Goal: Task Accomplishment & Management: Manage account settings

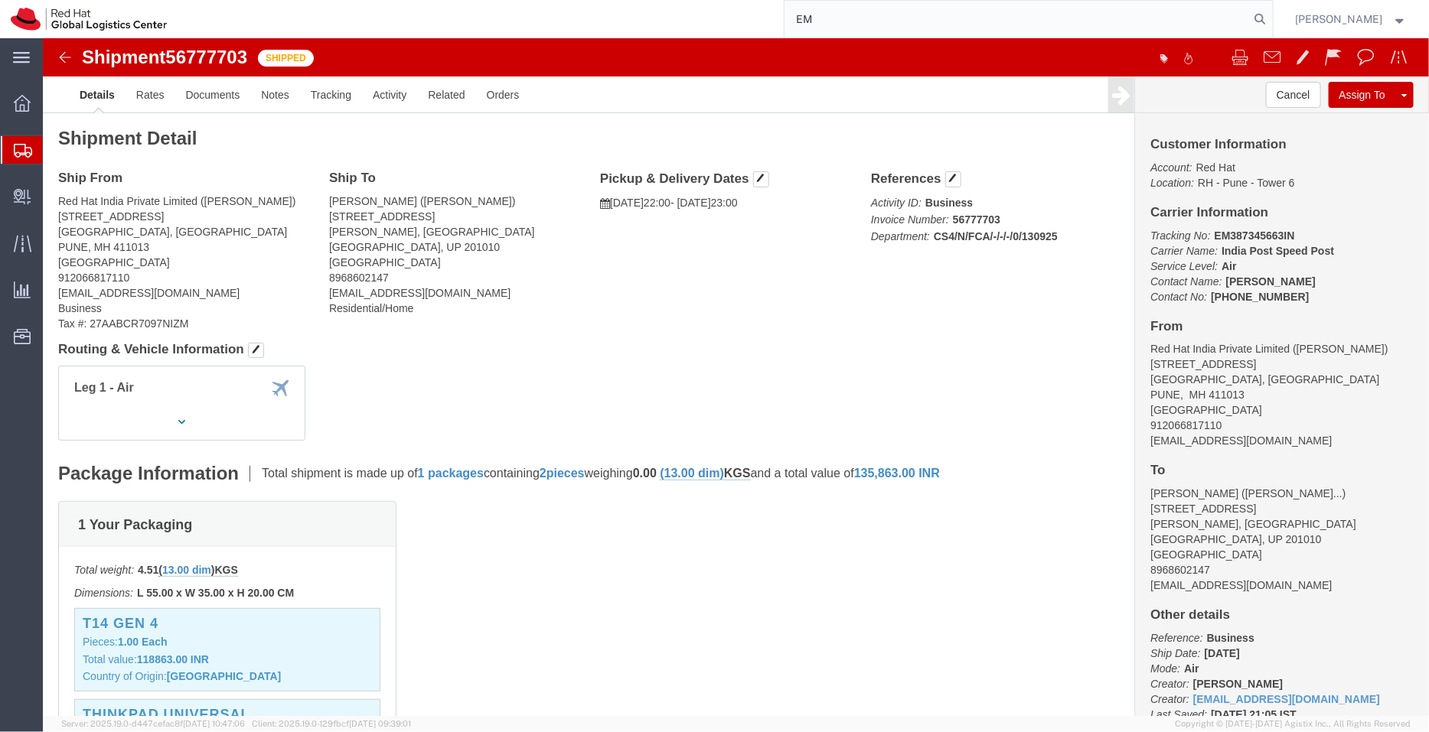
type input "E"
type input "53600508942"
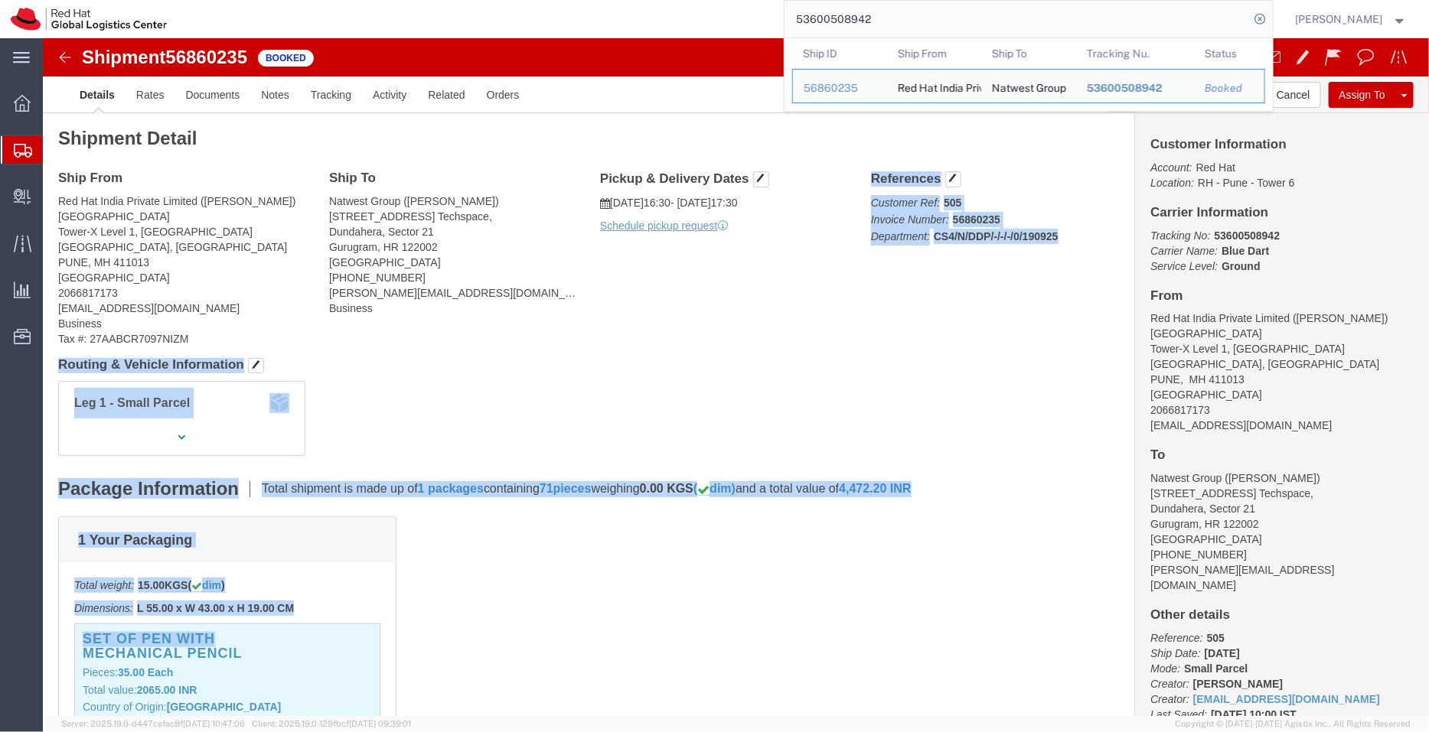
drag, startPoint x: 670, startPoint y: 265, endPoint x: 752, endPoint y: 598, distance: 343.5
click div "Shipment Detail Ship From Red Hat India Private Limited ([PERSON_NAME]) [GEOGRA…"
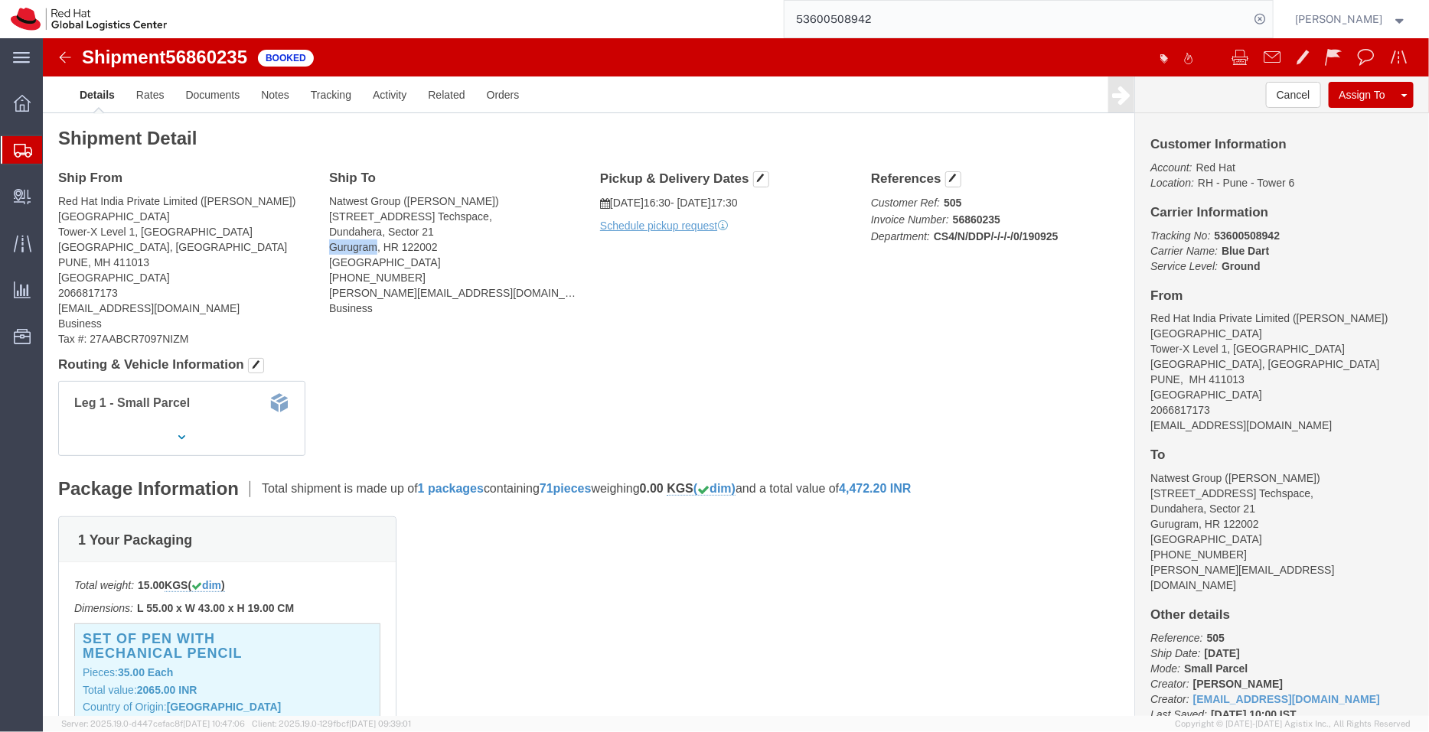
drag, startPoint x: 331, startPoint y: 210, endPoint x: 285, endPoint y: 214, distance: 46.1
click address "Natwest Group ([PERSON_NAME][STREET_ADDRESS] [PHONE_NUMBER] [PERSON_NAME][EMAIL…"
copy address "Gurugram"
drag, startPoint x: 1227, startPoint y: 195, endPoint x: 1158, endPoint y: 200, distance: 69.1
click p "Tracking No: 53600508942 Carrier Name: Blue Dart Blue Dart Service Level: Ground"
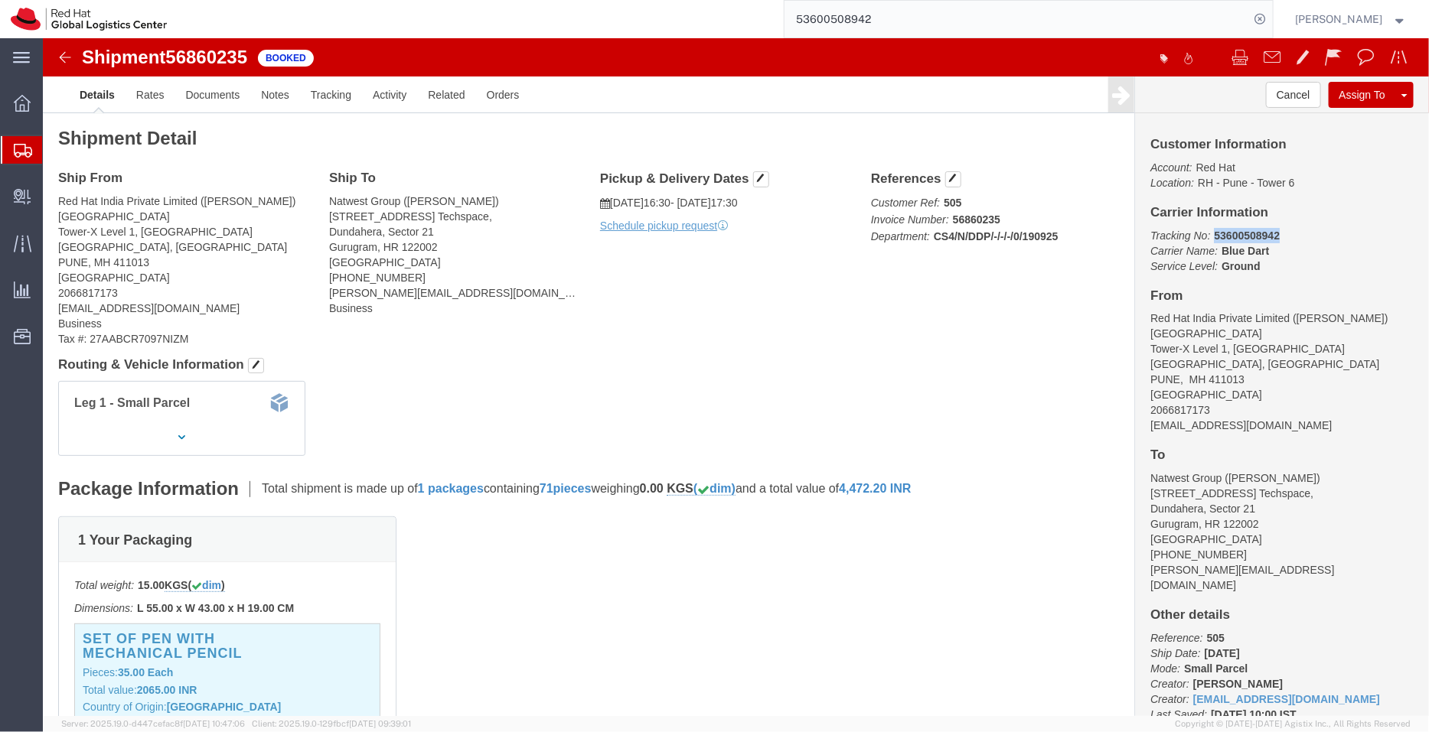
copy b "53600508942"
drag, startPoint x: 233, startPoint y: 161, endPoint x: 162, endPoint y: 161, distance: 70.4
click address "Red Hat India Private Limited (Michael Davies) PUNE Tower-X Level 1, Cyber City…"
copy address "Michael Davies"
drag, startPoint x: 355, startPoint y: 166, endPoint x: 284, endPoint y: 168, distance: 71.2
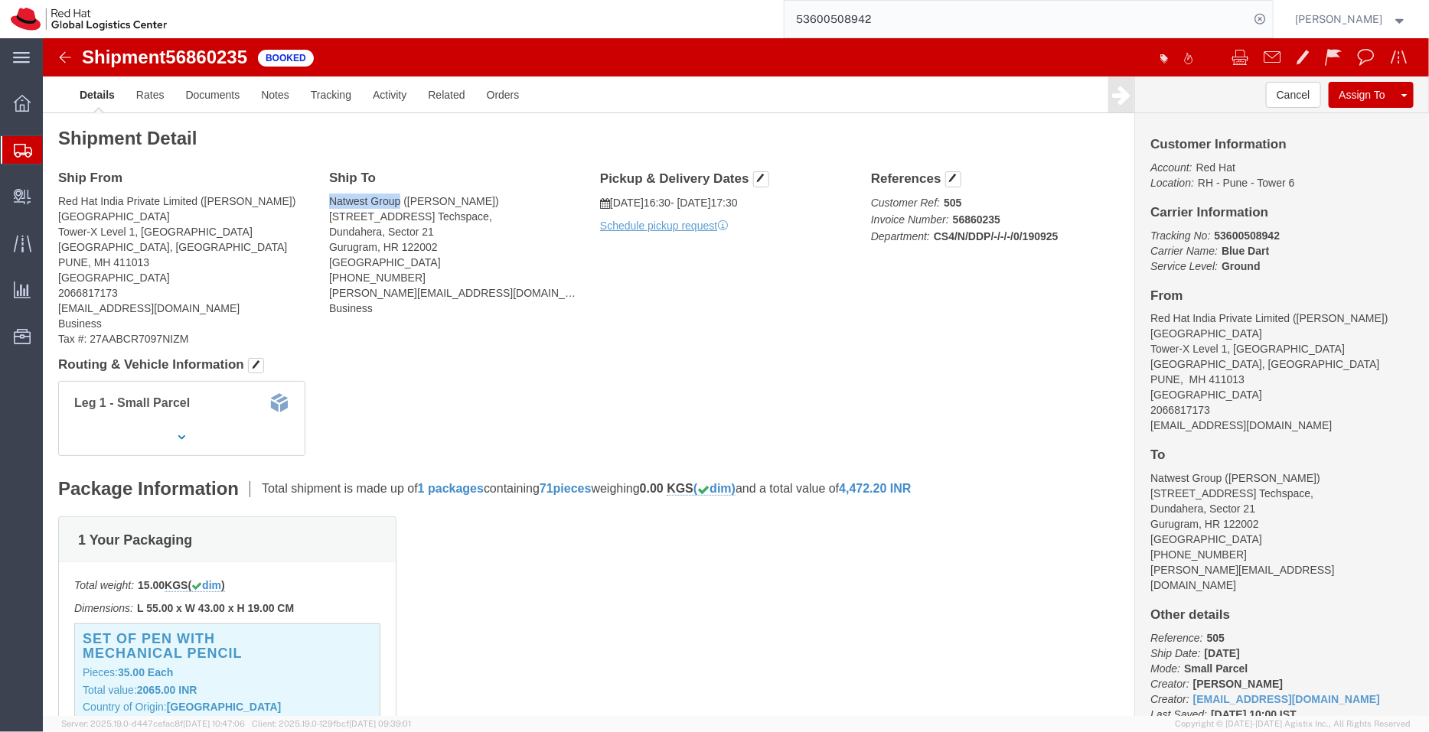
click address "Natwest Group (Harpriya Chawla) Block 1, Tower A, Candor Techspace, Dundahera, …"
copy address "Natwest Group"
drag, startPoint x: 442, startPoint y: 162, endPoint x: 363, endPoint y: 159, distance: 78.9
click address "Natwest Group (Harpriya Chawla) Block 1, Tower A, Candor Techspace, Dundahera, …"
copy address "Harpriya Chawla"
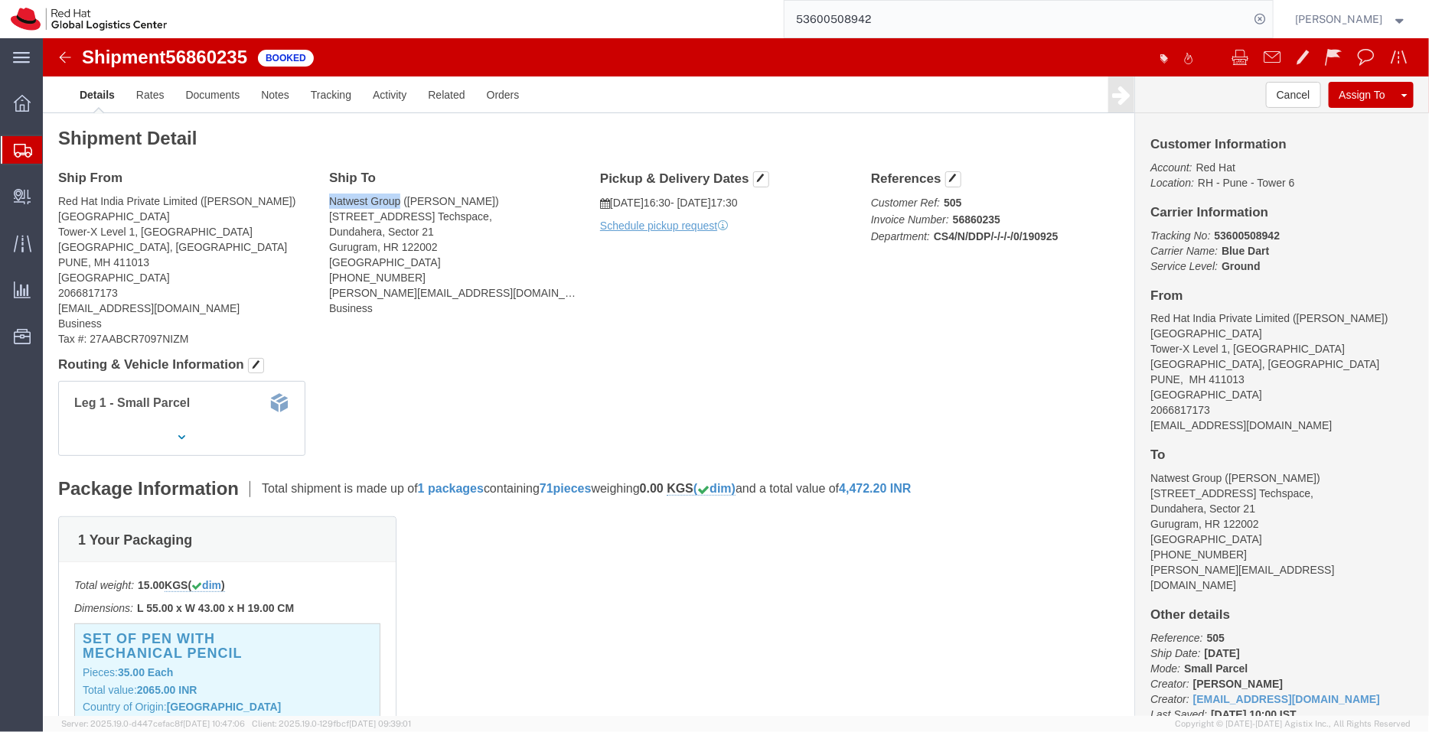
drag, startPoint x: 456, startPoint y: 176, endPoint x: 279, endPoint y: 178, distance: 176.8
click div "Ship To Natwest Group (Harpriya Chawla) Block 1, Tower A, Candor Techspace, Dun…"
copy address "Block 1, Tower A, Candor Techspace"
drag, startPoint x: 396, startPoint y: 197, endPoint x: 284, endPoint y: 191, distance: 111.9
click address "Natwest Group (Harpriya Chawla) Block 1, Tower A, Candor Techspace, Dundahera, …"
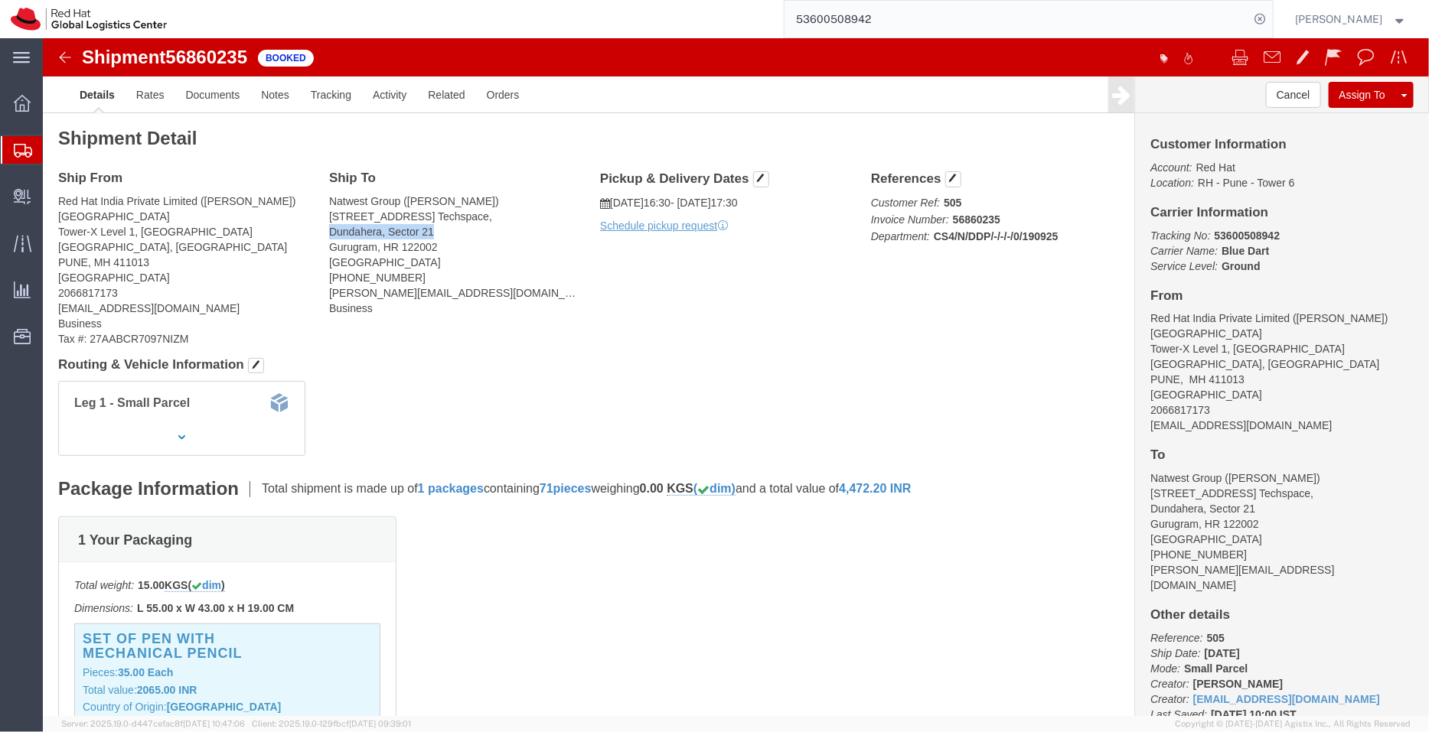
copy address "Dundahera, Sector 21"
drag, startPoint x: 396, startPoint y: 210, endPoint x: 284, endPoint y: 210, distance: 111.7
click address "Natwest Group (Harpriya Chawla) Block 1, Tower A, Candor Techspace, Dundahera, …"
copy address "Gurugram, HR 122002"
drag, startPoint x: 363, startPoint y: 239, endPoint x: 284, endPoint y: 240, distance: 79.6
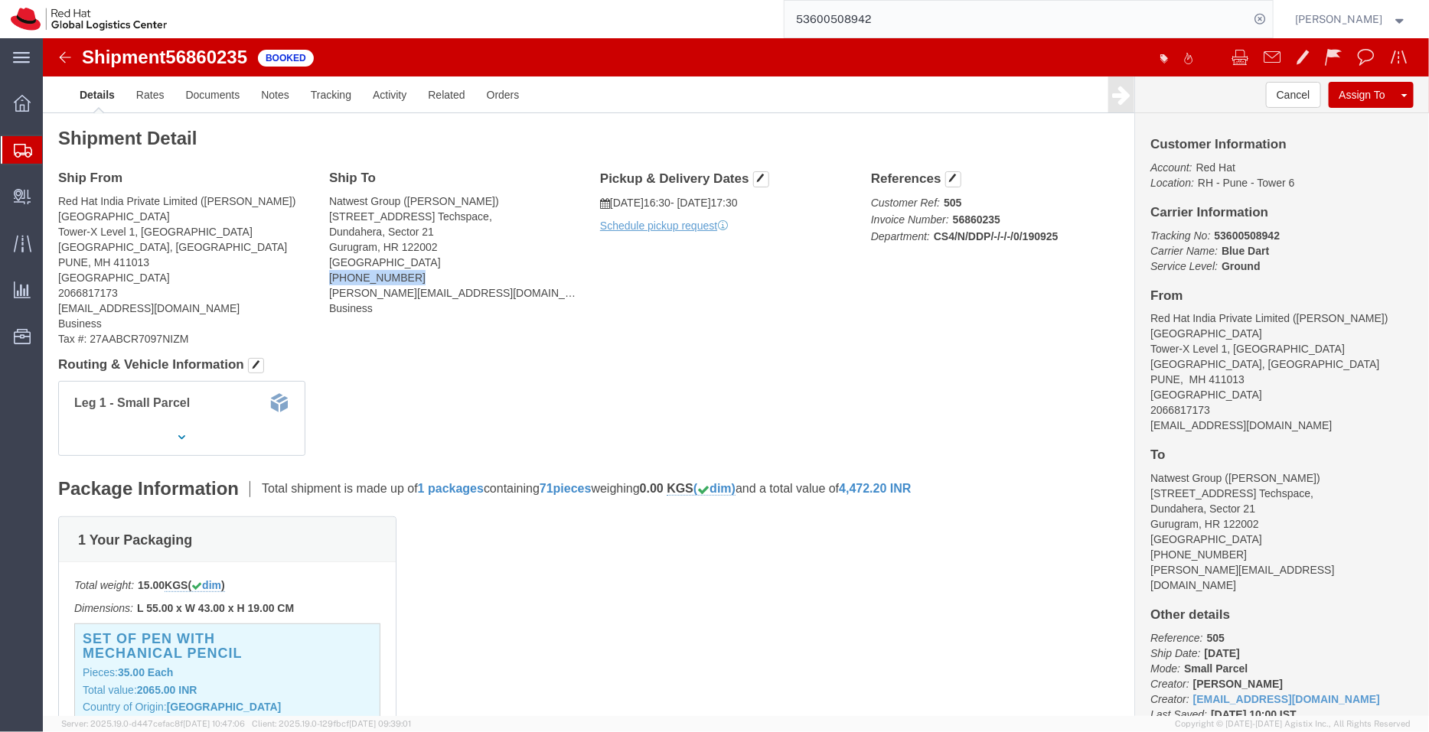
click address "Natwest Group (Harpriya Chawla) Block 1, Tower A, Candor Techspace, Dundahera, …"
copy address "+91 7986543480"
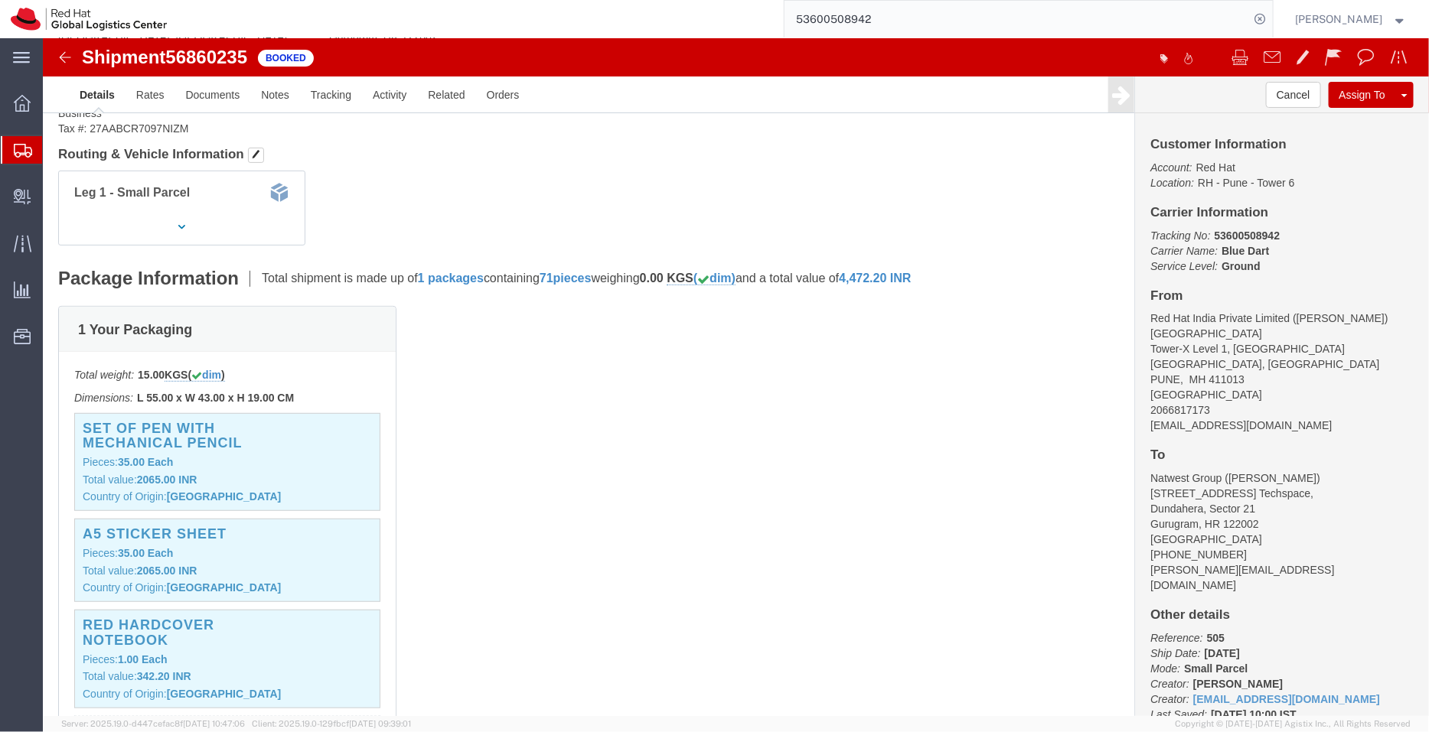
scroll to position [229, 0]
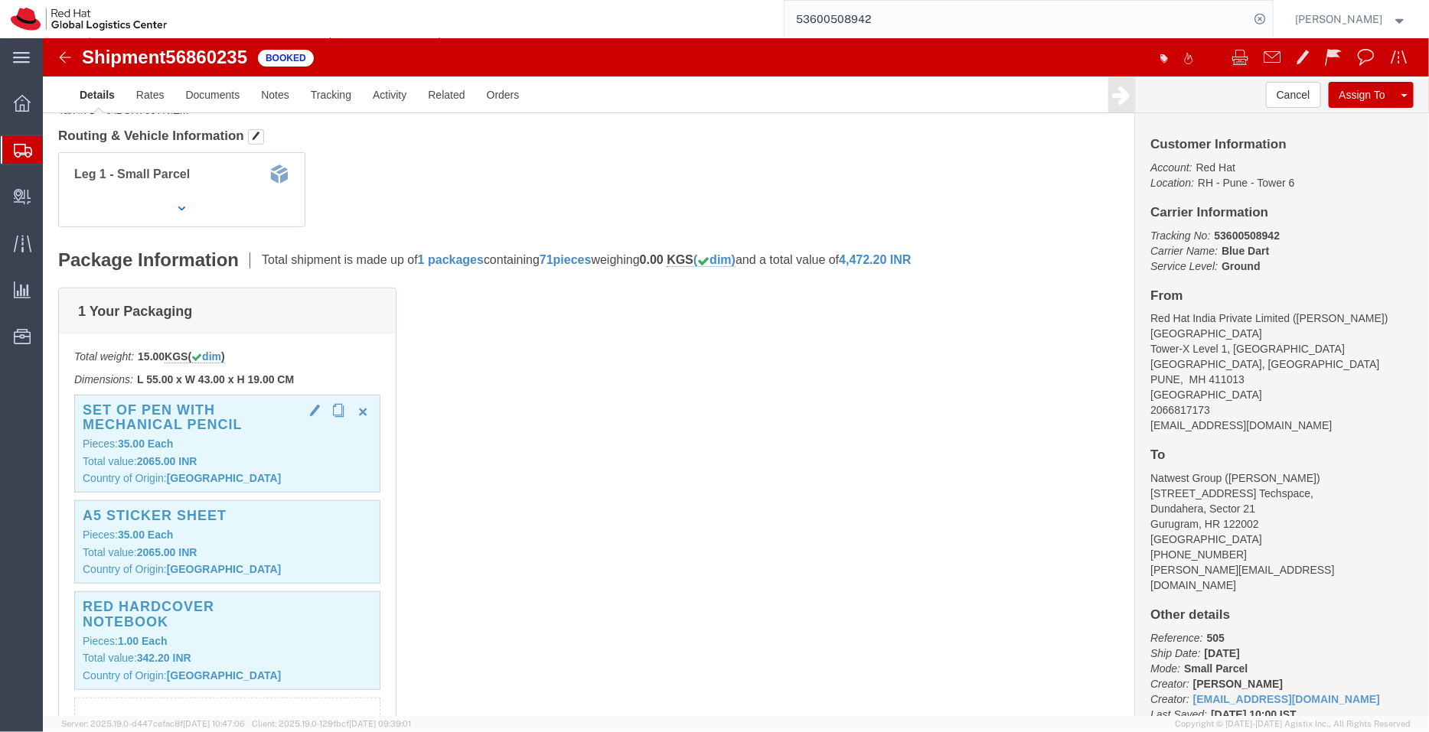
click p "Total value: 2065.00 INR"
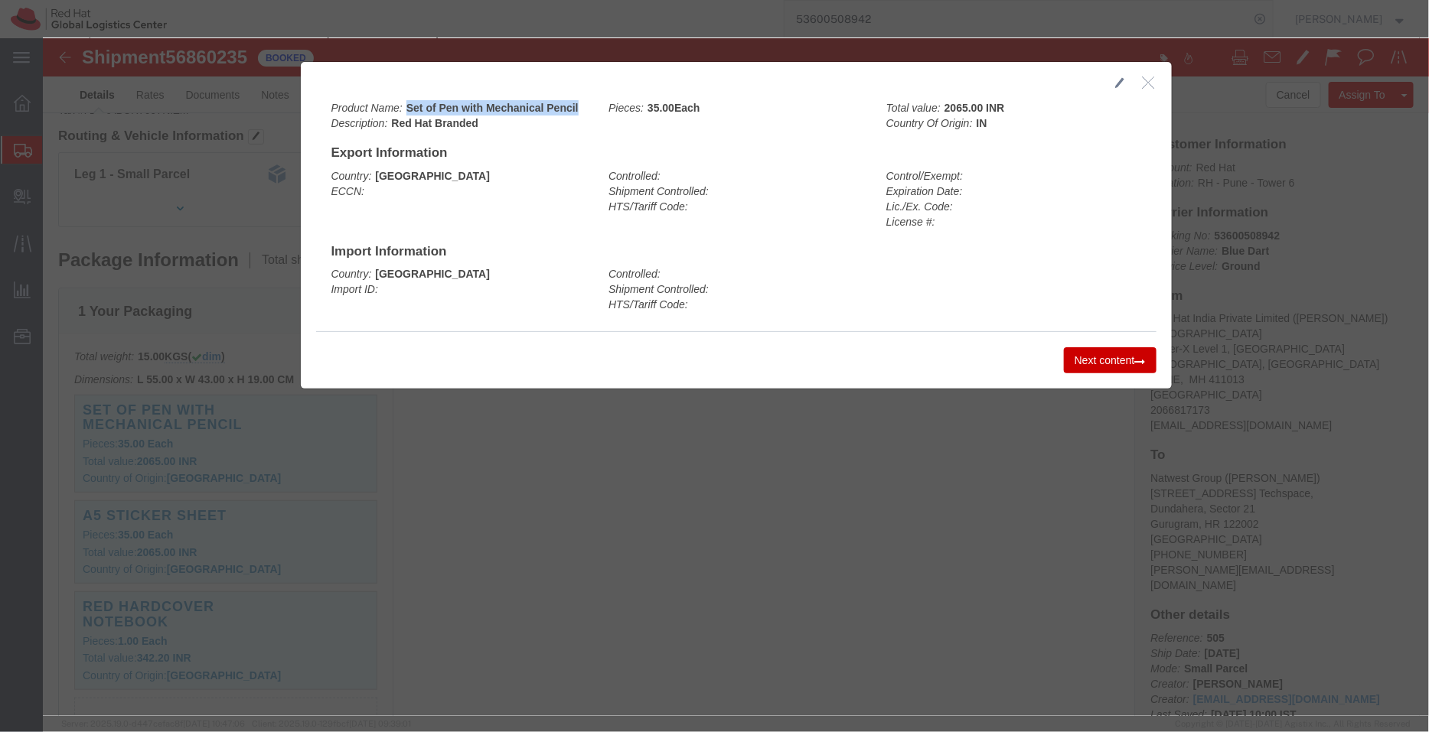
drag, startPoint x: 530, startPoint y: 69, endPoint x: 361, endPoint y: 70, distance: 168.4
click b "Set of Pen with Mechanical Pencil"
copy b "Set of Pen with Mechanical Pencil"
click icon "button"
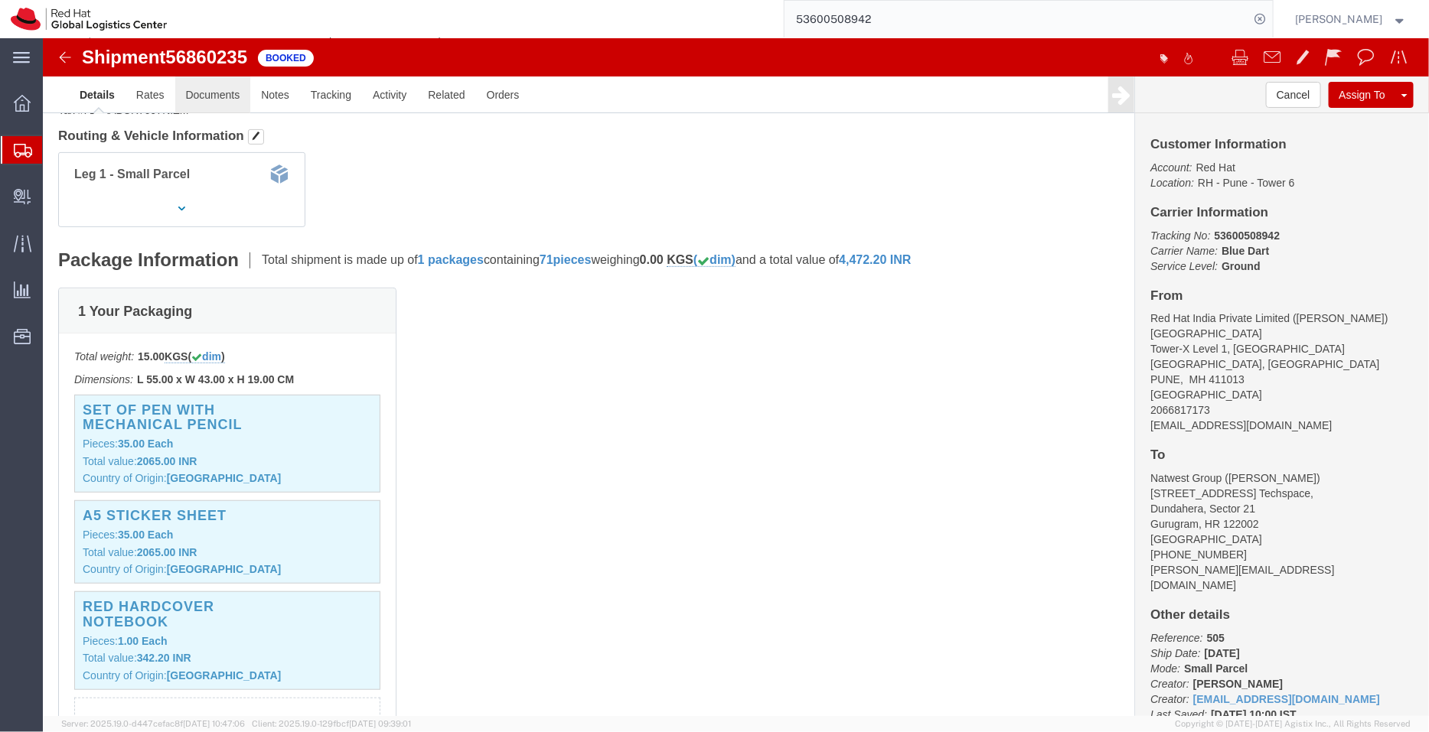
click link "Documents"
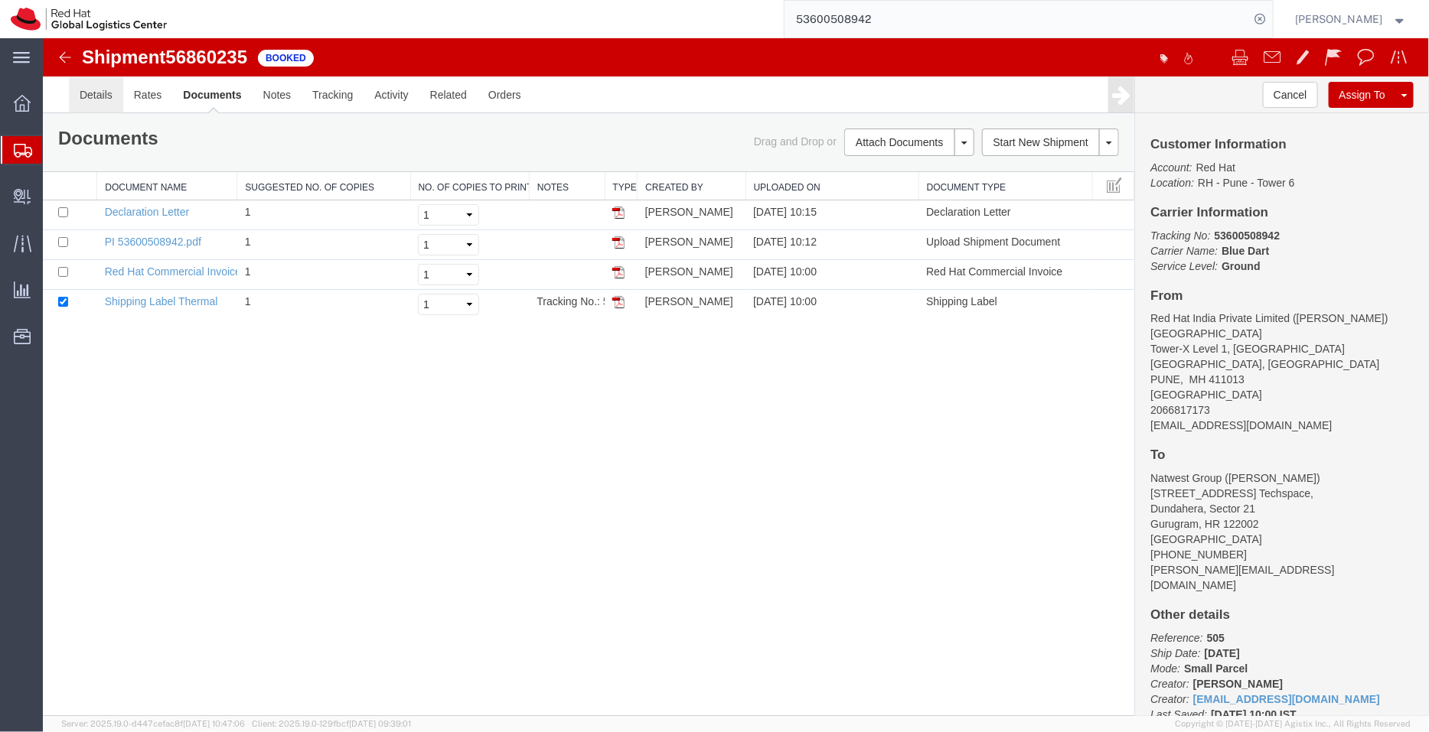
click at [109, 91] on link "Details" at bounding box center [95, 94] width 54 height 37
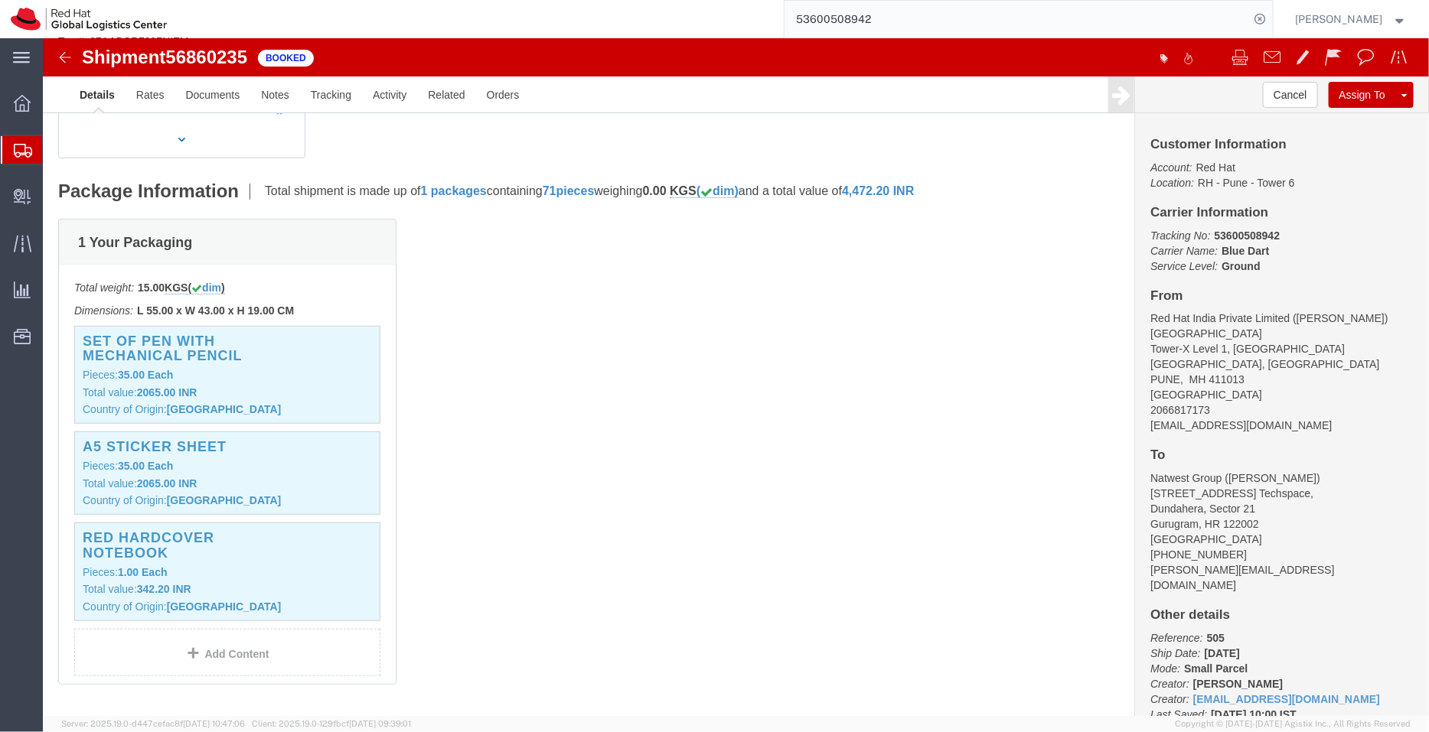
scroll to position [298, 0]
click p "Country of Origin: India"
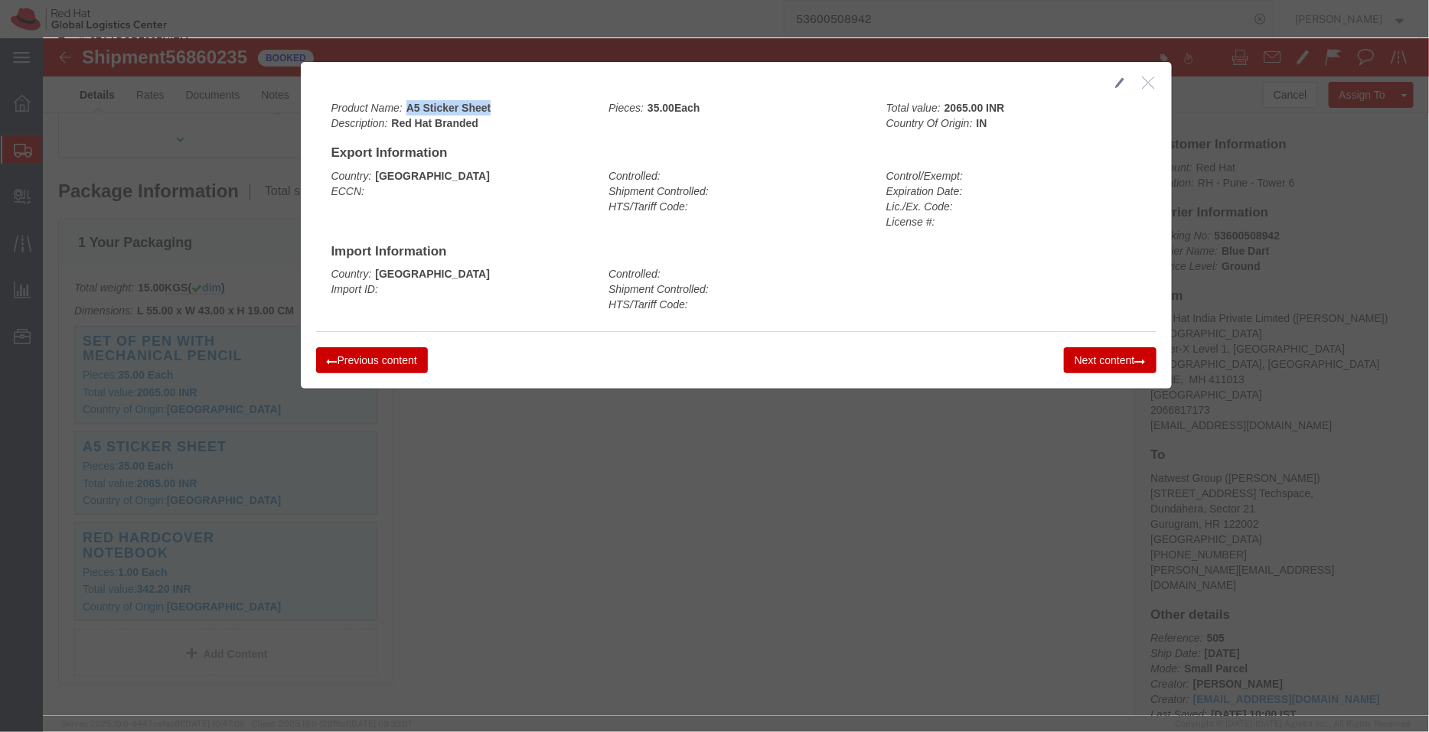
drag, startPoint x: 445, startPoint y: 70, endPoint x: 358, endPoint y: 72, distance: 86.5
click div "Product Name: A5 Sticker Sheet Description: Red Hat Branded"
click icon "button"
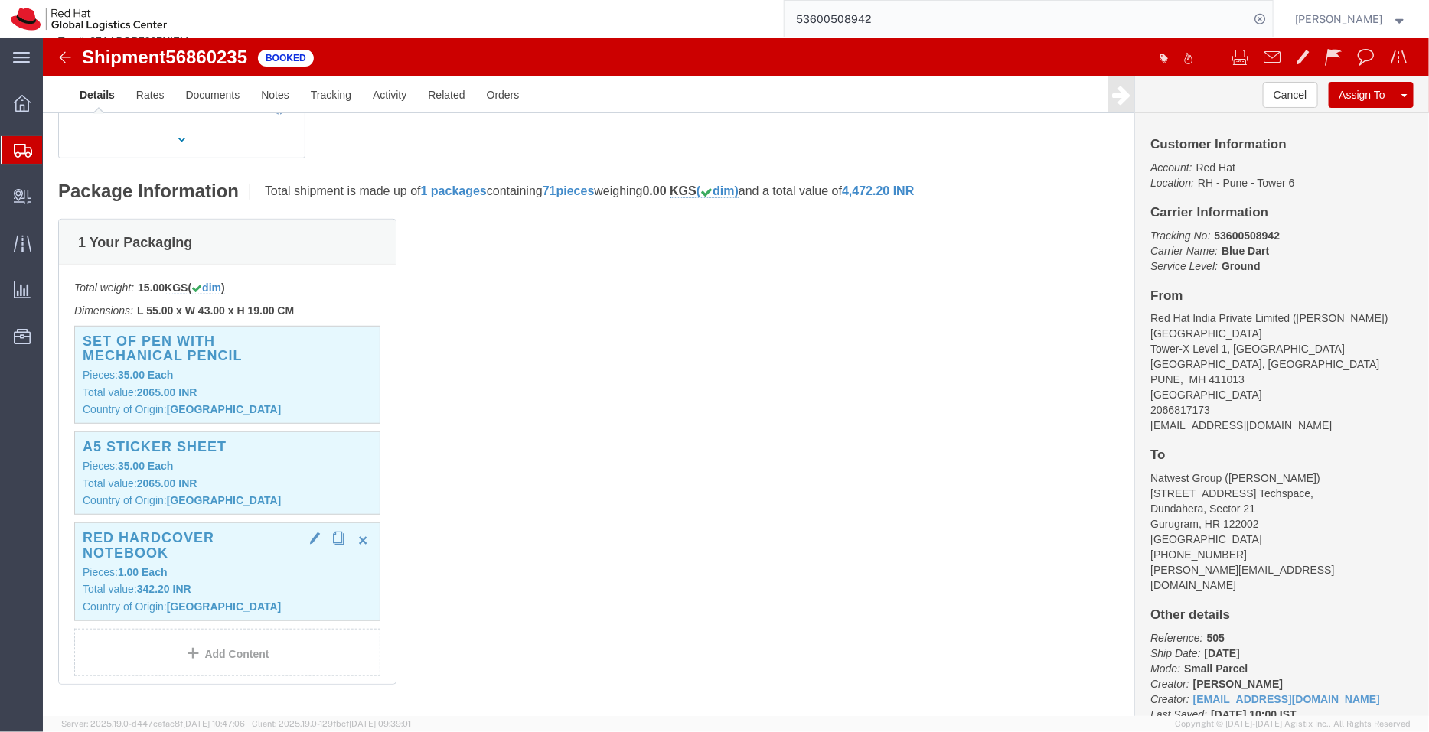
click p "Pieces: 1.00 Each"
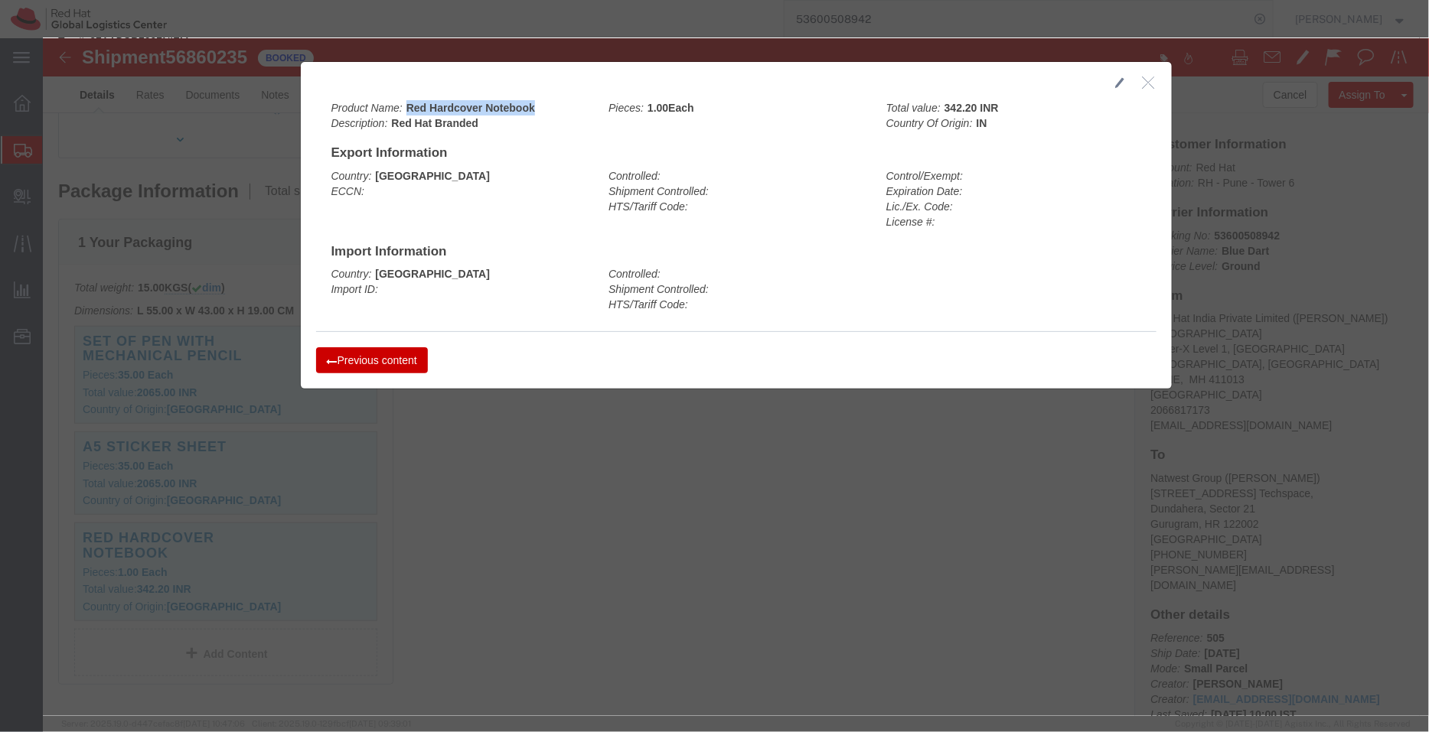
drag, startPoint x: 491, startPoint y: 68, endPoint x: 363, endPoint y: 68, distance: 127.8
click div "Product Name: Red Hardcover Notebook Description: Red Hat Branded"
drag, startPoint x: 930, startPoint y: 70, endPoint x: 896, endPoint y: 70, distance: 33.7
click div "Total value: 342.20 INR Country Of Origin: IN"
click icon "button"
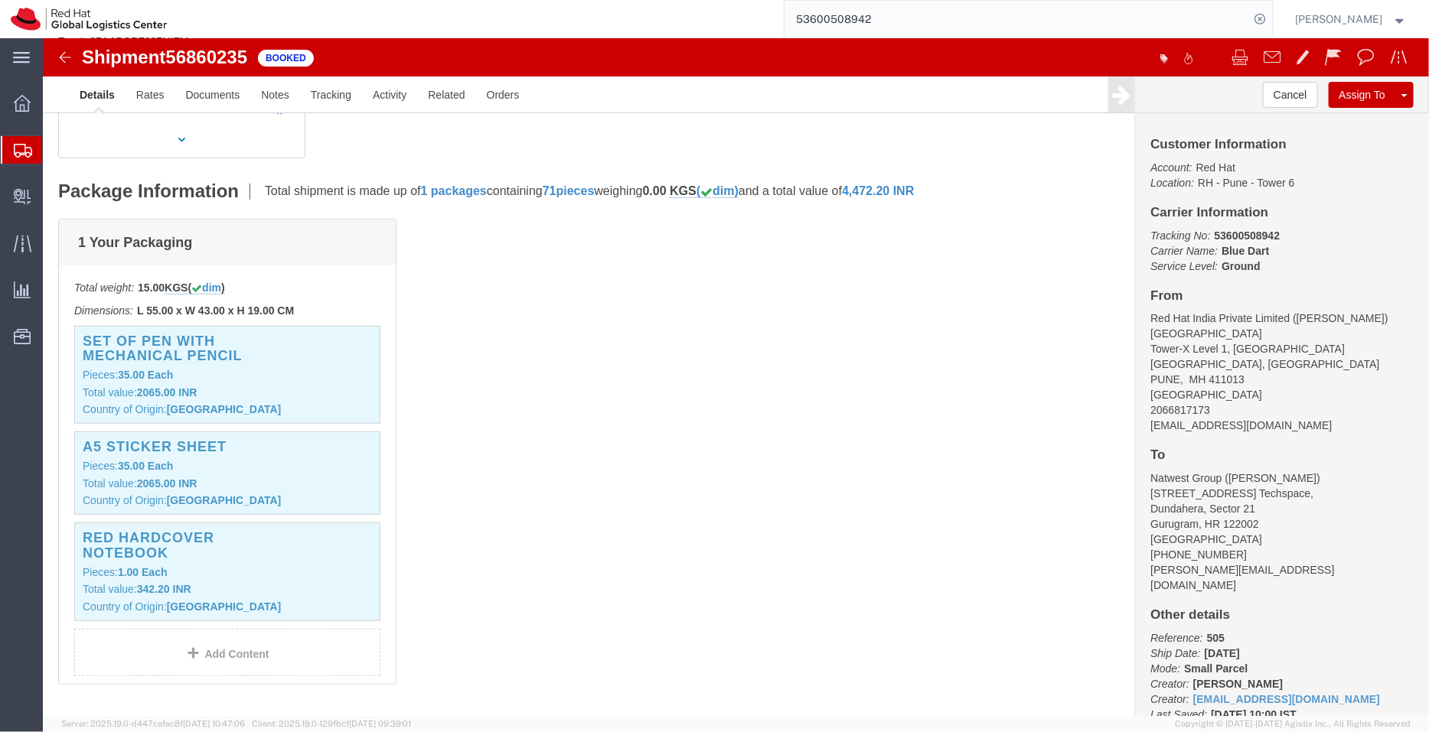
click span "4,472.20"
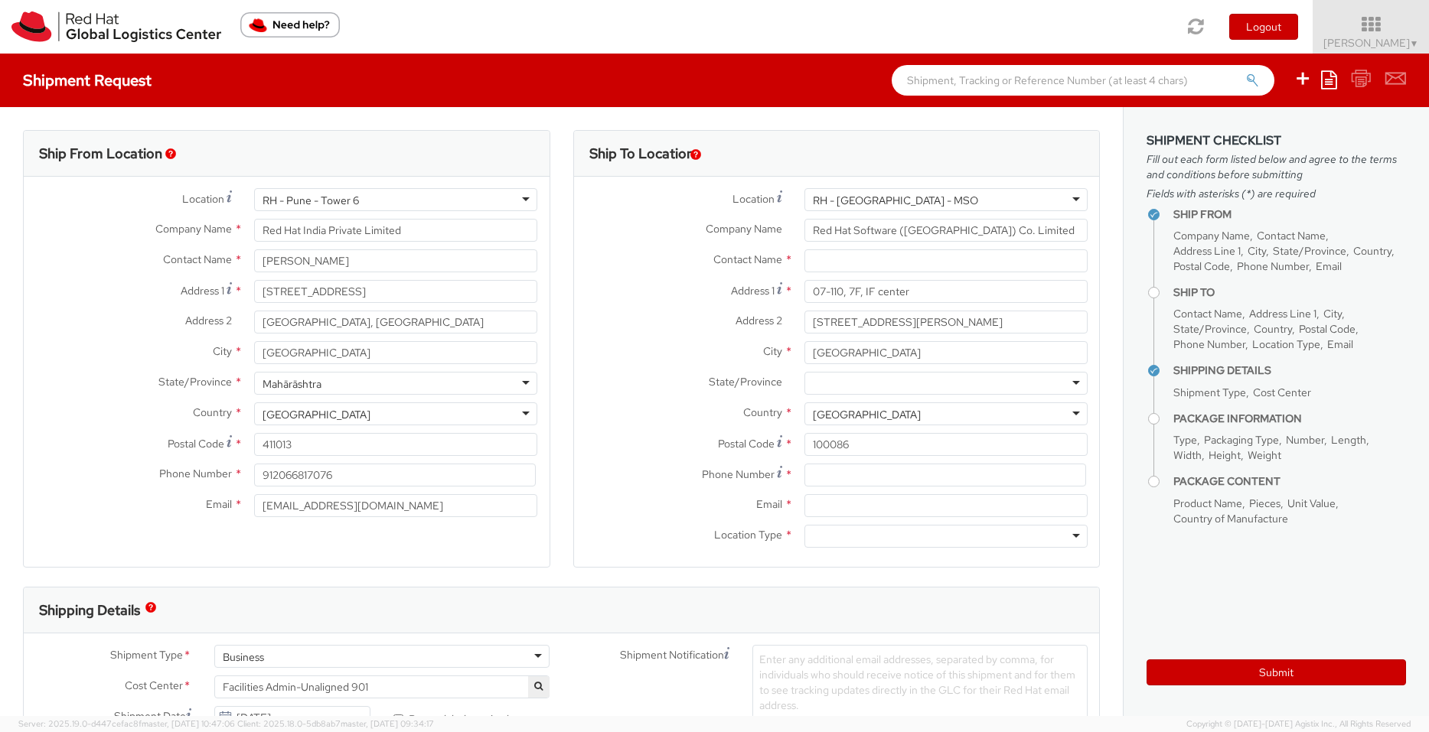
select select
click at [1373, 36] on span "Pallav Sen Gupta ▼" at bounding box center [1371, 43] width 96 height 14
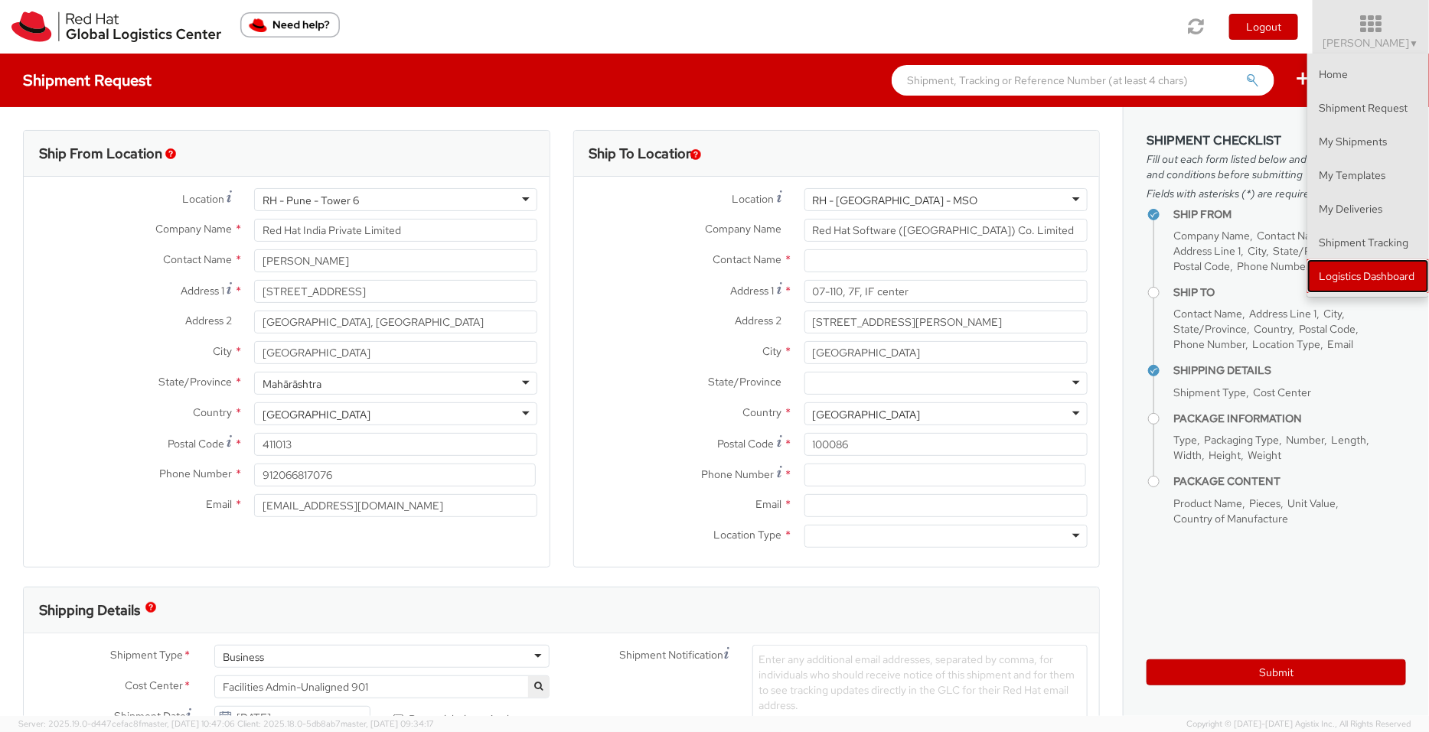
click at [1388, 270] on link "Logistics Dashboard" at bounding box center [1368, 276] width 122 height 34
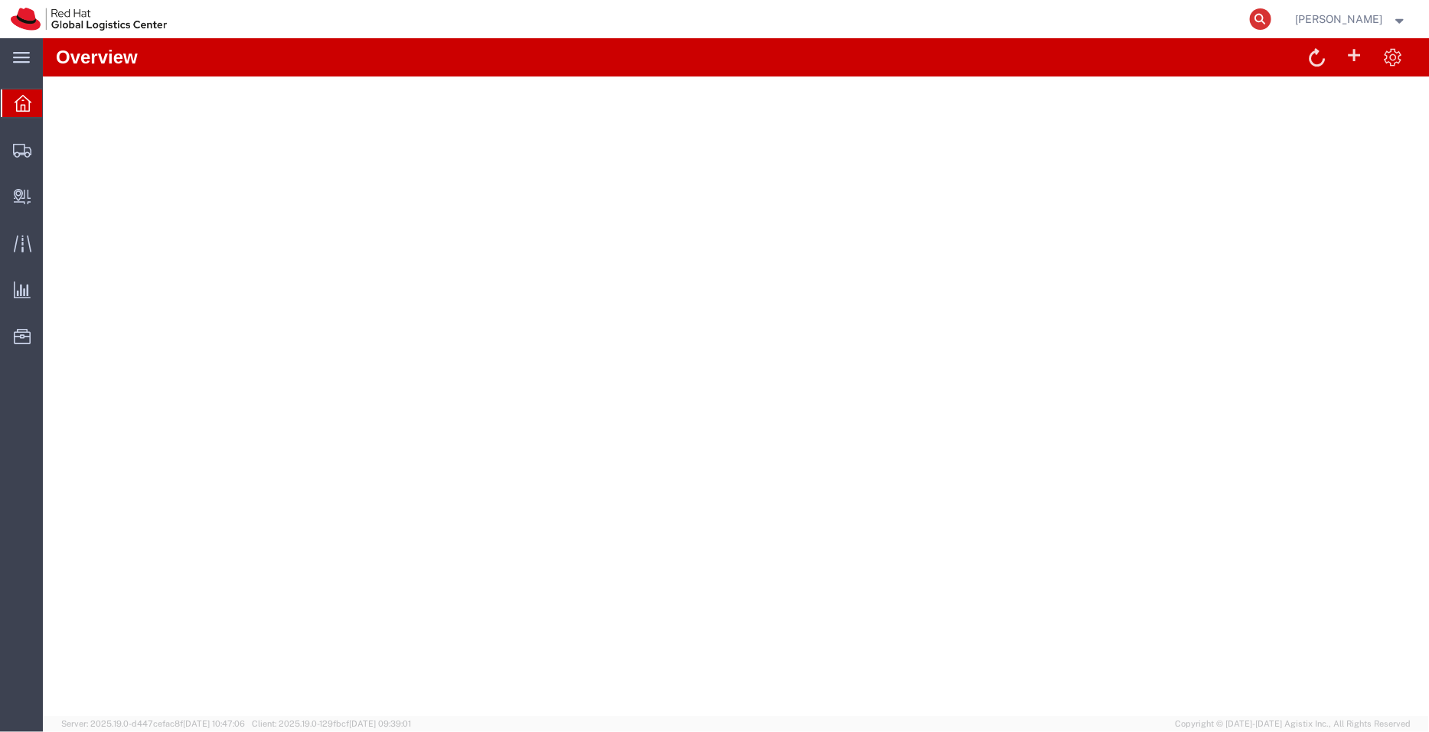
click at [1261, 18] on icon at bounding box center [1260, 18] width 21 height 21
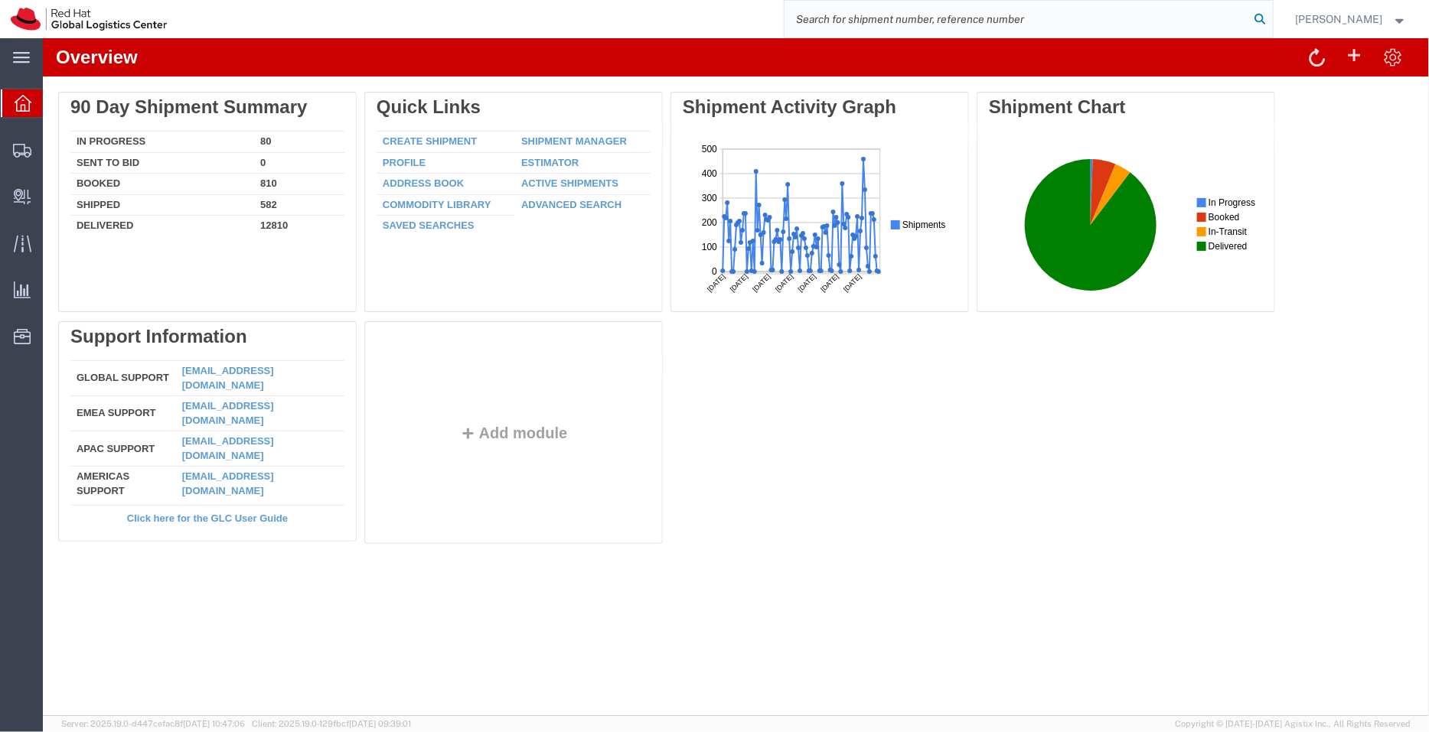
paste input "56875172,"
type input "56875172"
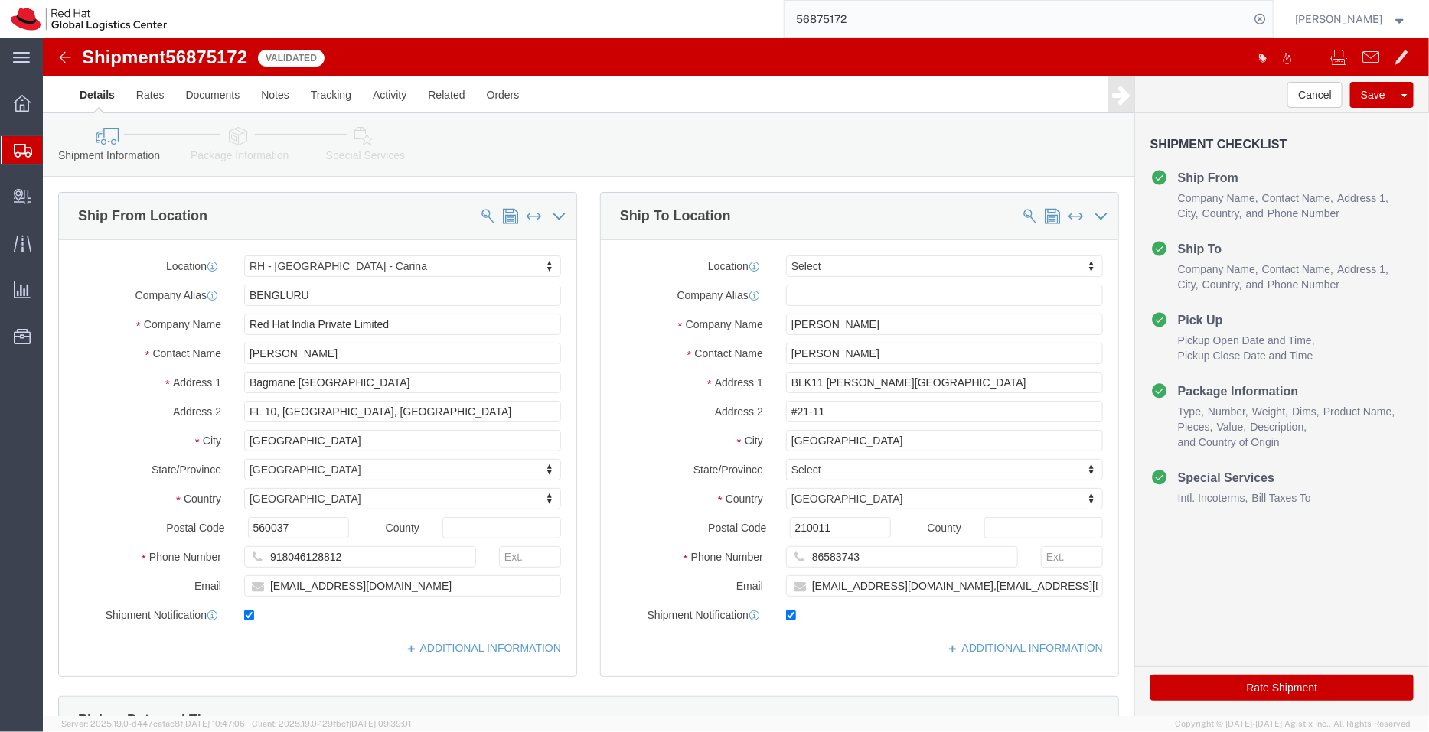
select select "37925"
select select
click link "ADDITIONAL INFORMATION"
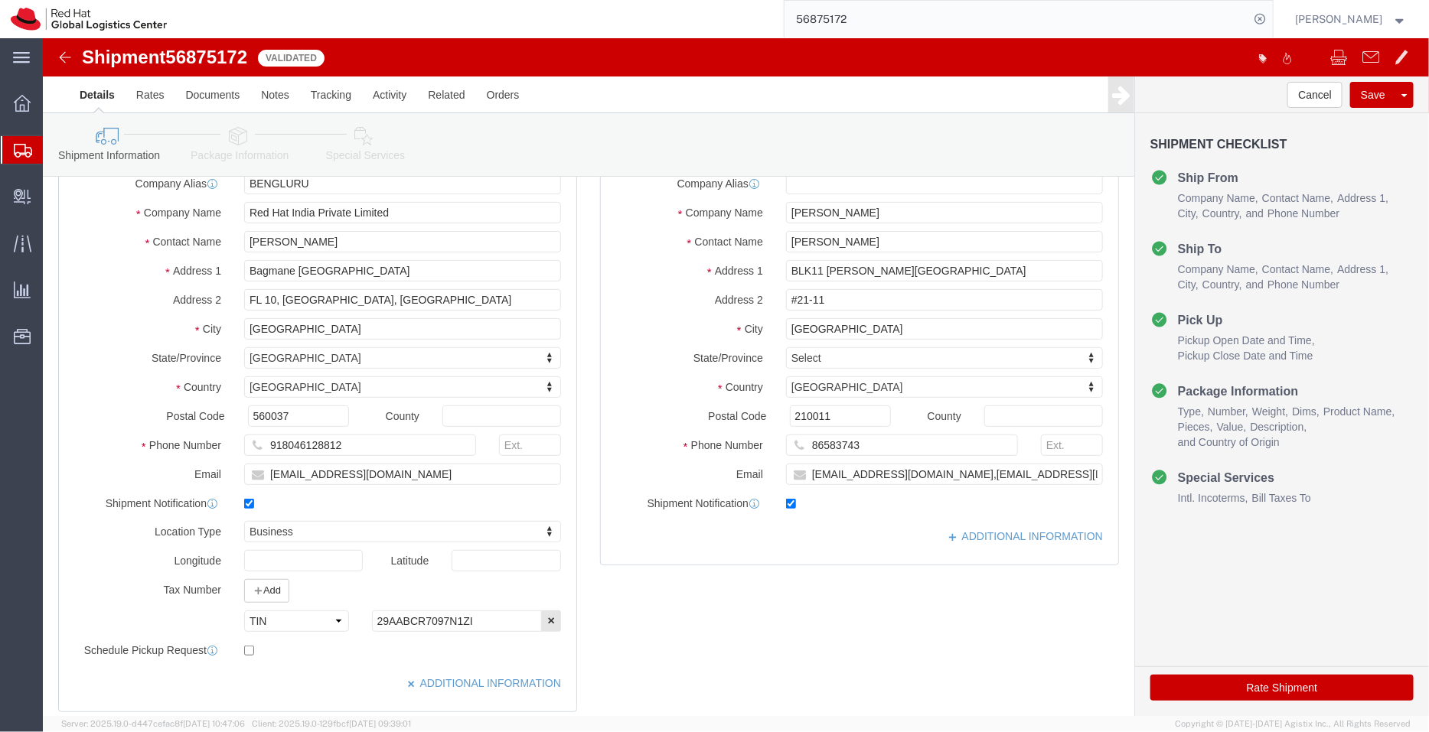
scroll to position [67, 0]
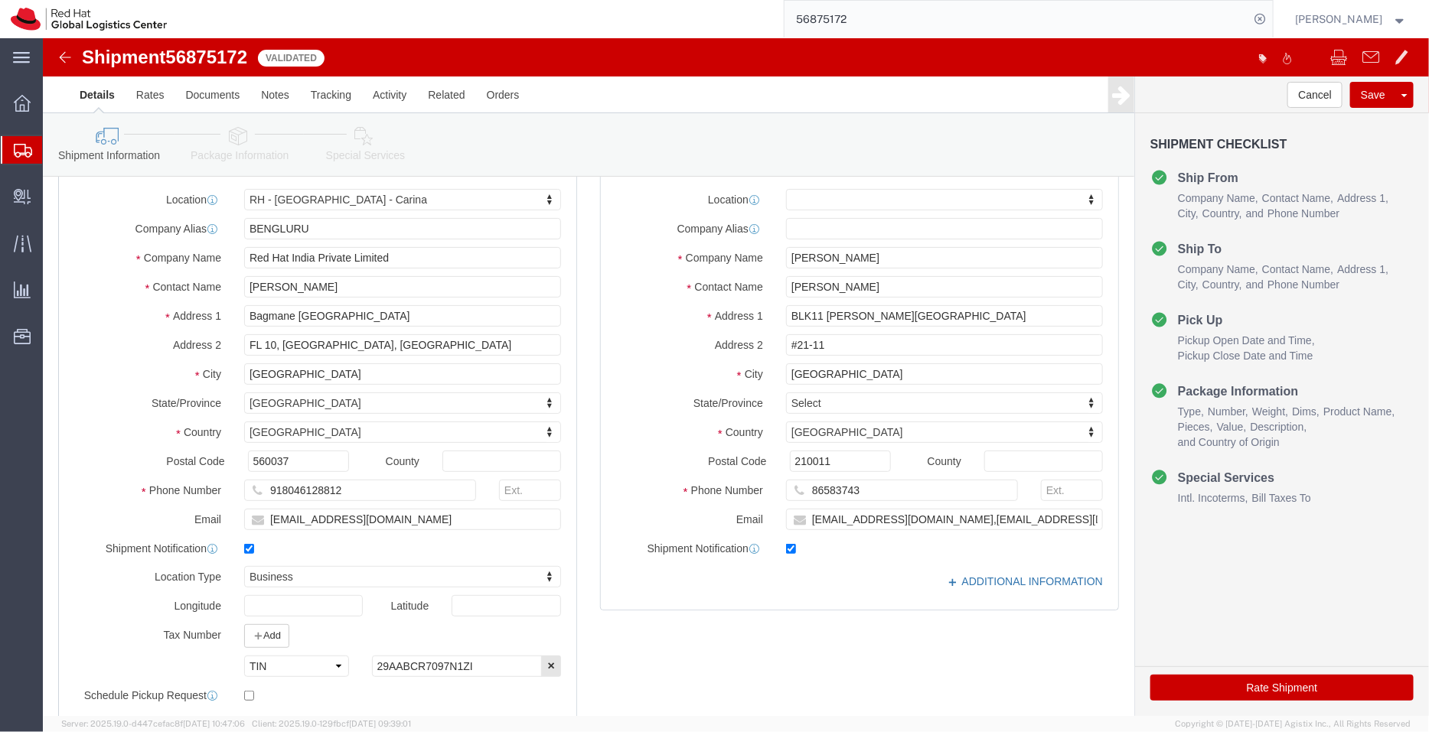
click link "ADDITIONAL INFORMATION"
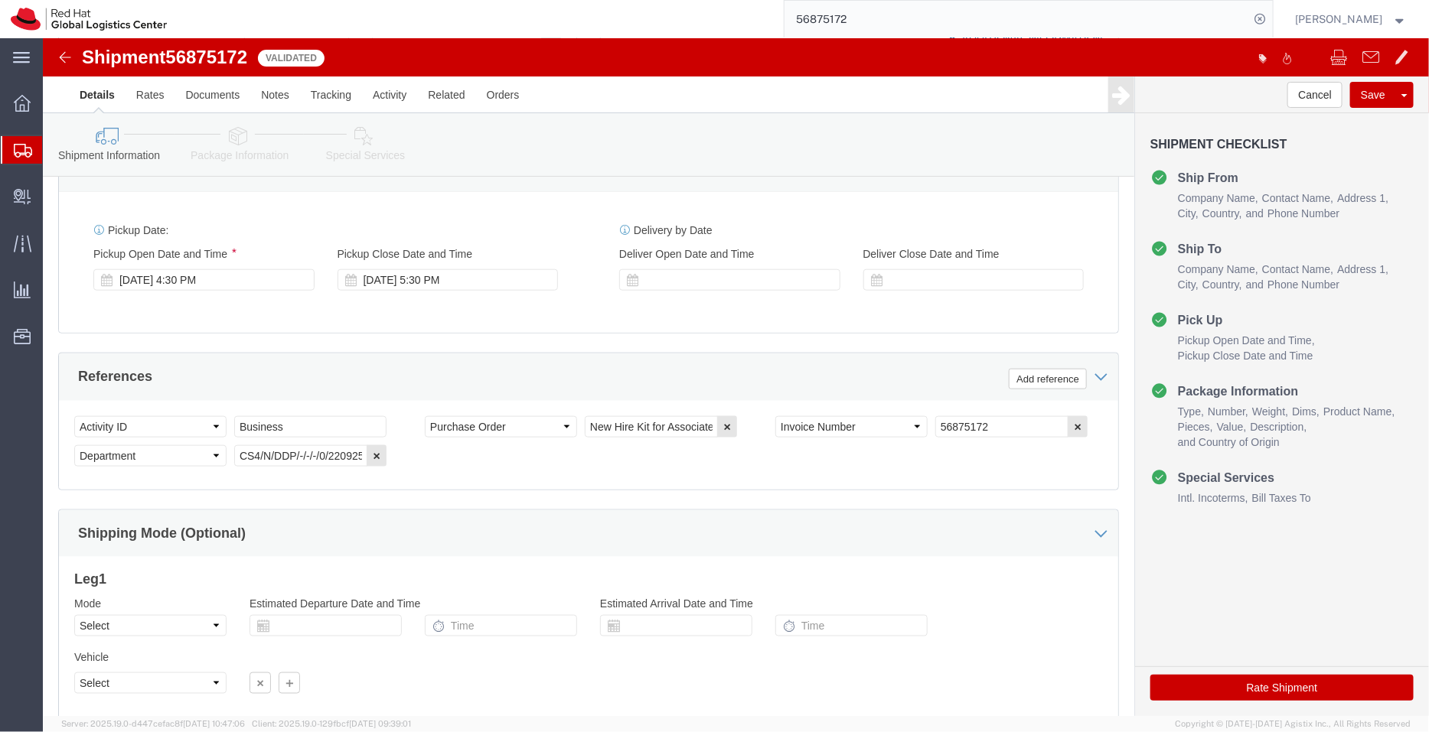
scroll to position [747, 0]
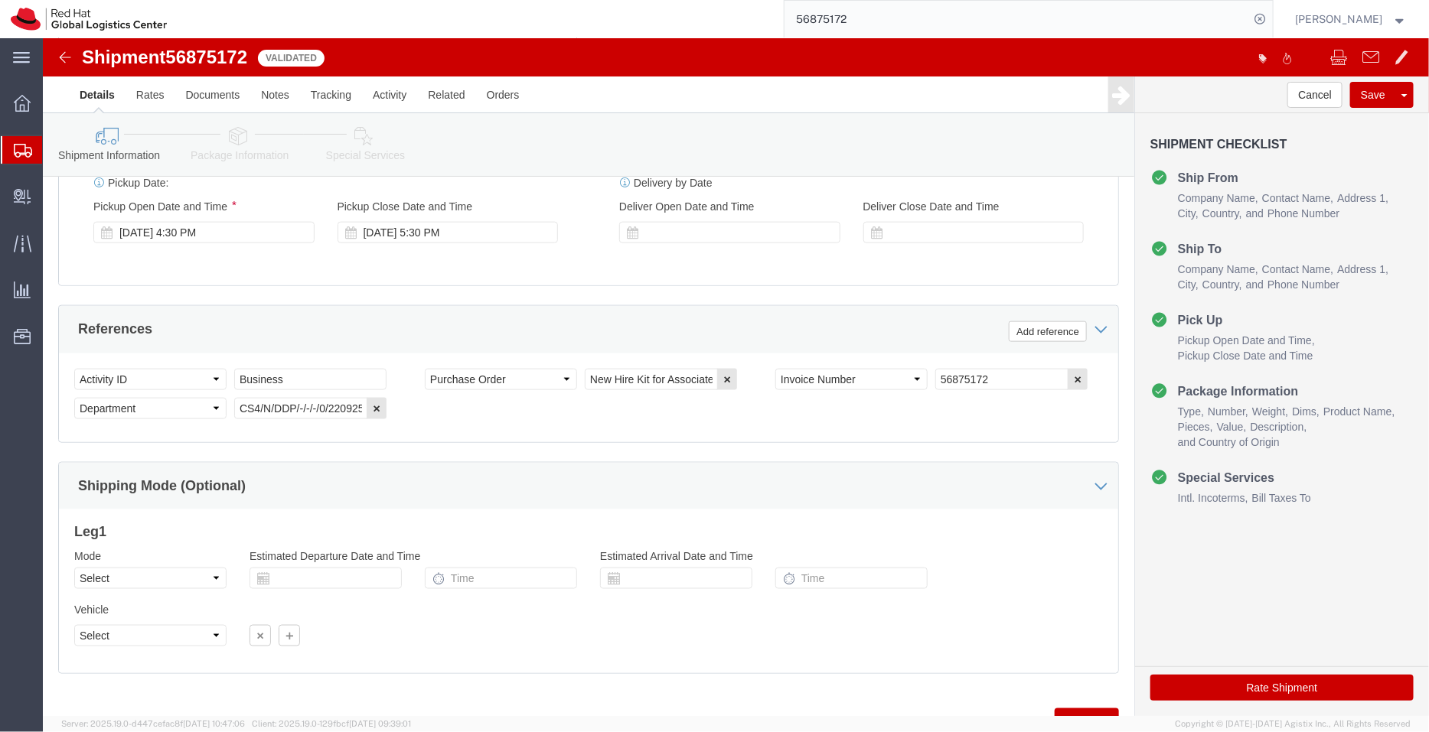
click icon
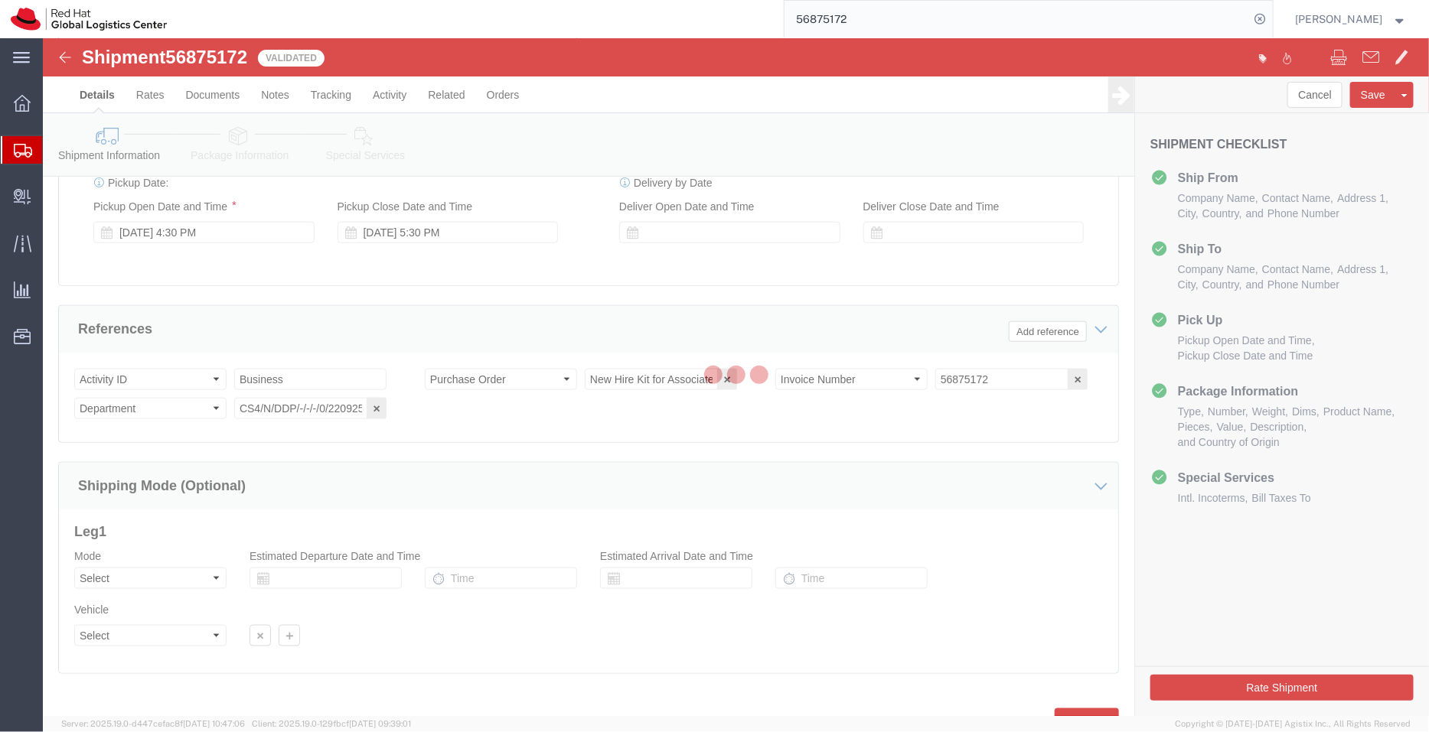
scroll to position [112, 0]
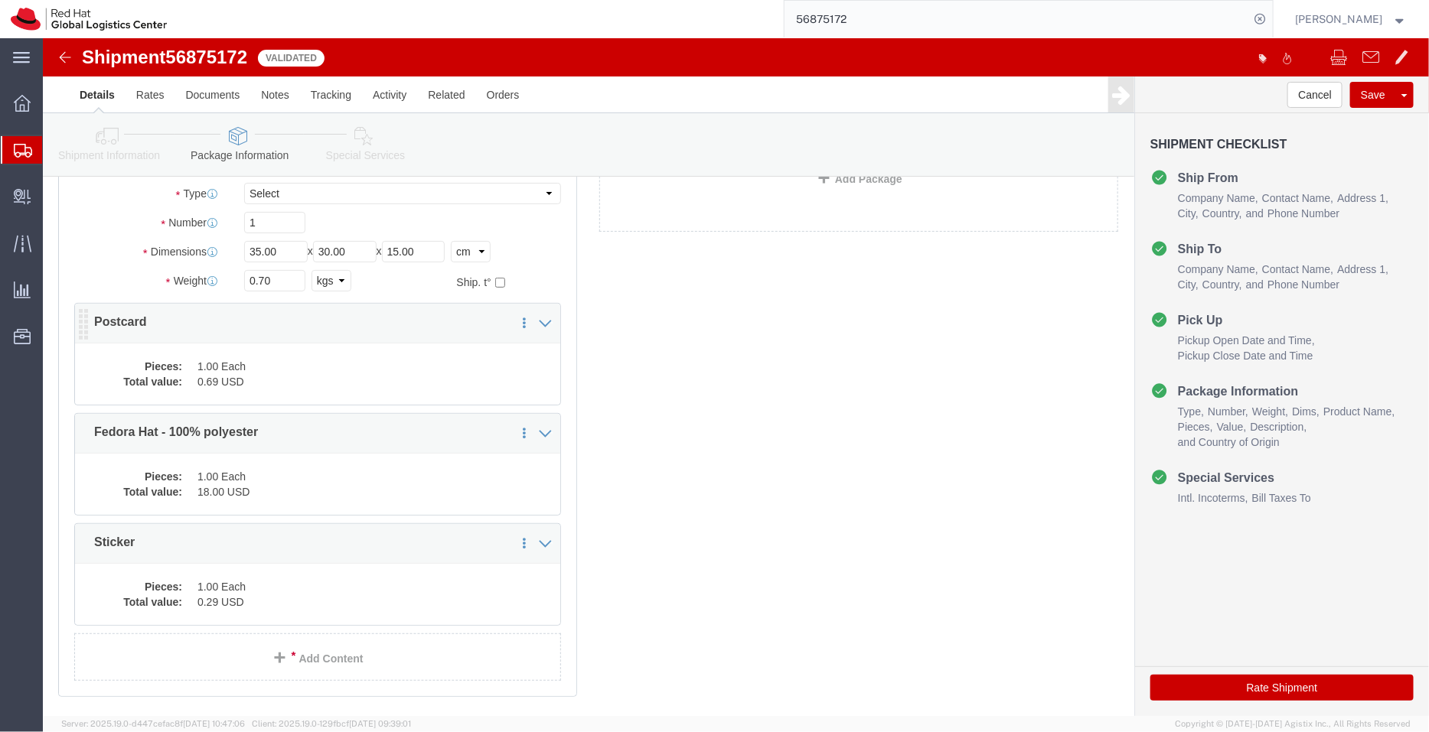
click dd "1.00 Each"
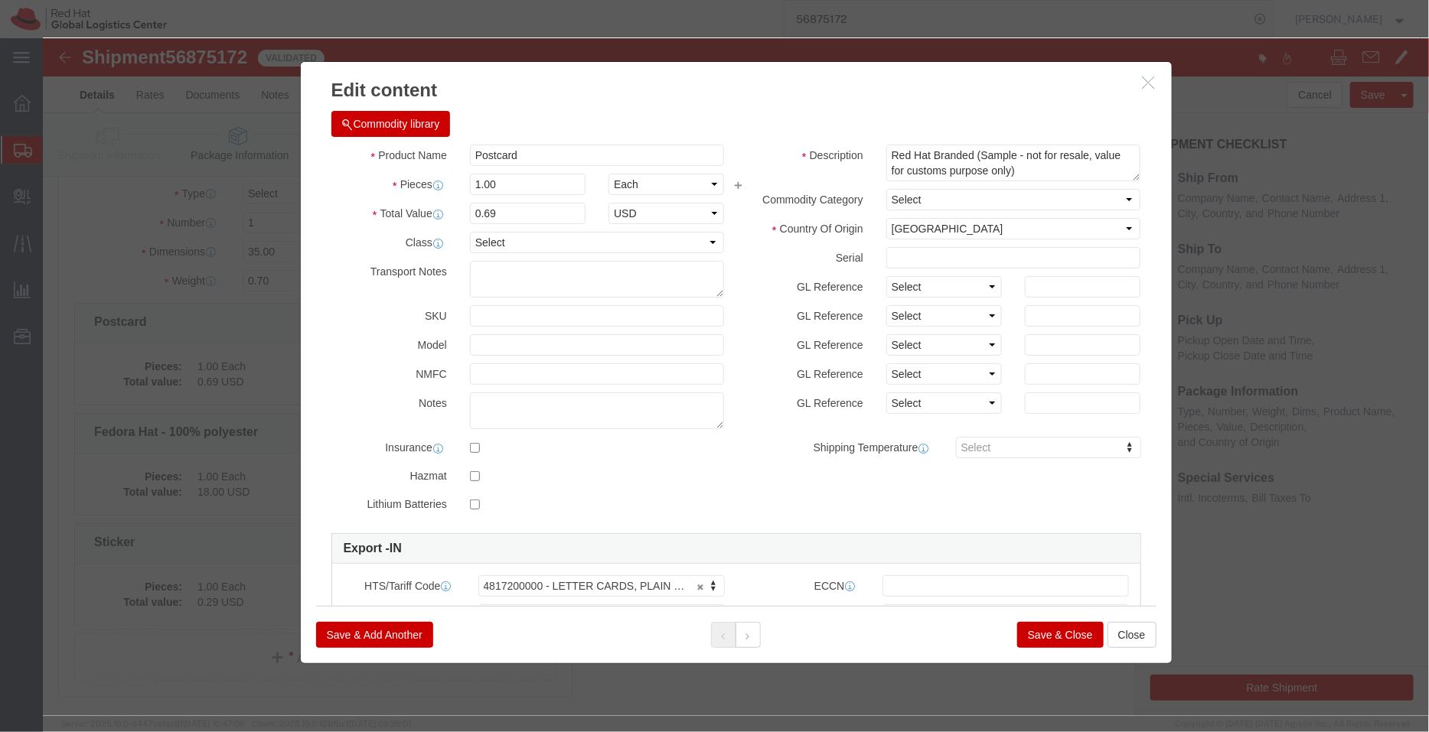
click button "Save & Close"
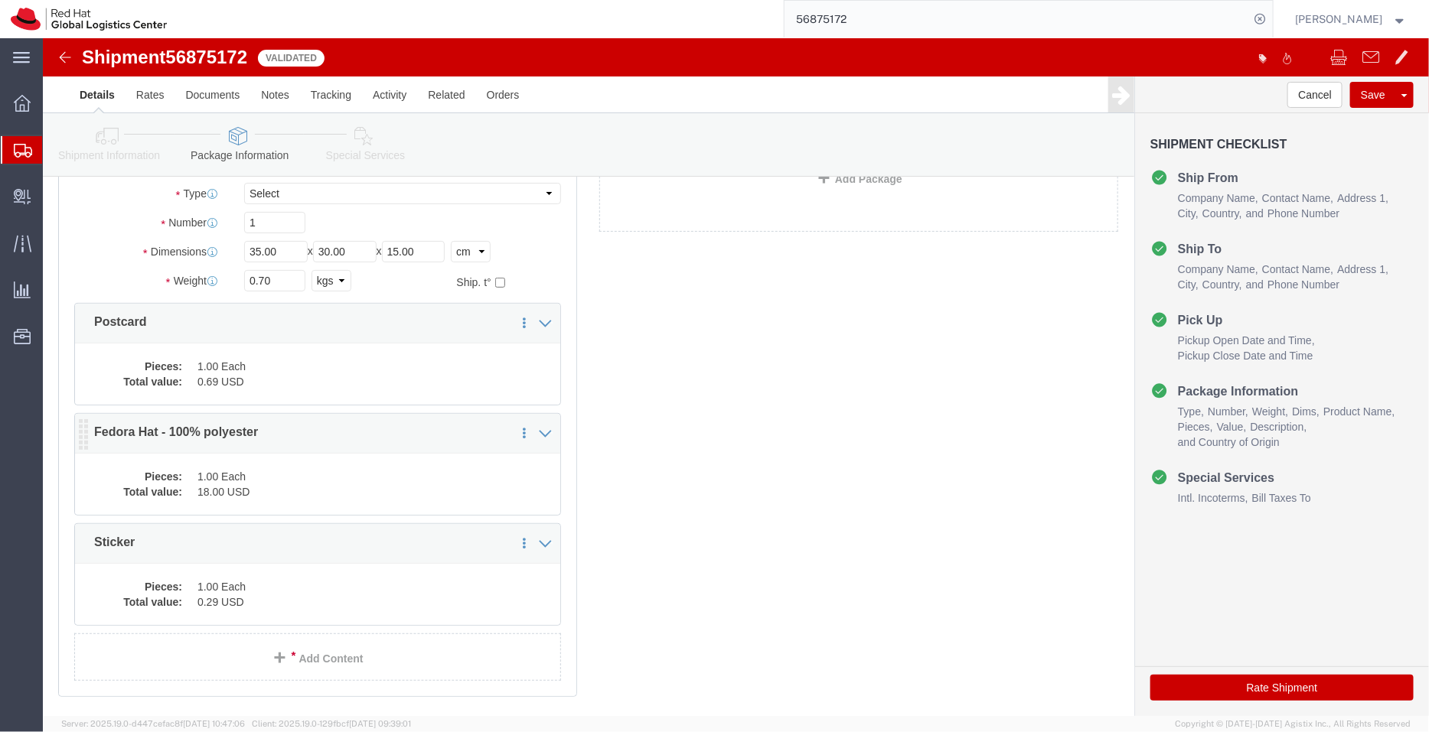
click dd "1.00 Each"
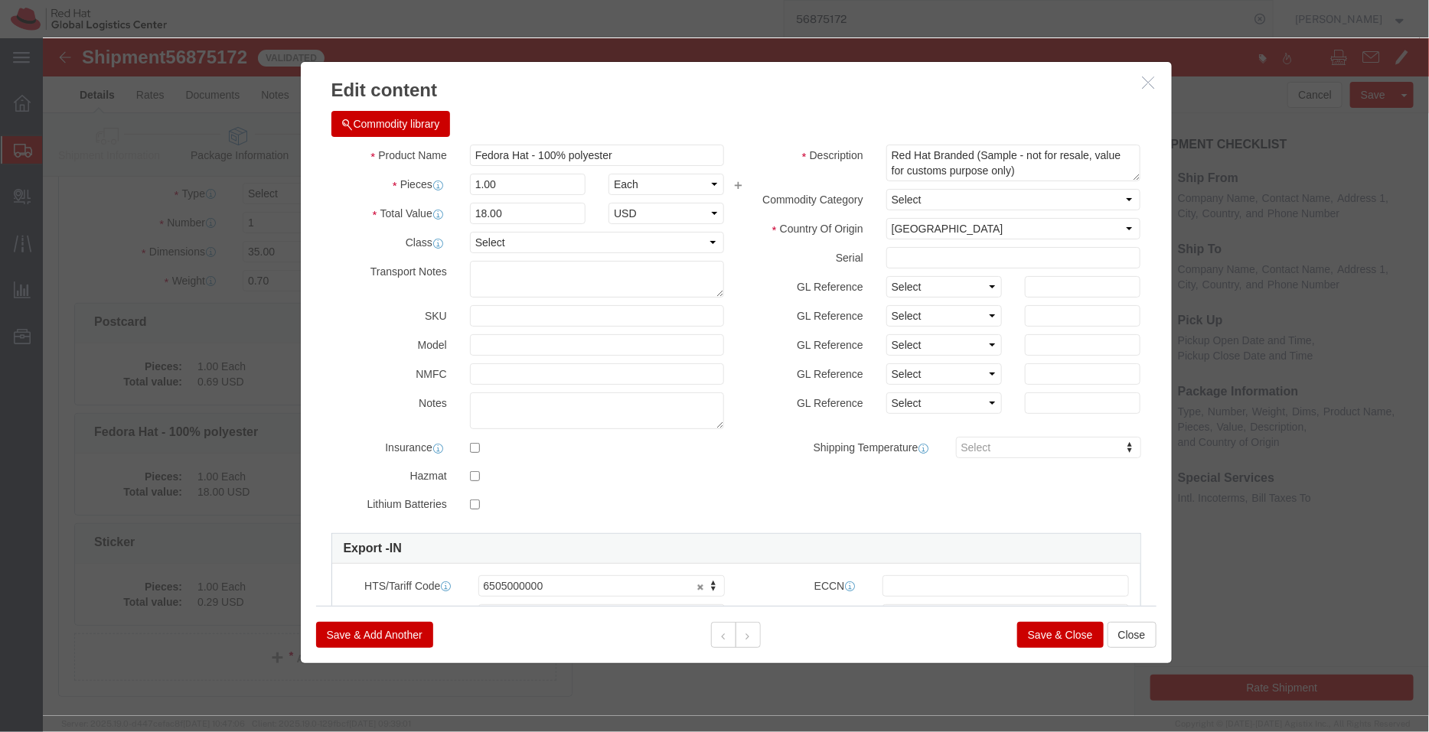
click button "Save & Close"
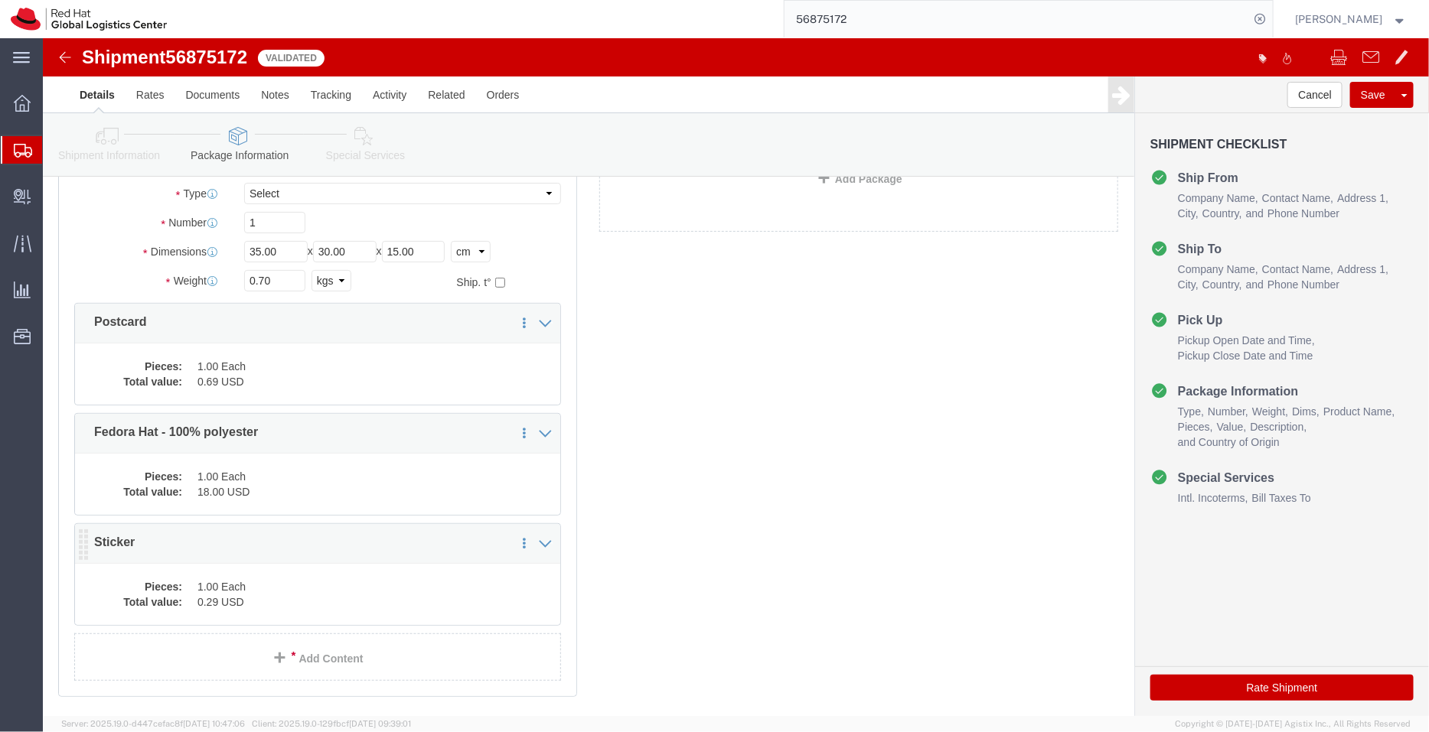
click dd "1.00 Each"
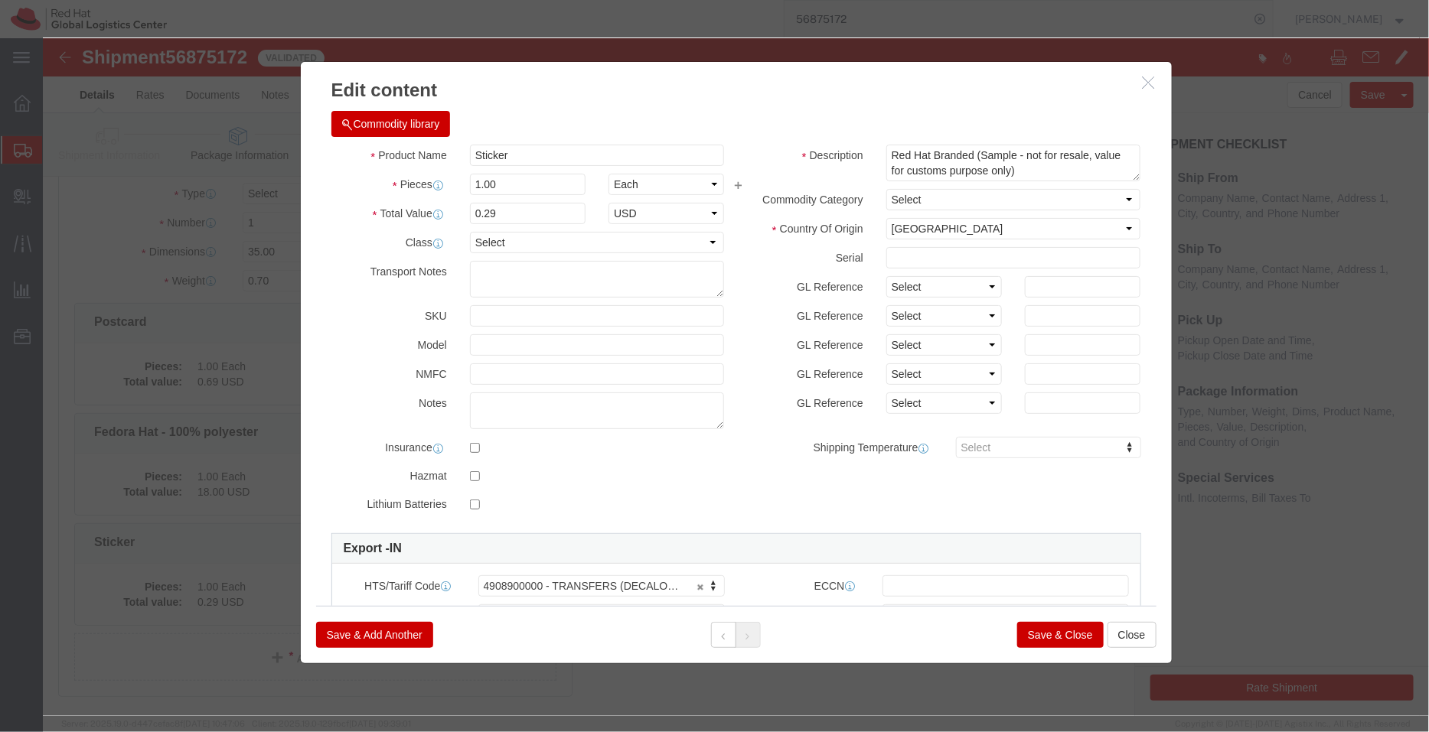
click button "Save & Close"
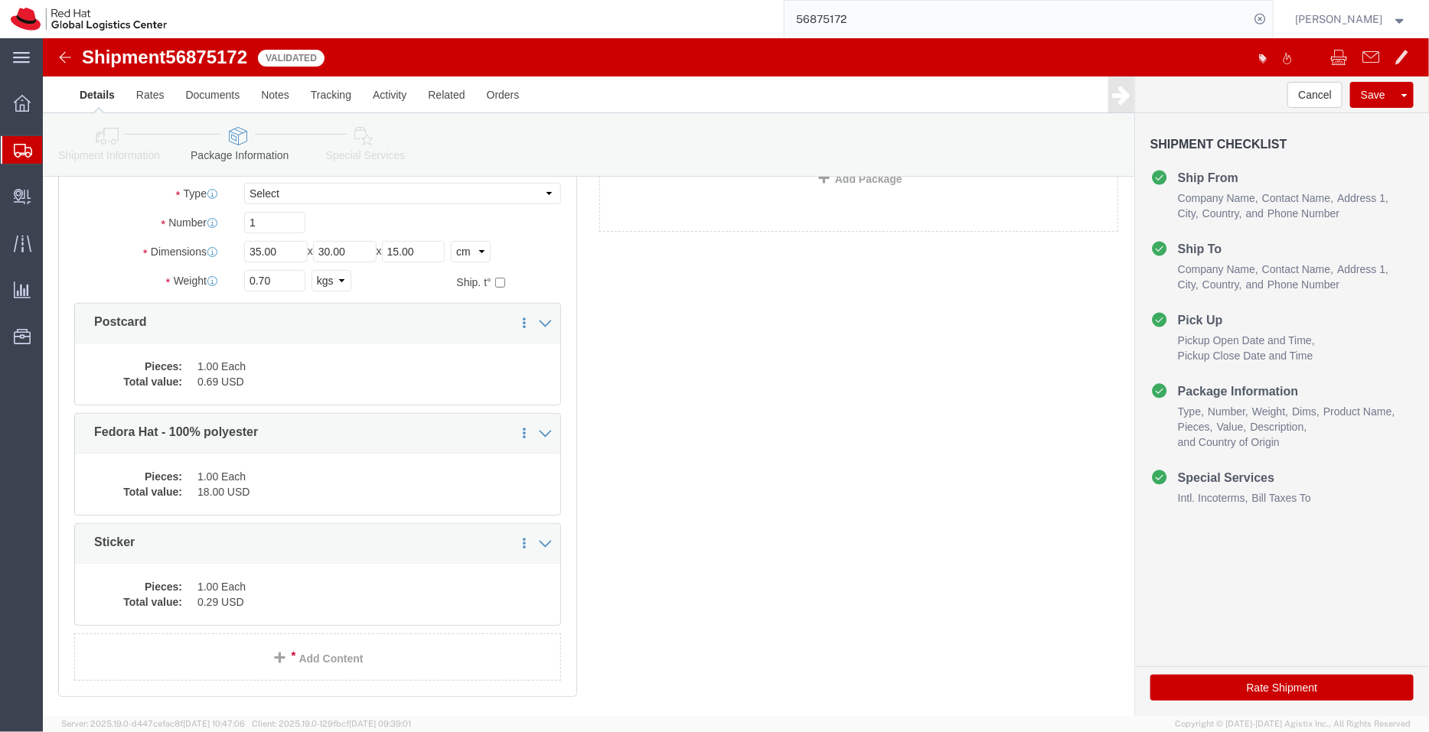
click icon
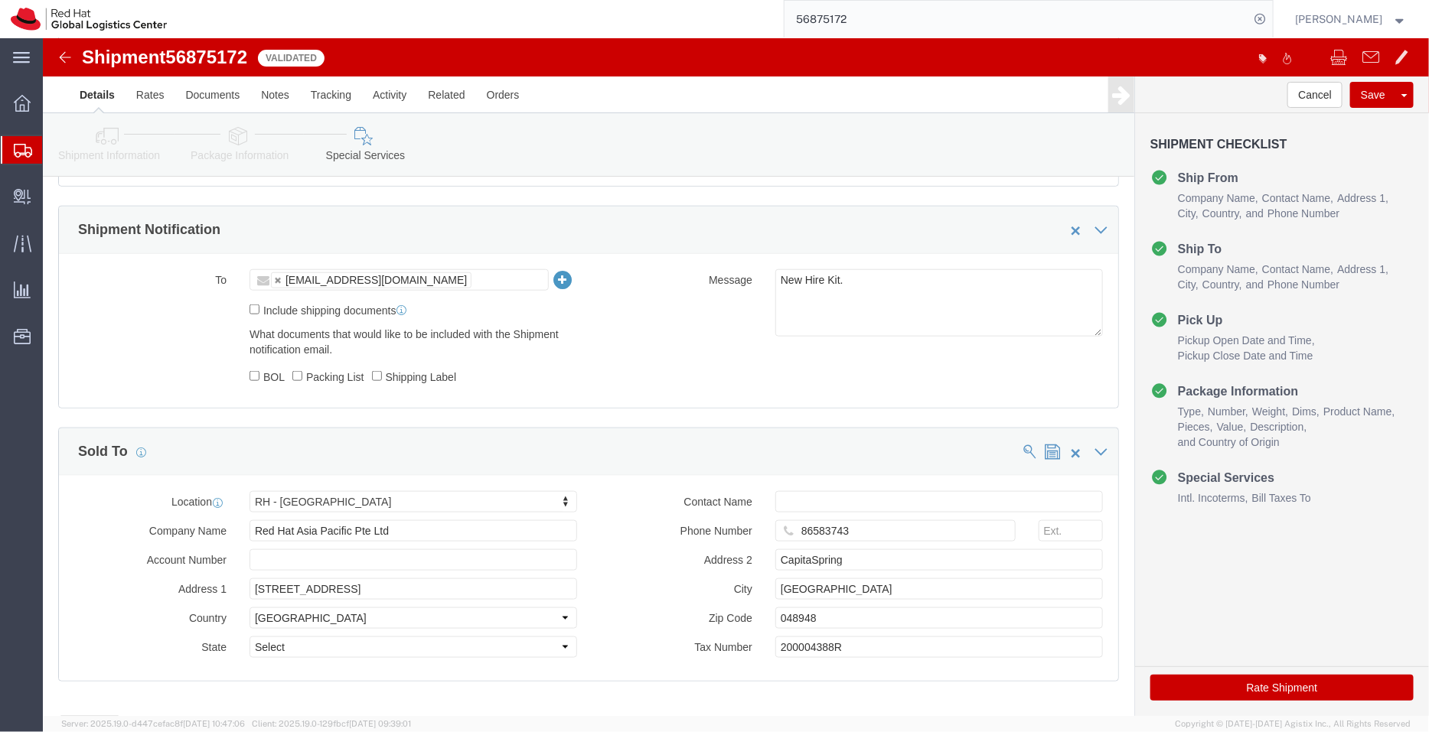
scroll to position [654, 0]
click icon
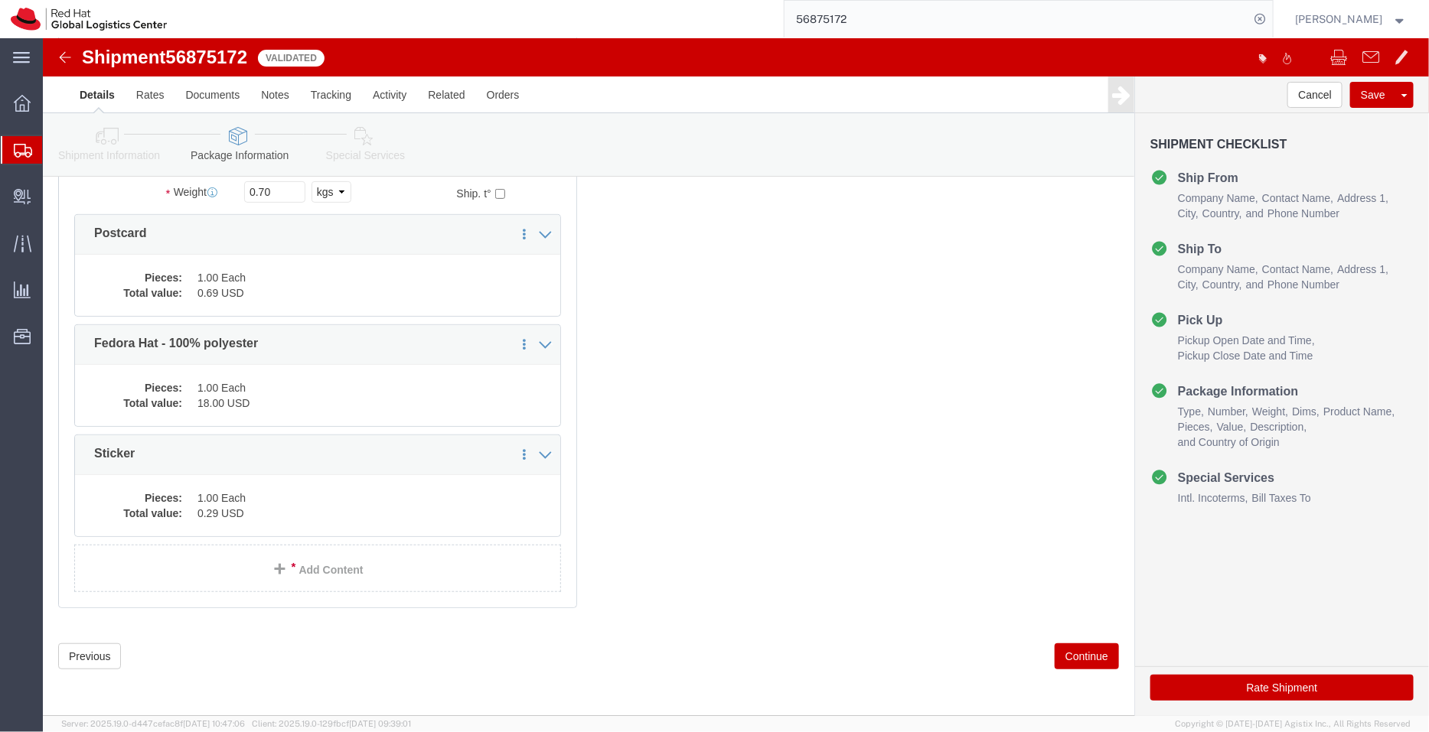
scroll to position [127, 0]
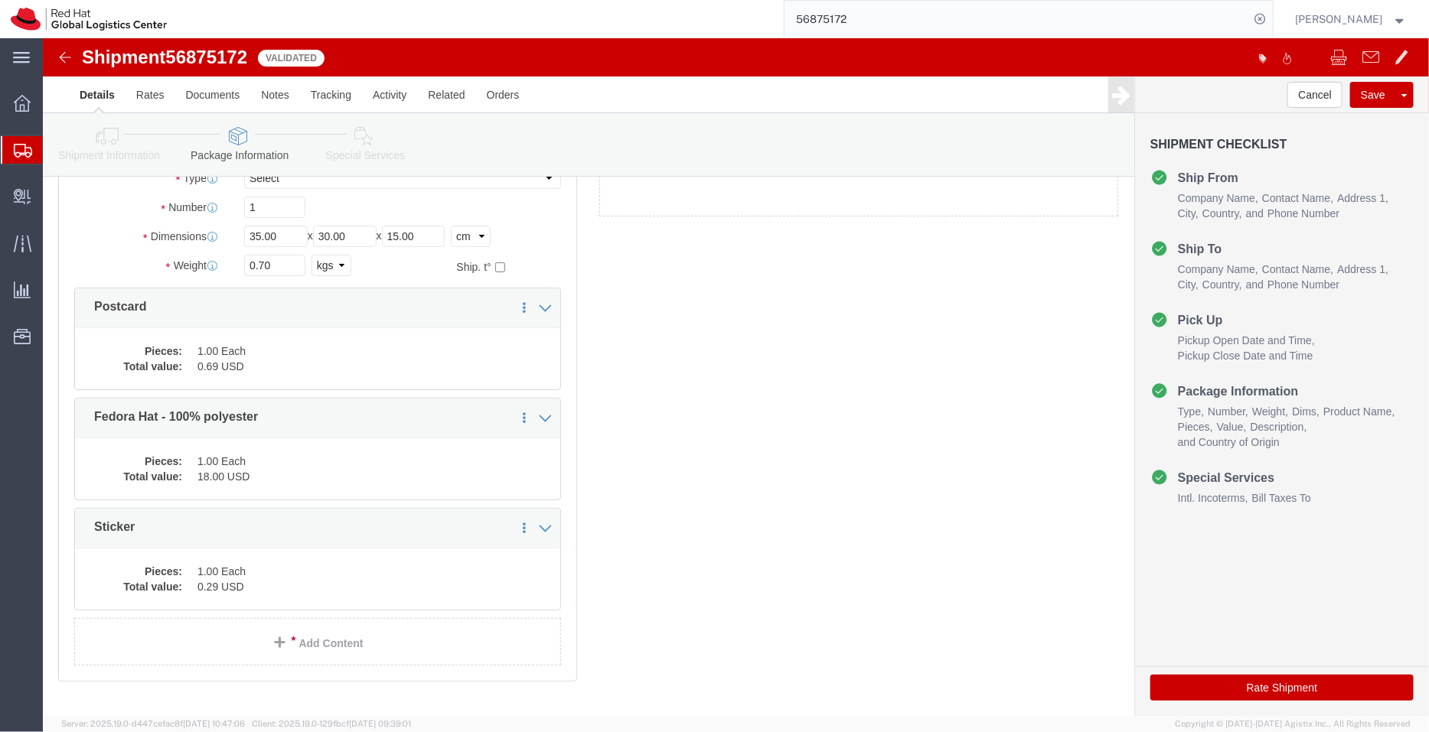
click icon
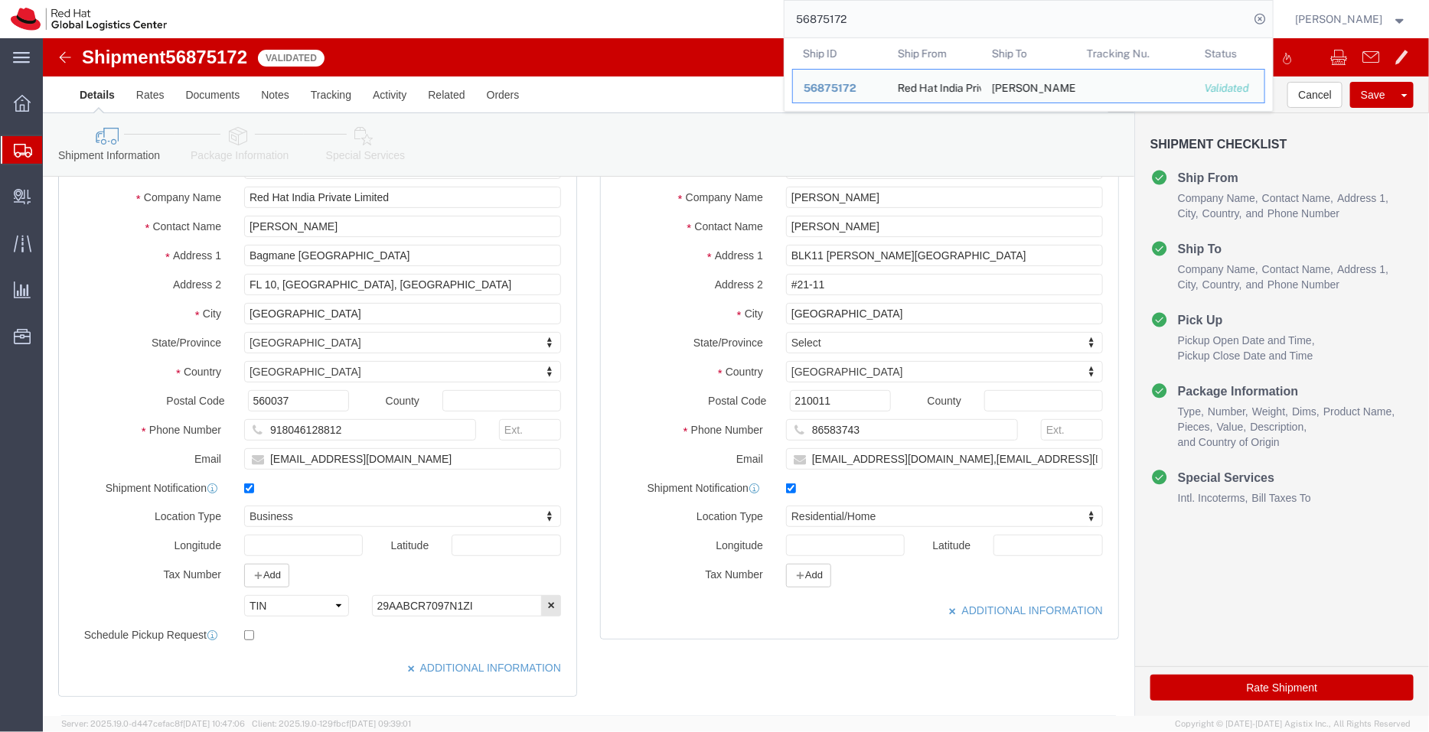
drag, startPoint x: 865, startPoint y: 21, endPoint x: 728, endPoint y: 16, distance: 137.1
click at [728, 16] on div "56875172 Ship ID Ship From Ship To Tracking Nu. Status Ship ID 56875172 Ship Fr…" at bounding box center [725, 19] width 1095 height 38
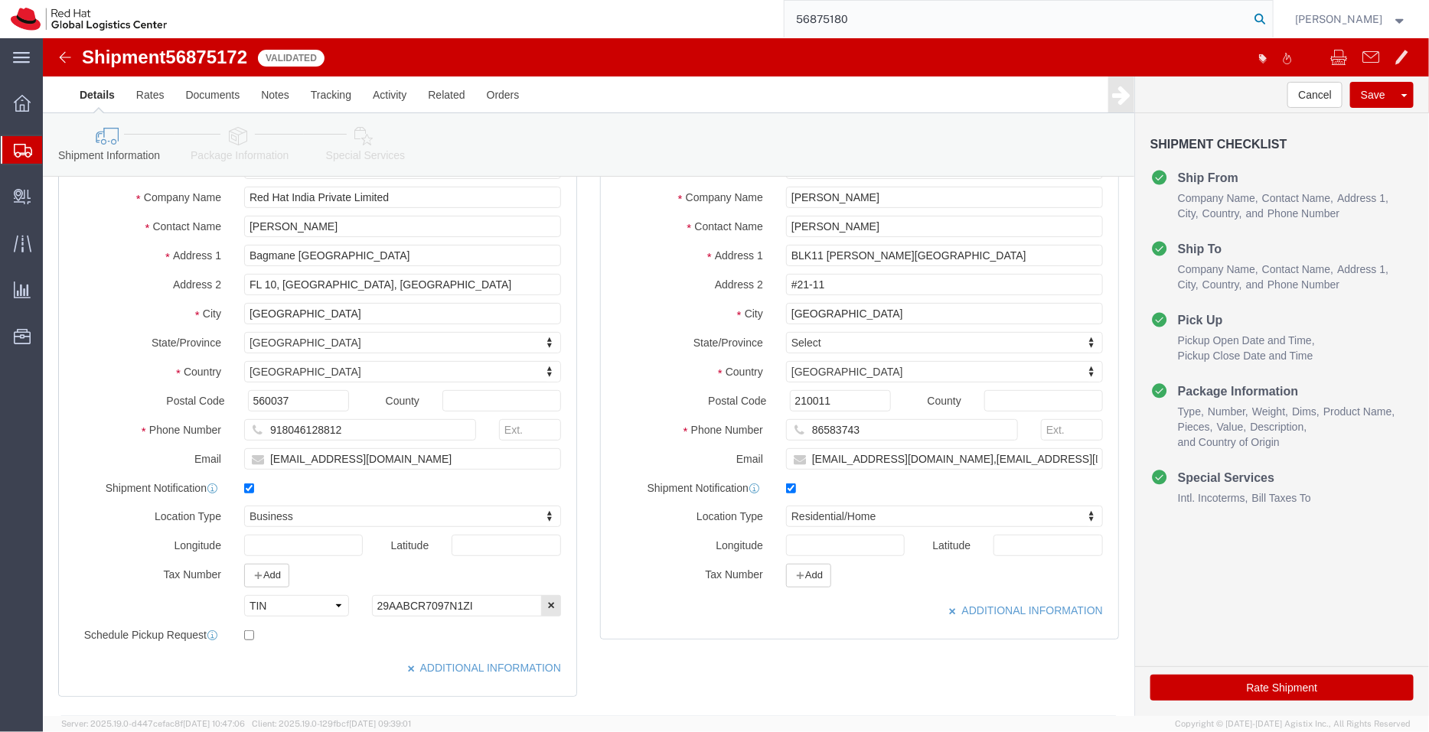
type input "56875180"
click at [1263, 13] on icon at bounding box center [1260, 18] width 21 height 21
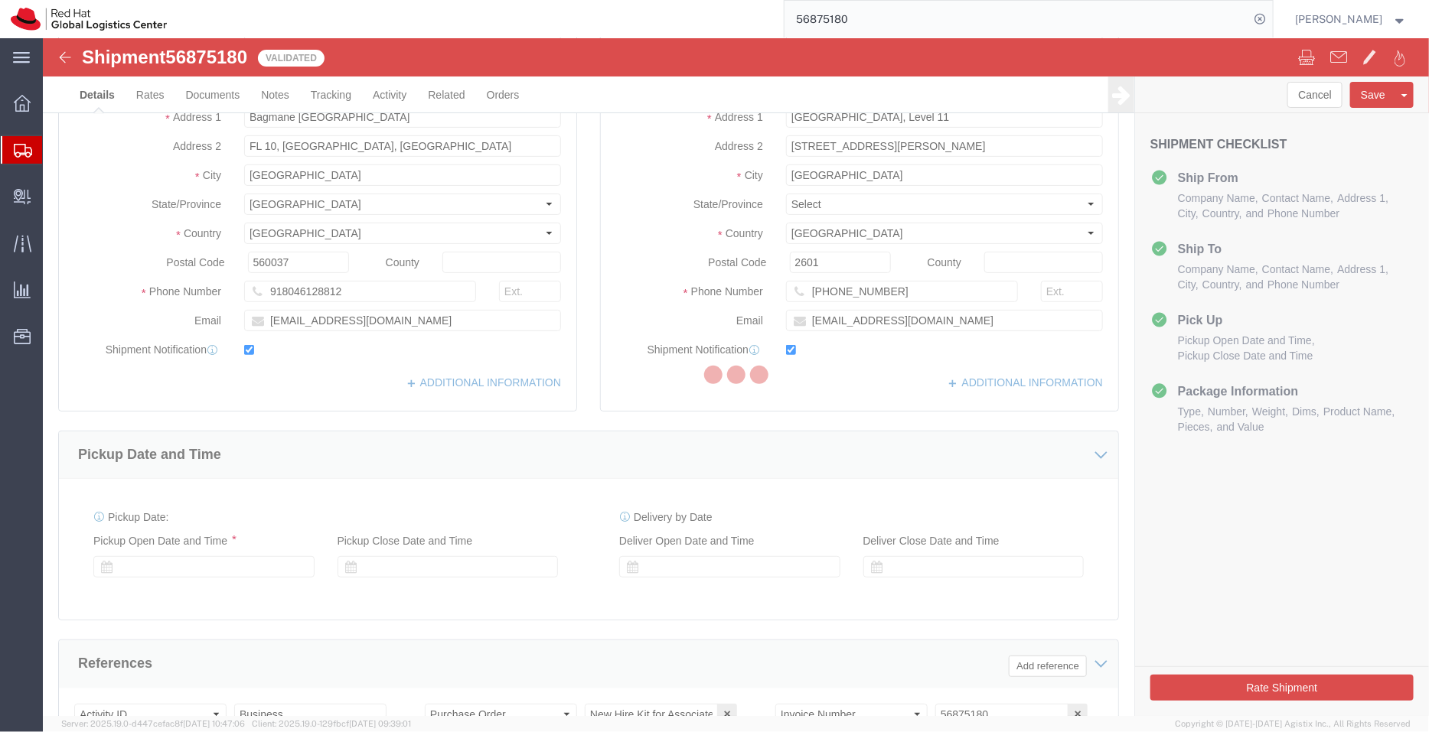
select select "37925"
select select "37938"
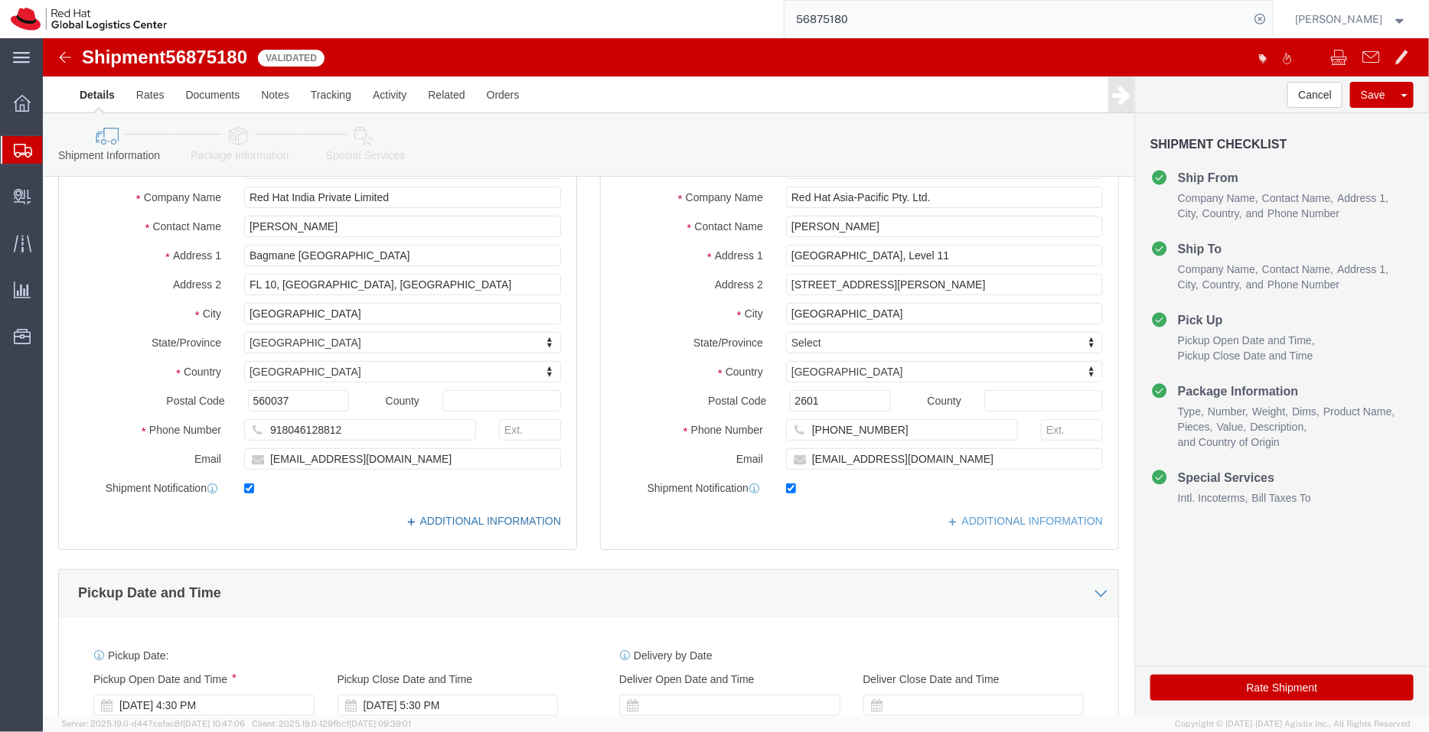
click link "ADDITIONAL INFORMATION"
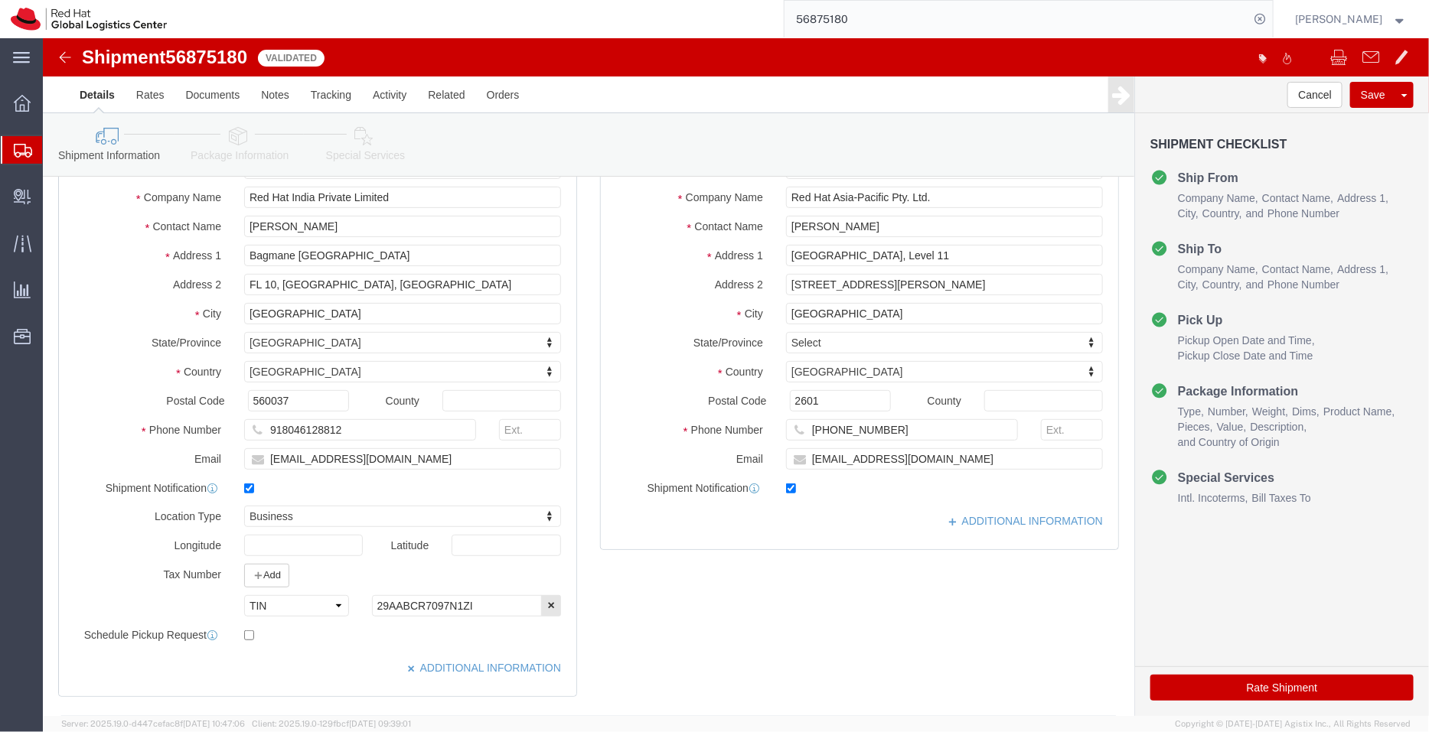
click div "Location [GEOGRAPHIC_DATA] - [GEOGRAPHIC_DATA] Select My Profile Location [GEOG…"
click link "ADDITIONAL INFORMATION"
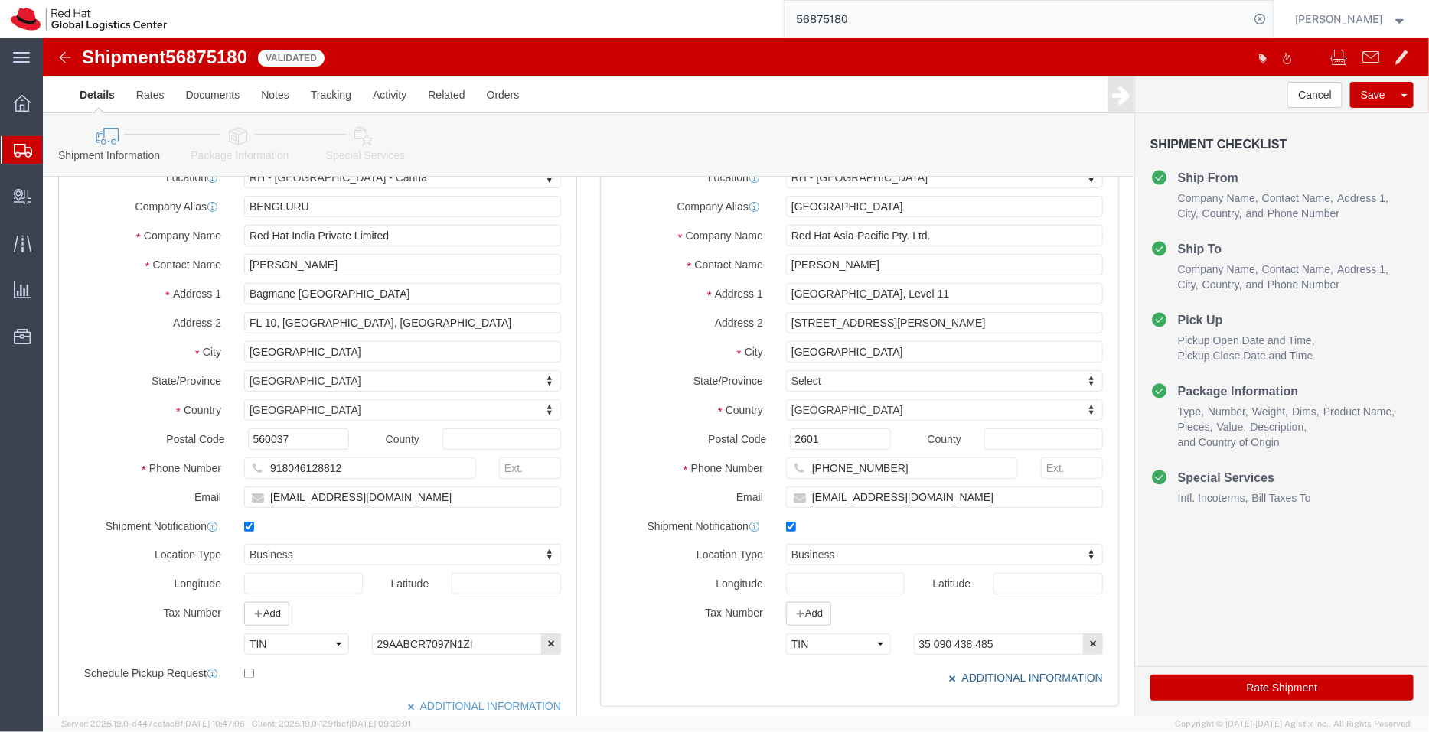
scroll to position [91, 0]
click input "[EMAIL_ADDRESS][DOMAIN_NAME]"
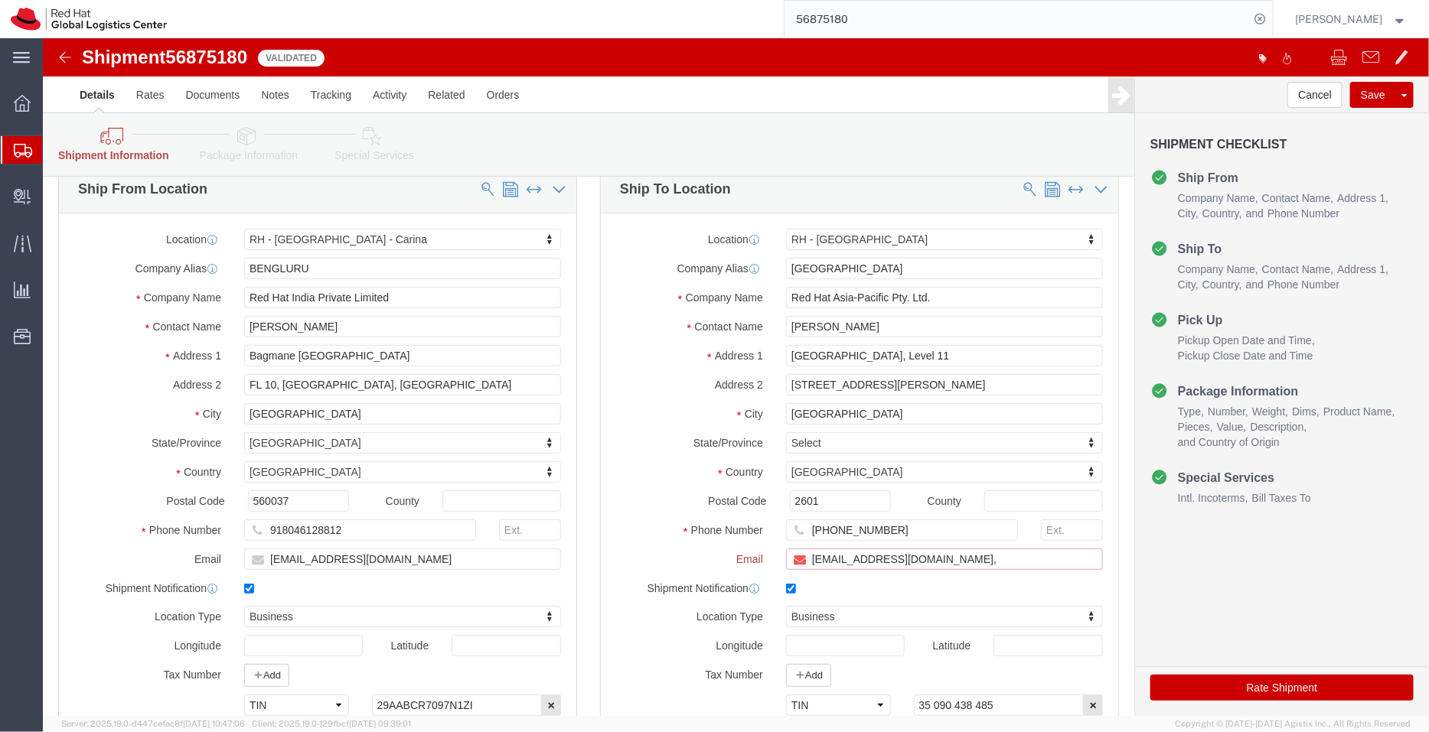
paste input "[EMAIL_ADDRESS][DOMAIN_NAME]"
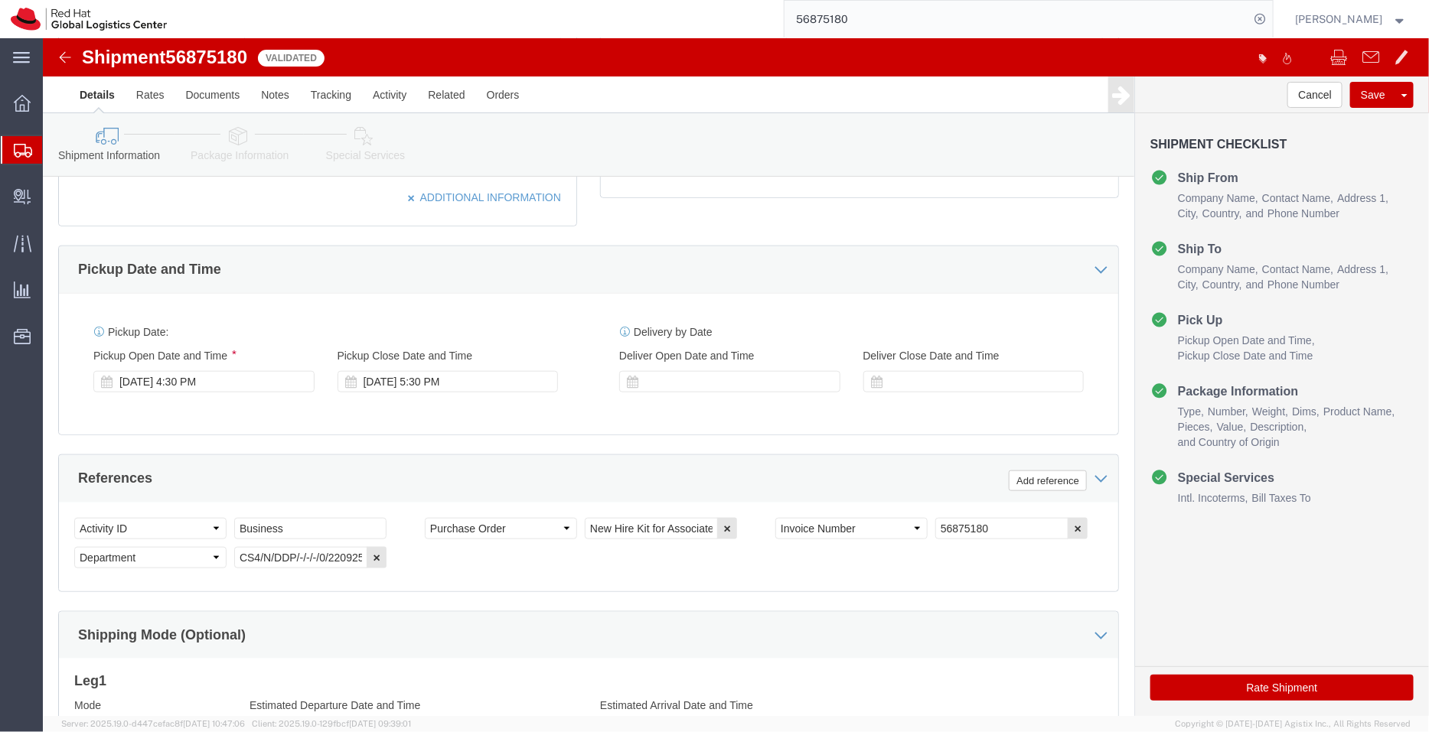
scroll to position [611, 0]
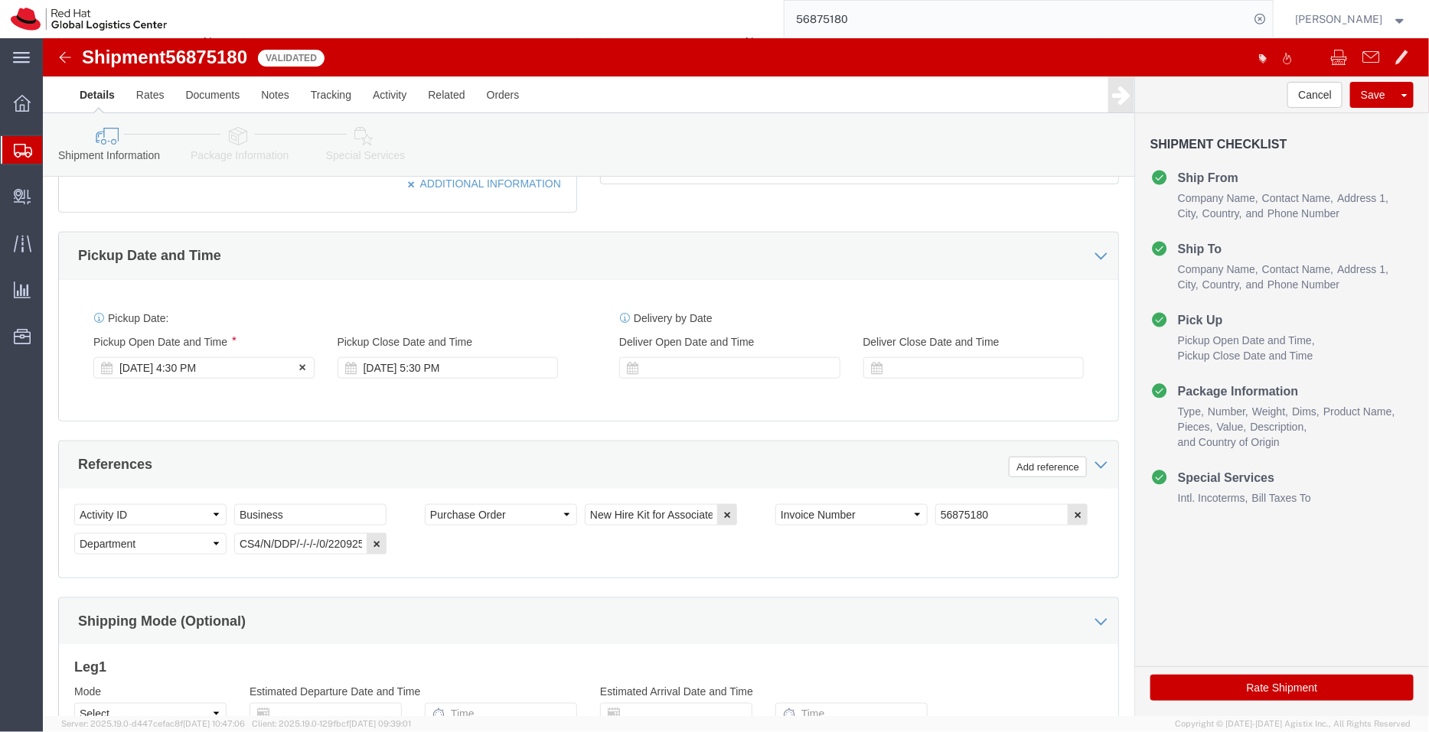
type input "[EMAIL_ADDRESS][DOMAIN_NAME],[EMAIL_ADDRESS][DOMAIN_NAME]"
click div "[DATE] 4:30 PM"
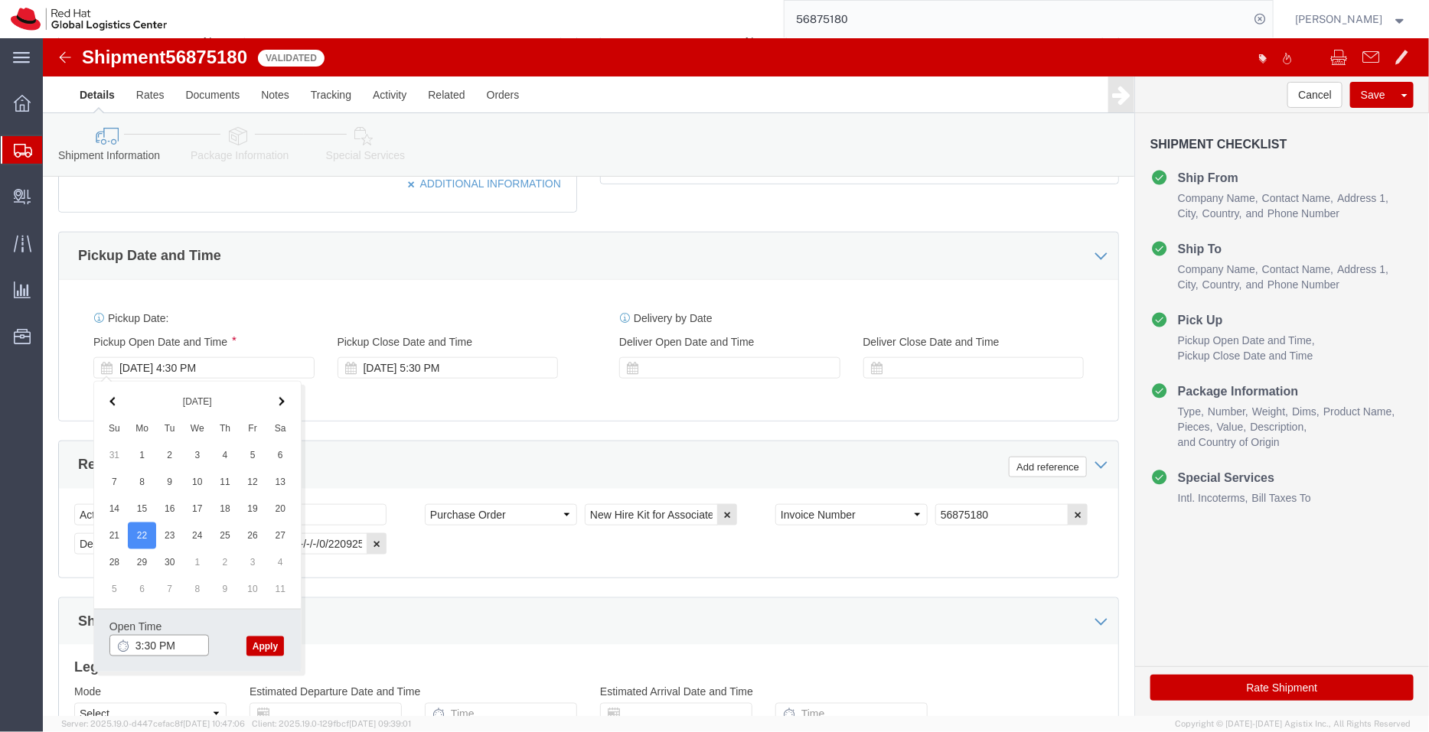
type input "3:30 PM"
click button "Apply"
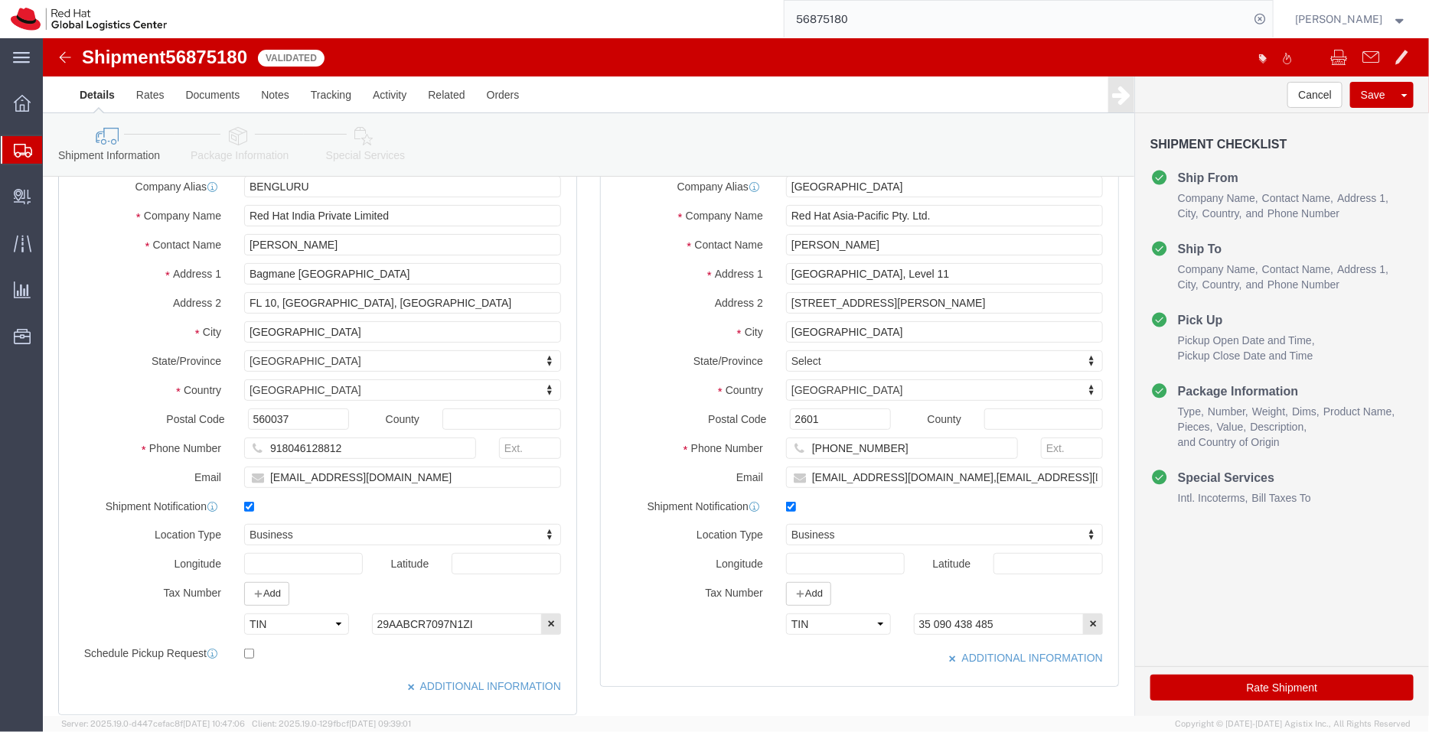
scroll to position [107, 0]
click icon
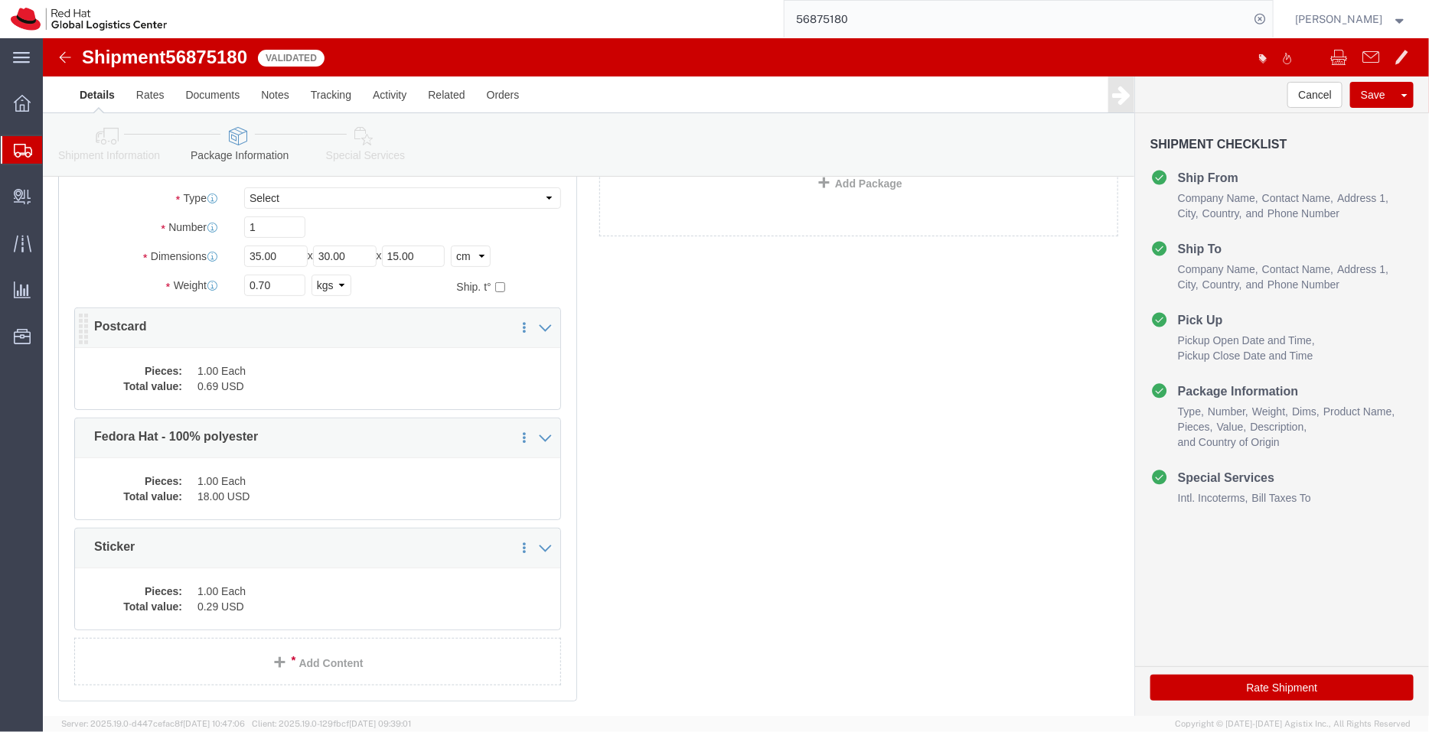
click div "Pieces: 1.00 Each Total value: 0.69 USD"
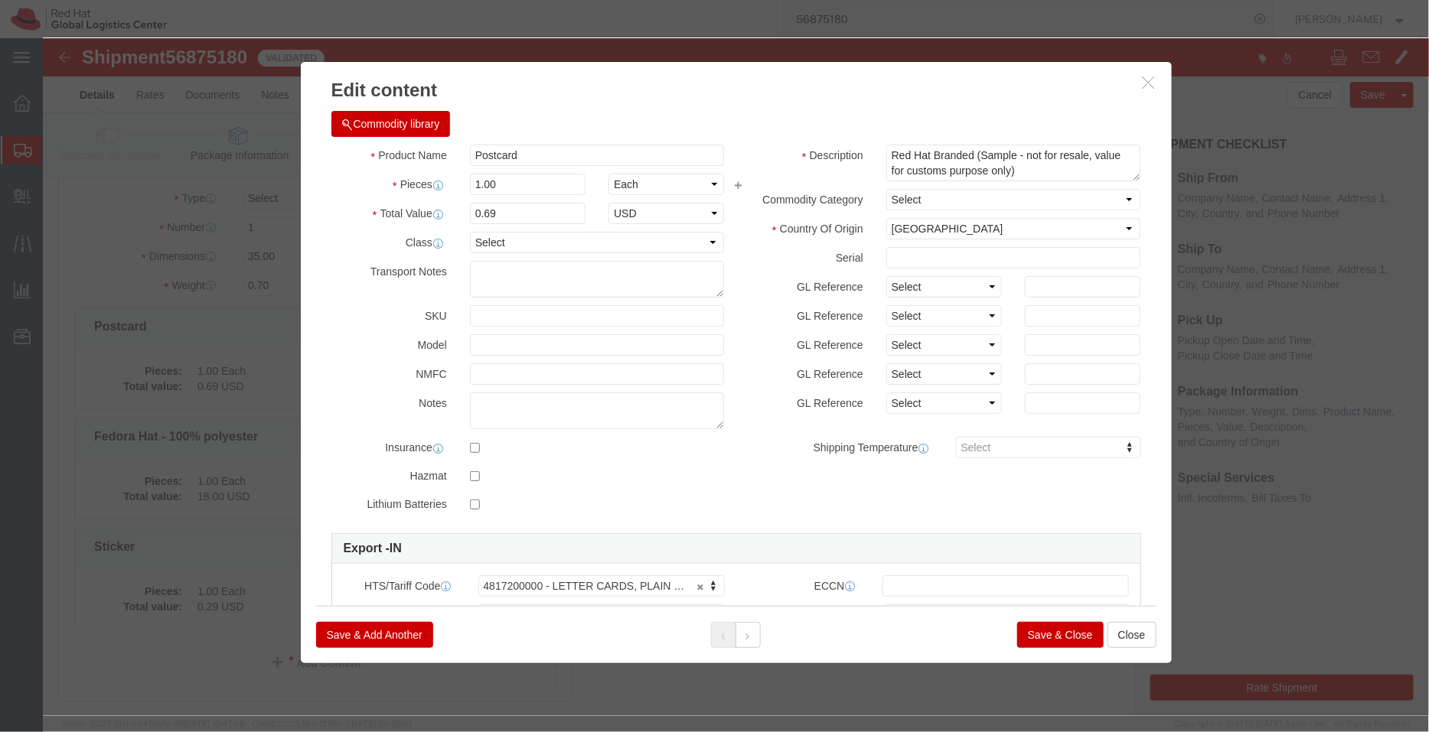
click button "Save & Close"
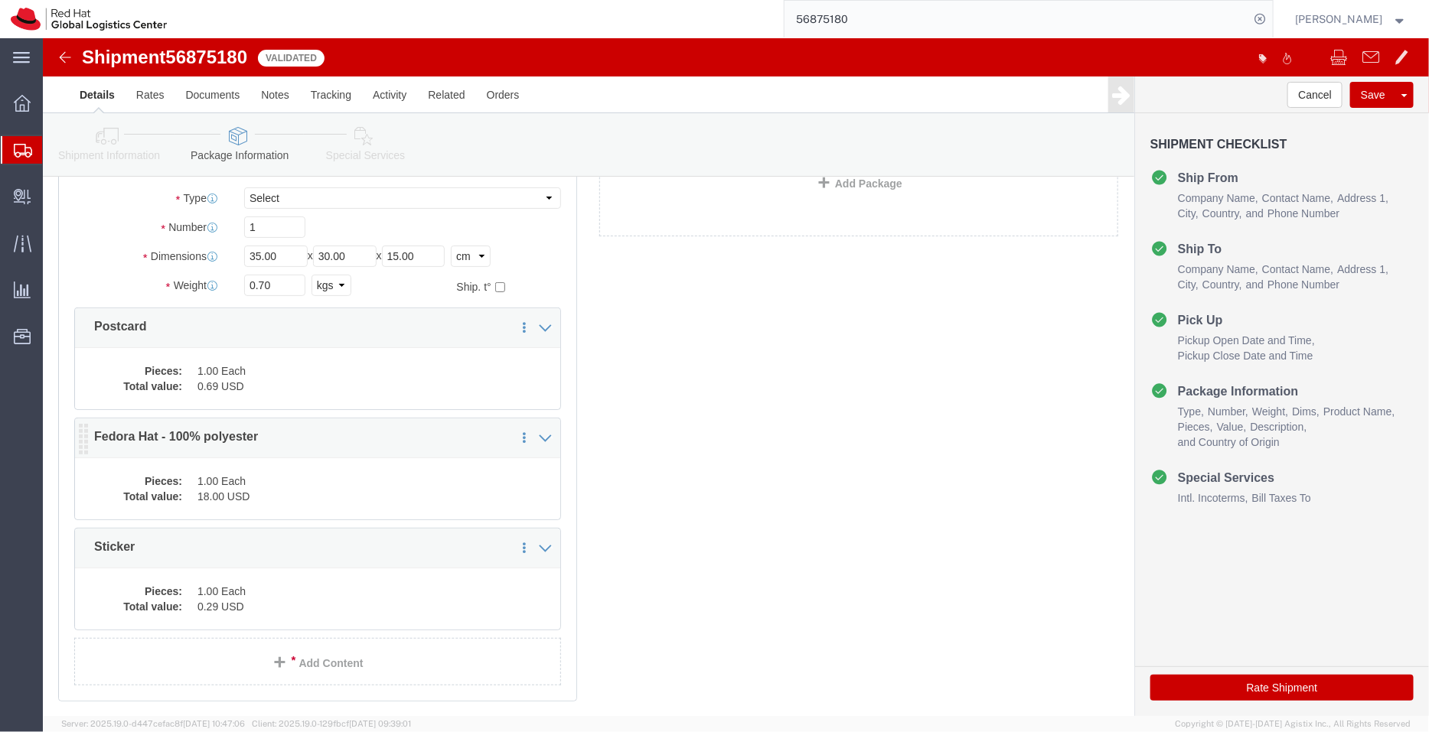
click dd "1.00 Each"
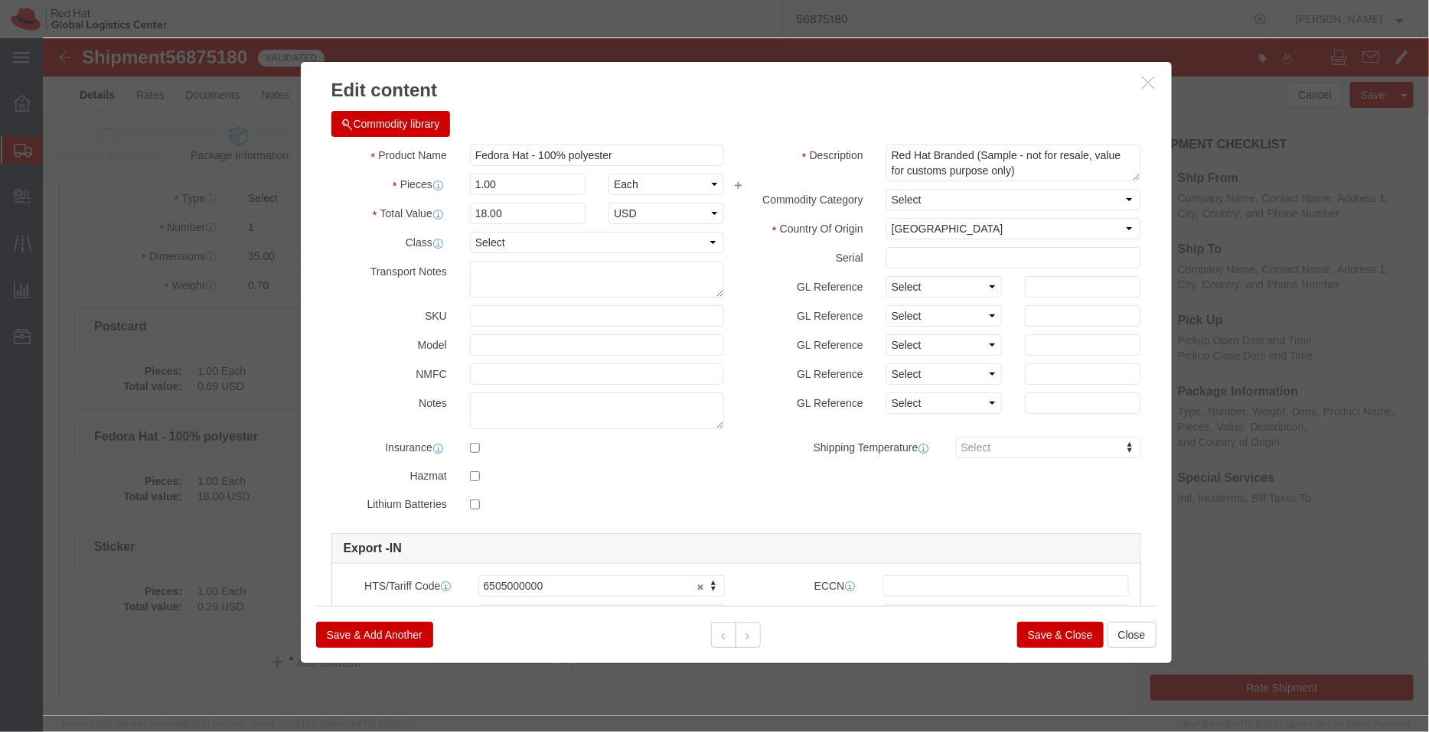
click button "Save & Close"
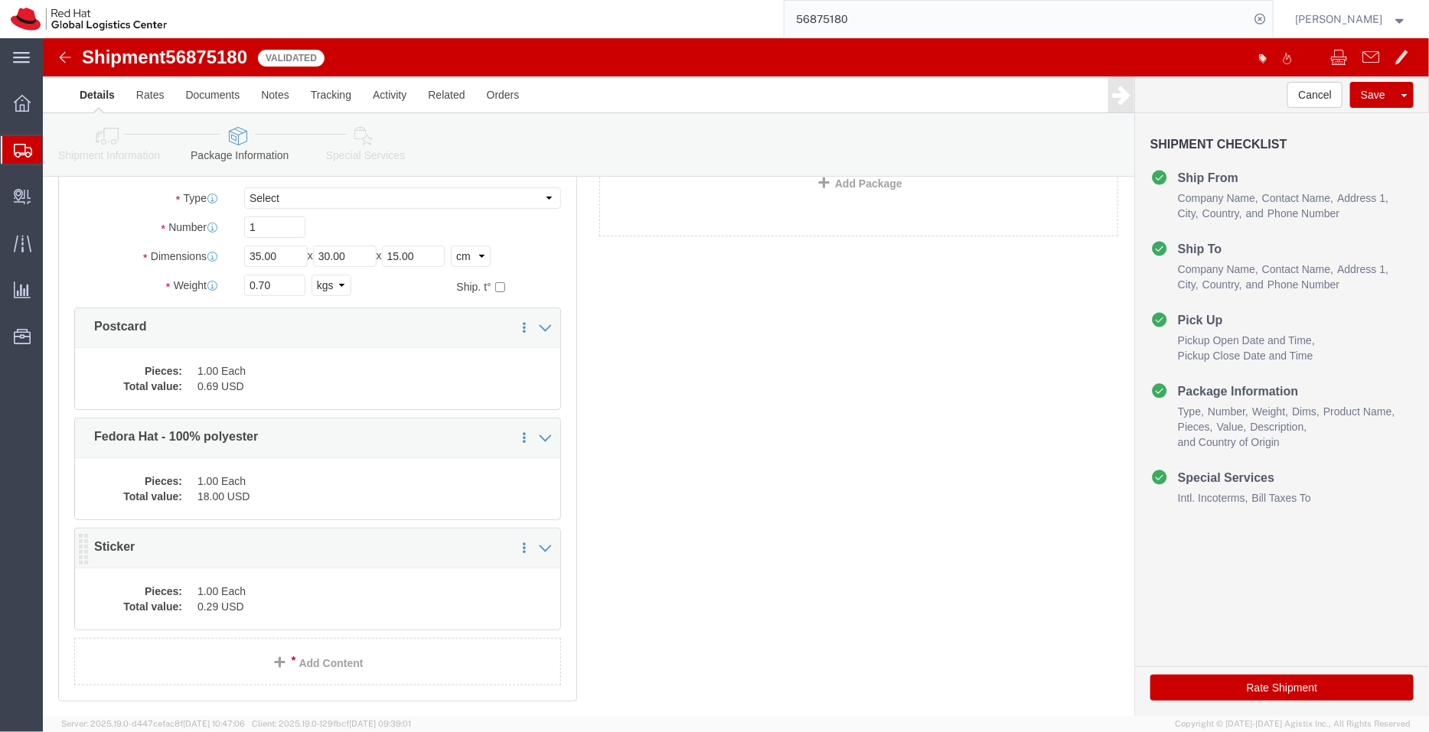
click dd "0.29 USD"
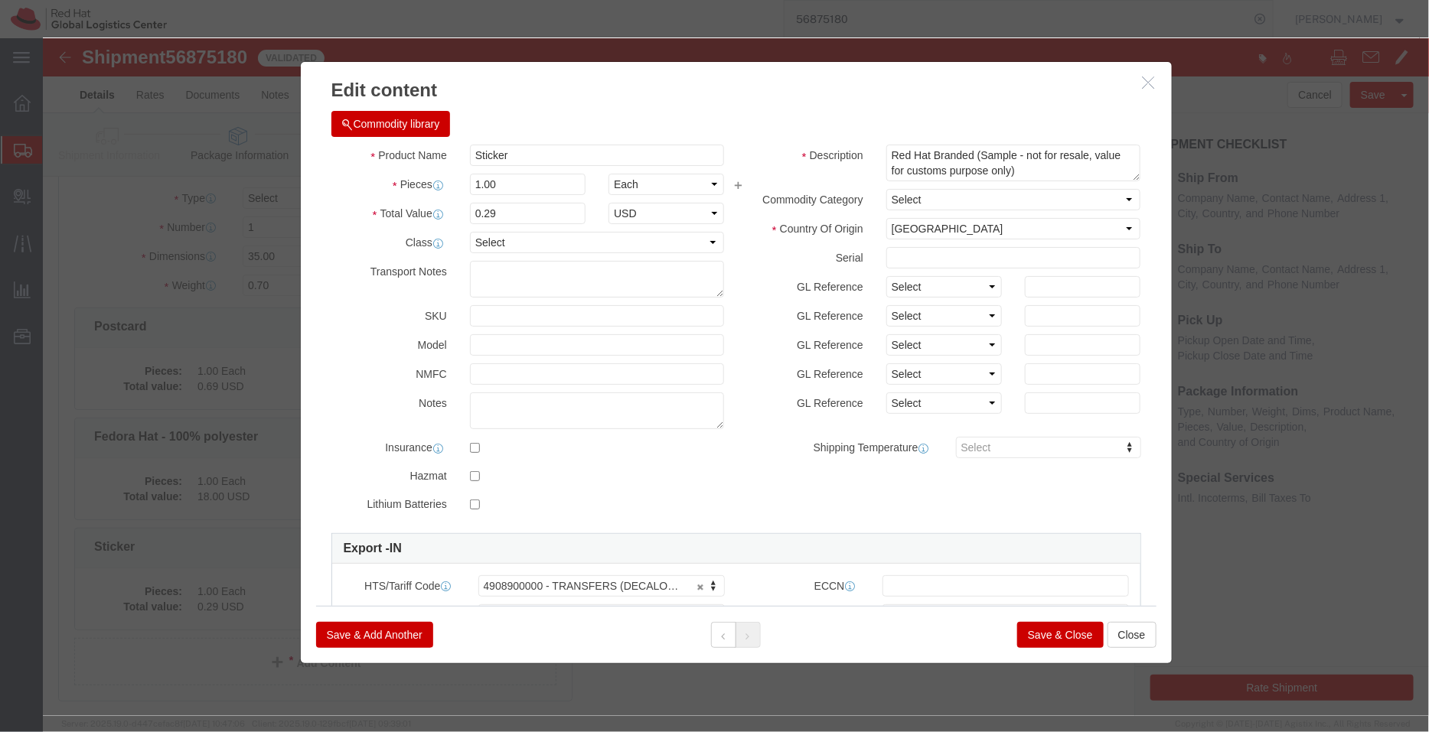
click button "Save & Close"
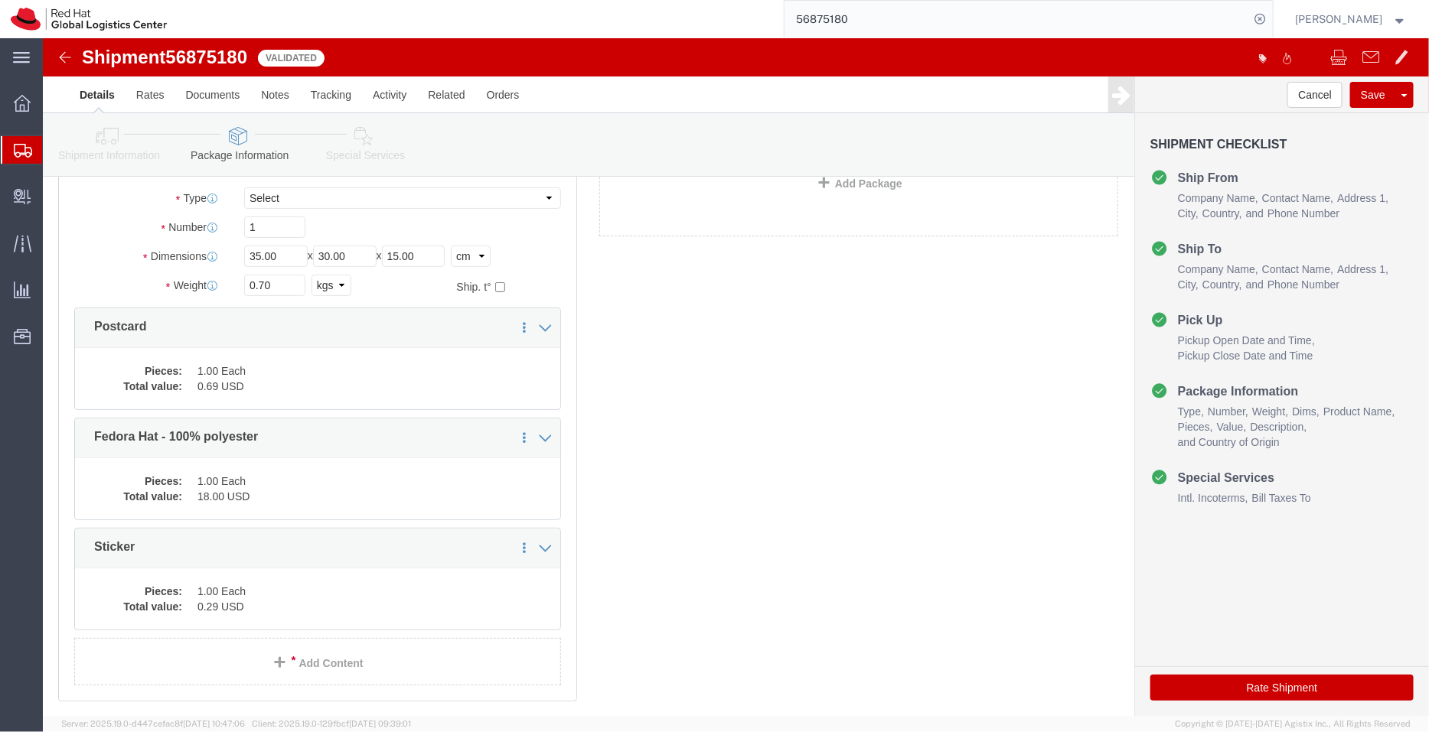
click icon
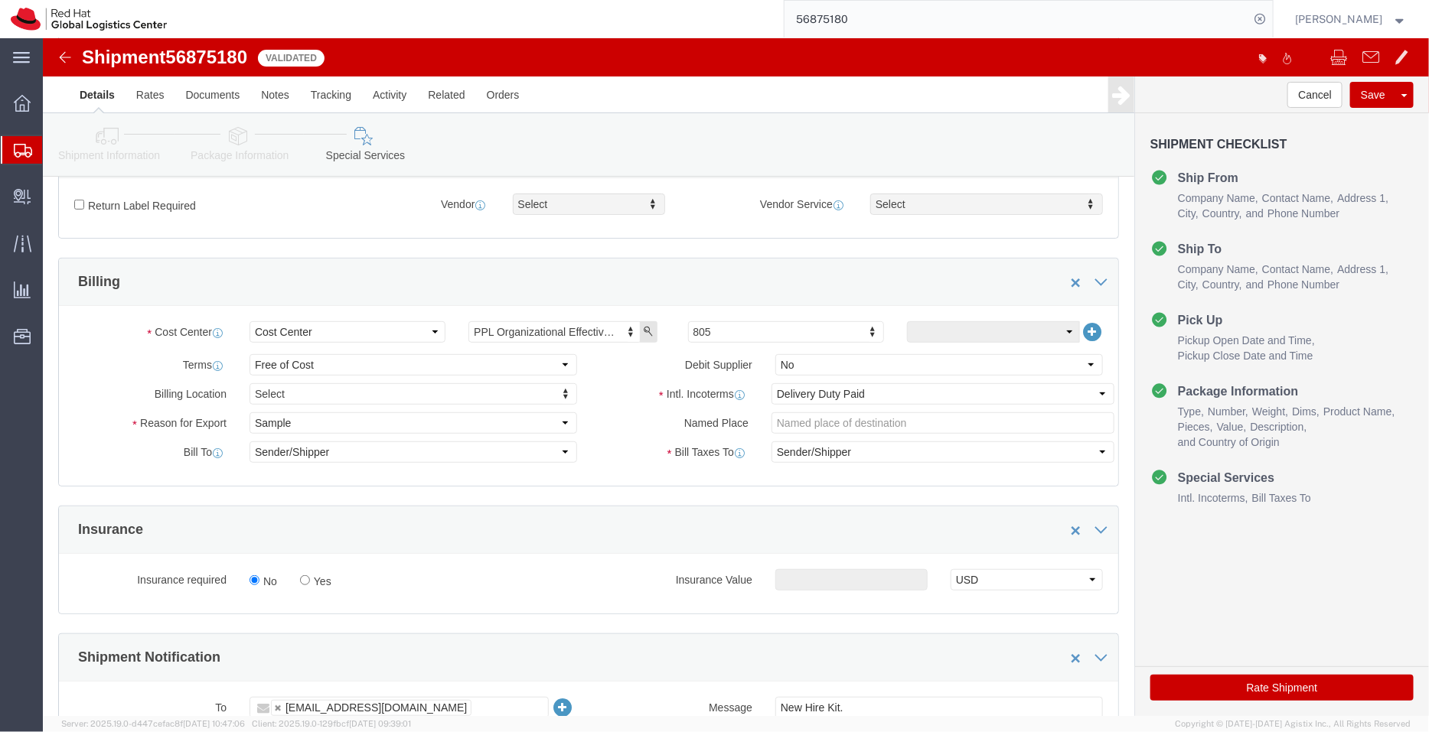
scroll to position [194, 0]
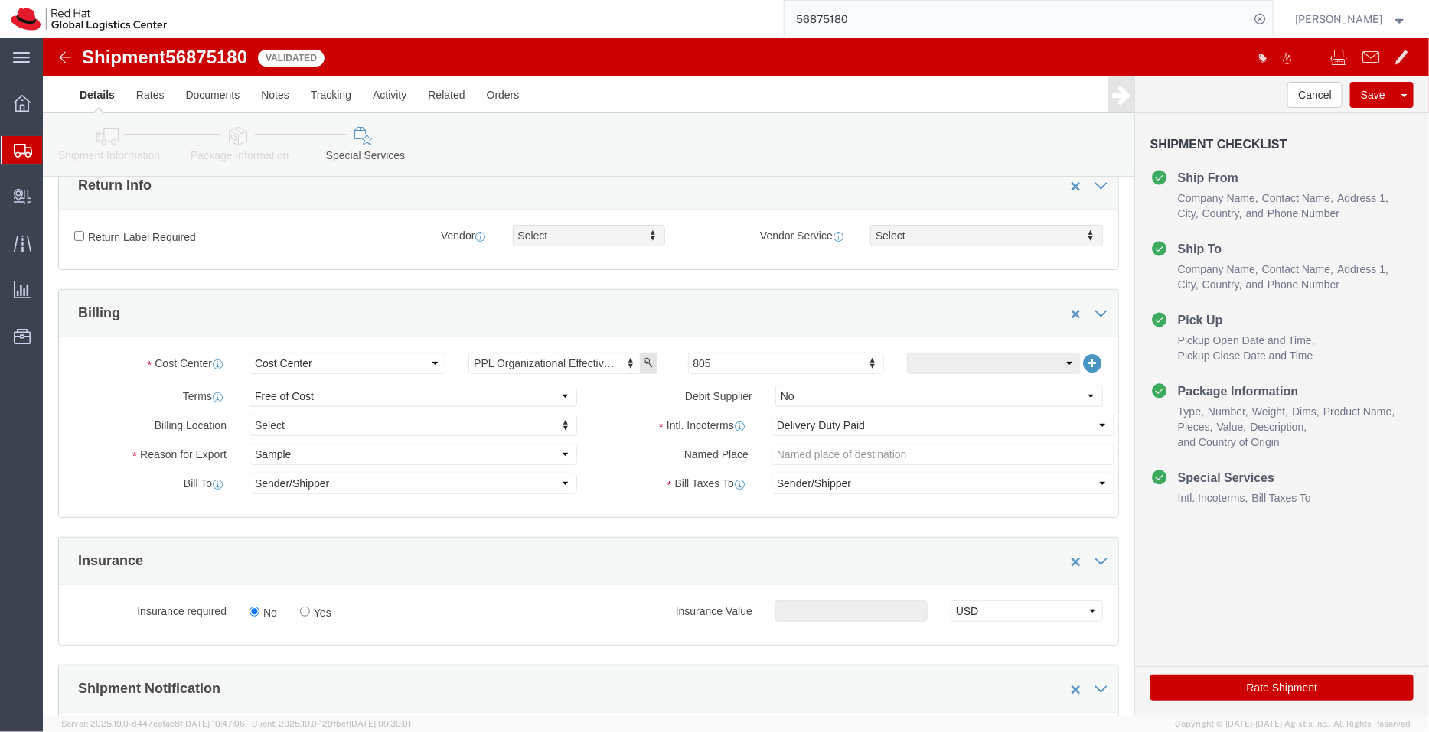
click icon
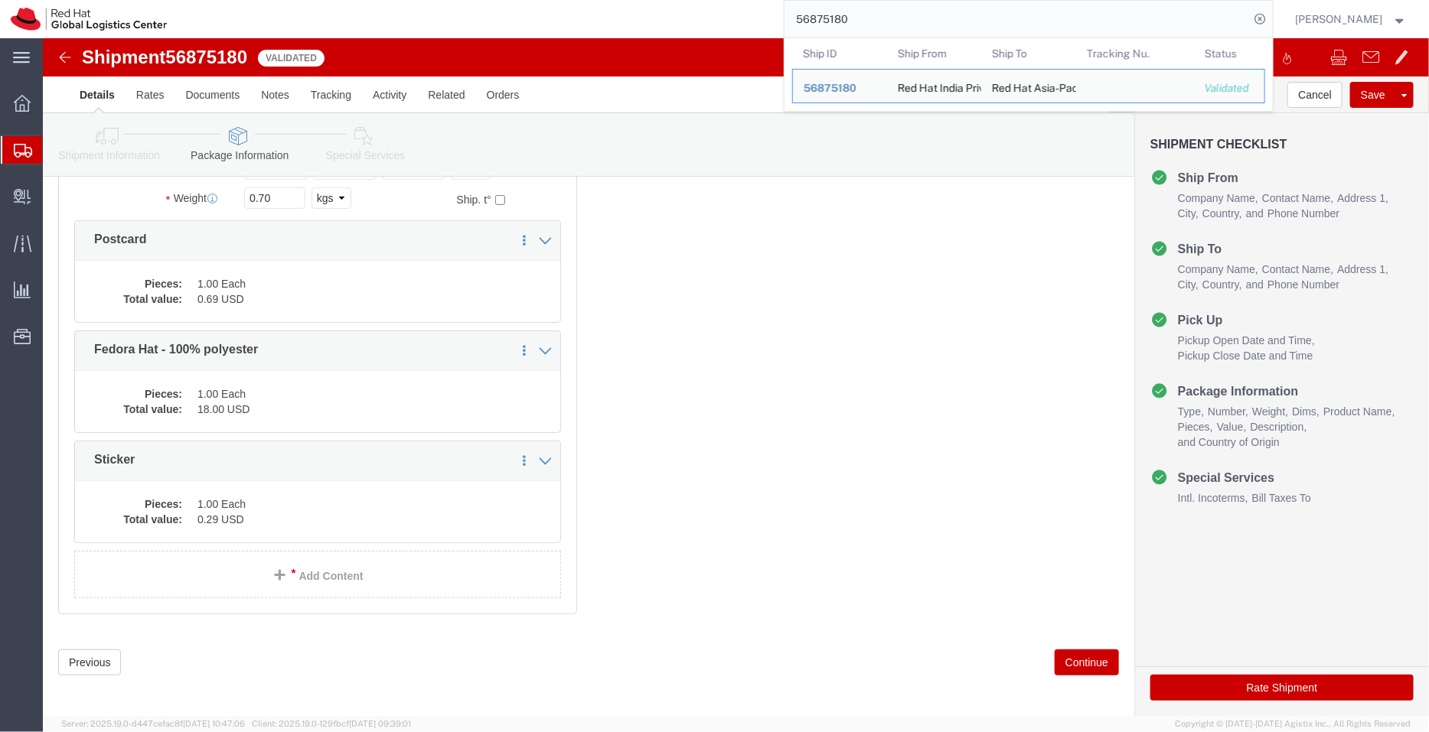
drag, startPoint x: 846, startPoint y: 18, endPoint x: 743, endPoint y: 6, distance: 104.0
click at [743, 6] on div "56875180 Ship ID Ship From Ship To Tracking Nu. Status Ship ID 56875180 Ship Fr…" at bounding box center [725, 19] width 1095 height 38
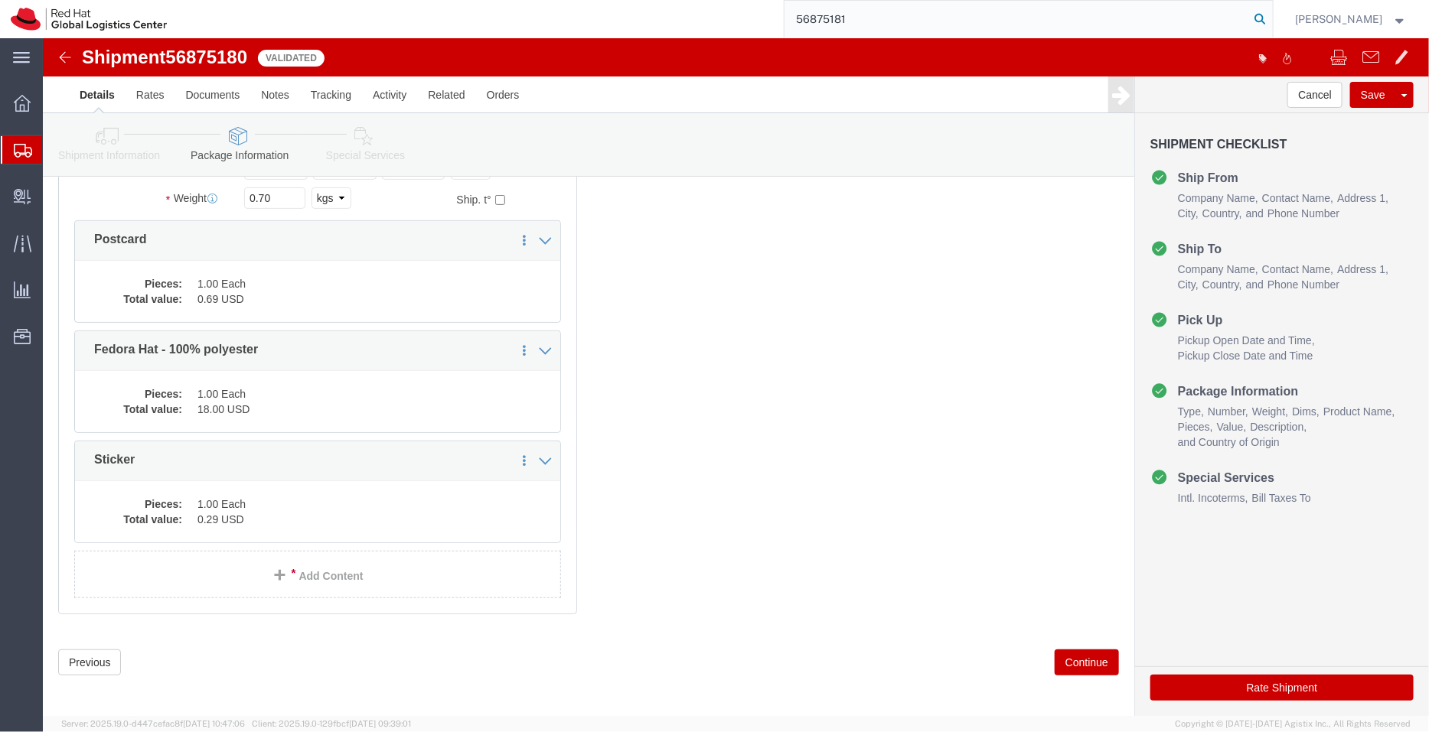
type input "56875181"
click at [1270, 25] on icon at bounding box center [1260, 18] width 21 height 21
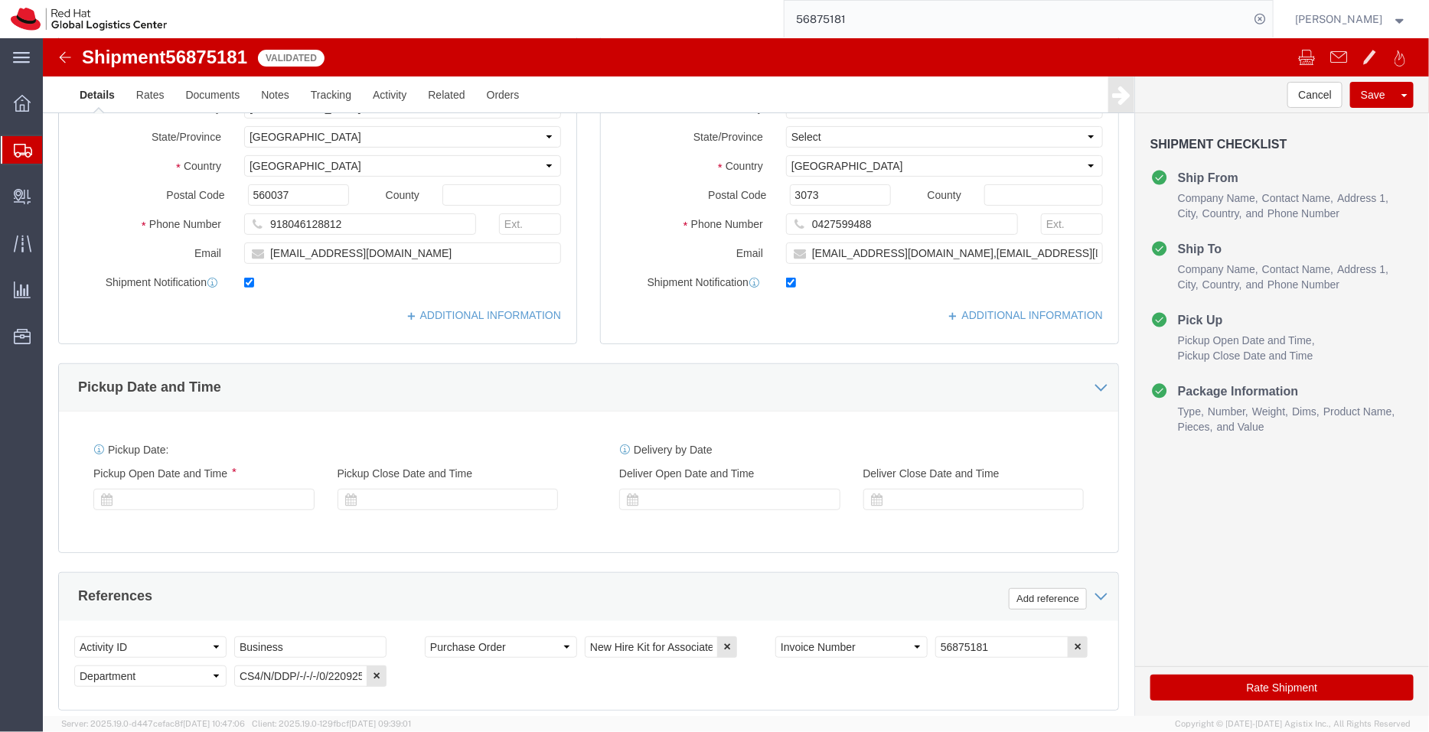
select select "37925"
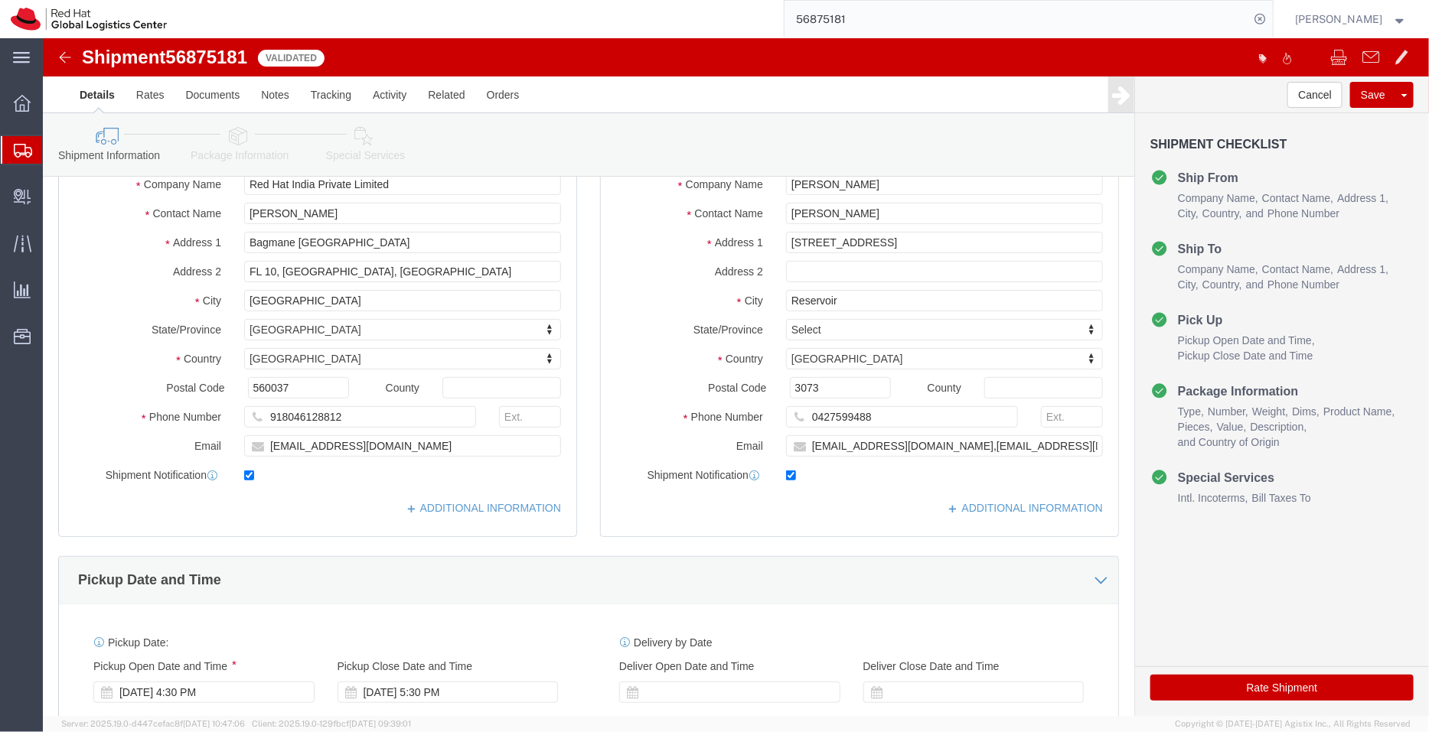
scroll to position [142, 0]
click link "ADDITIONAL INFORMATION"
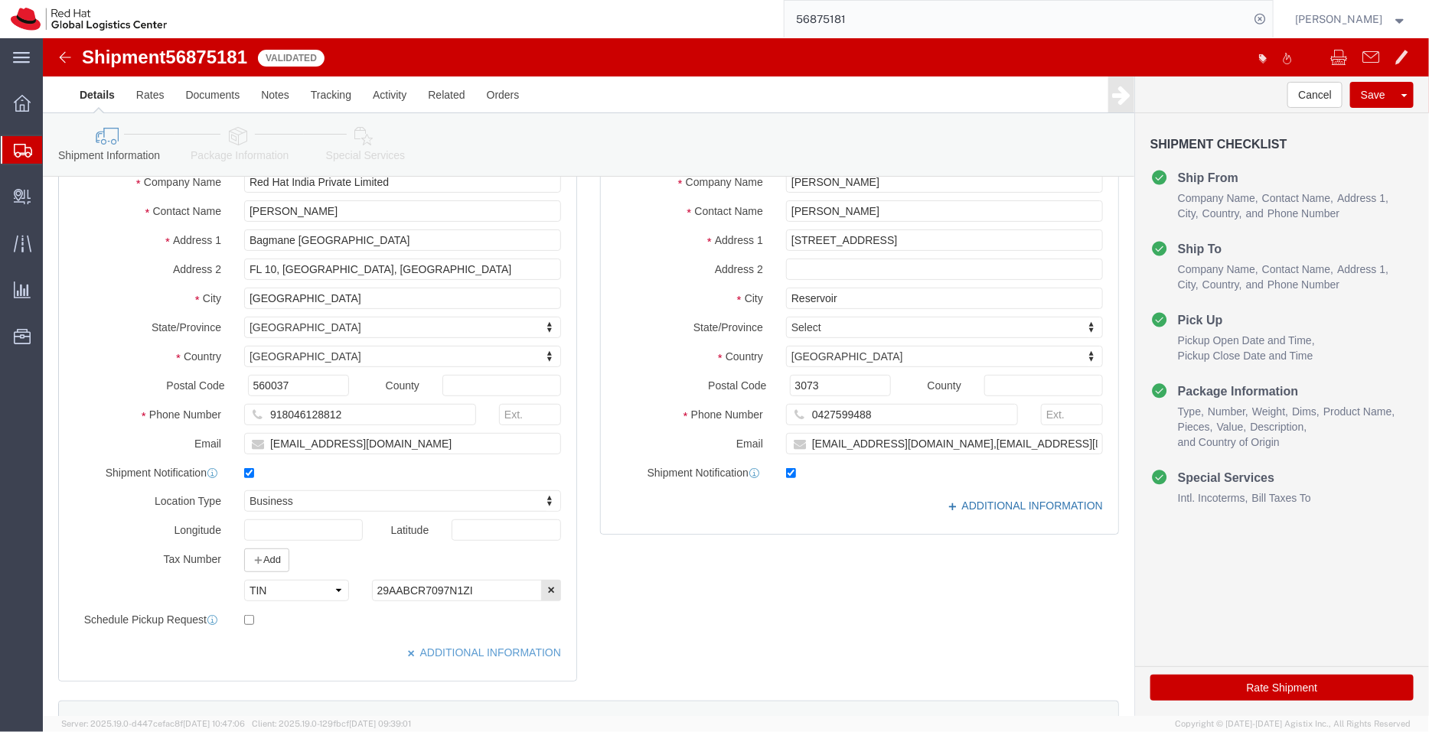
click link "ADDITIONAL INFORMATION"
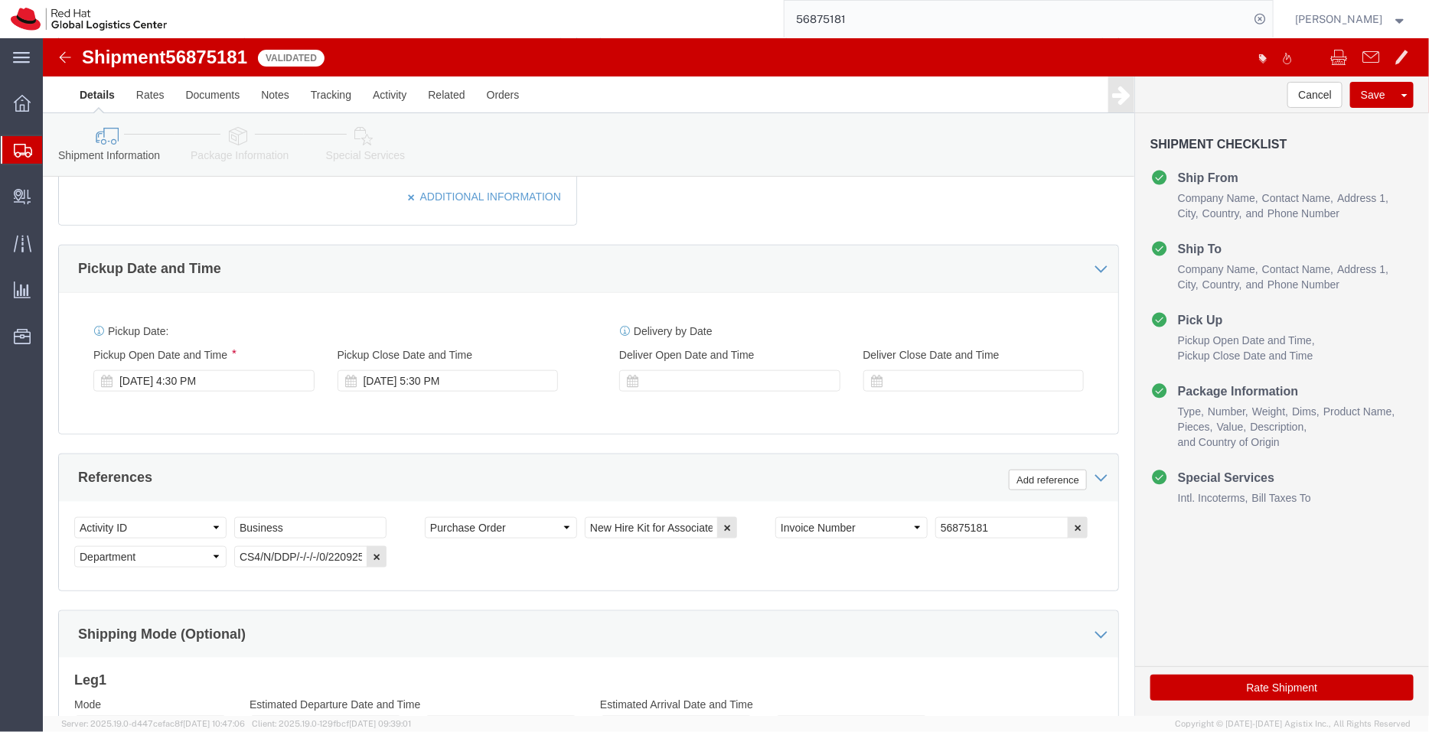
scroll to position [603, 0]
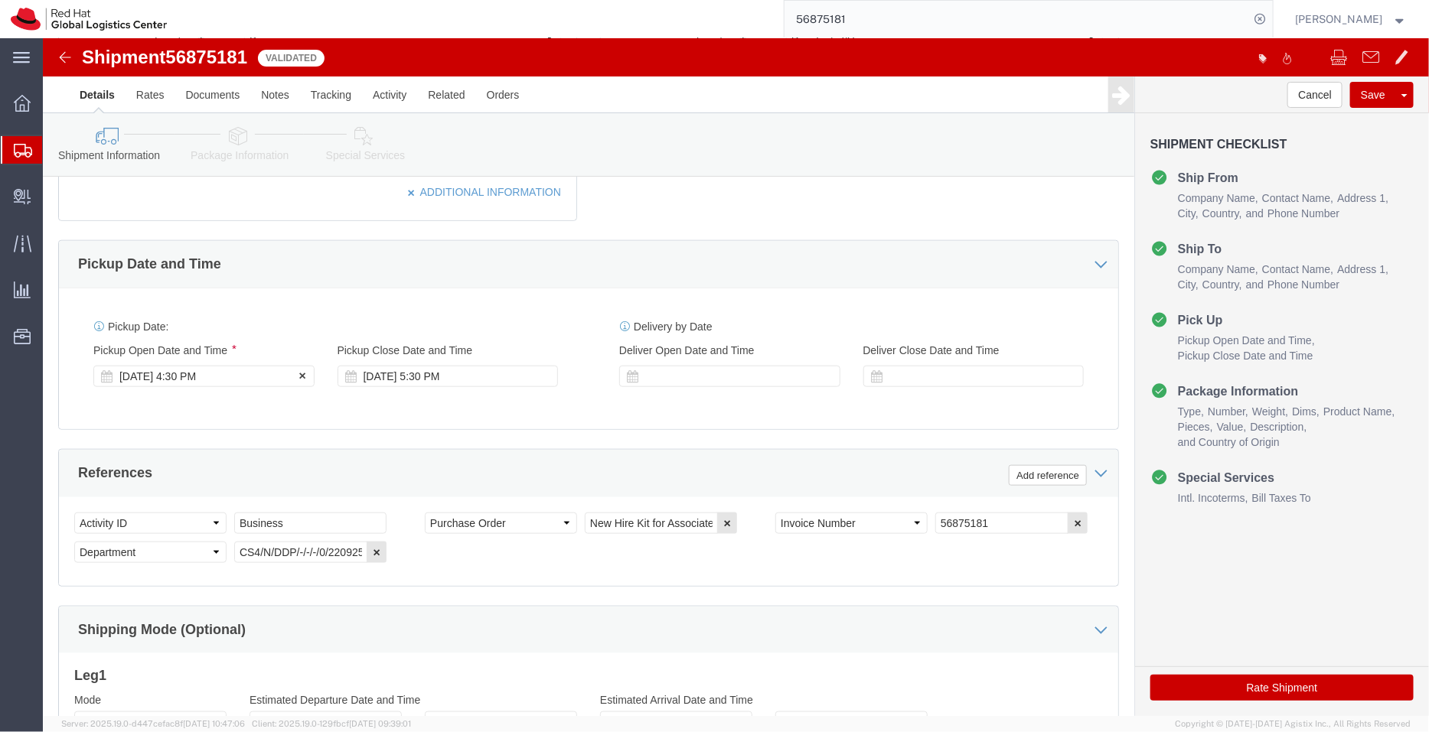
click div "[DATE] 4:30 PM"
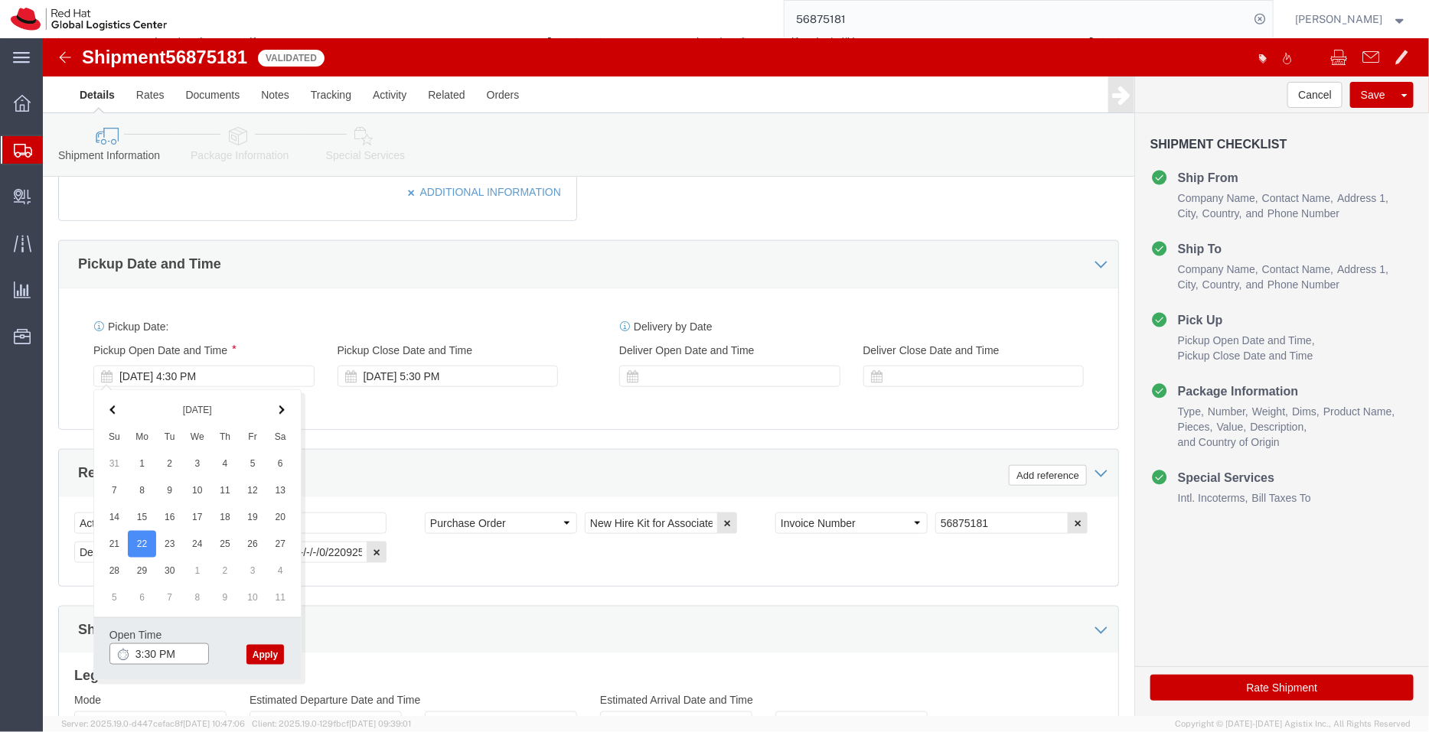
type input "3:30 PM"
click button "Apply"
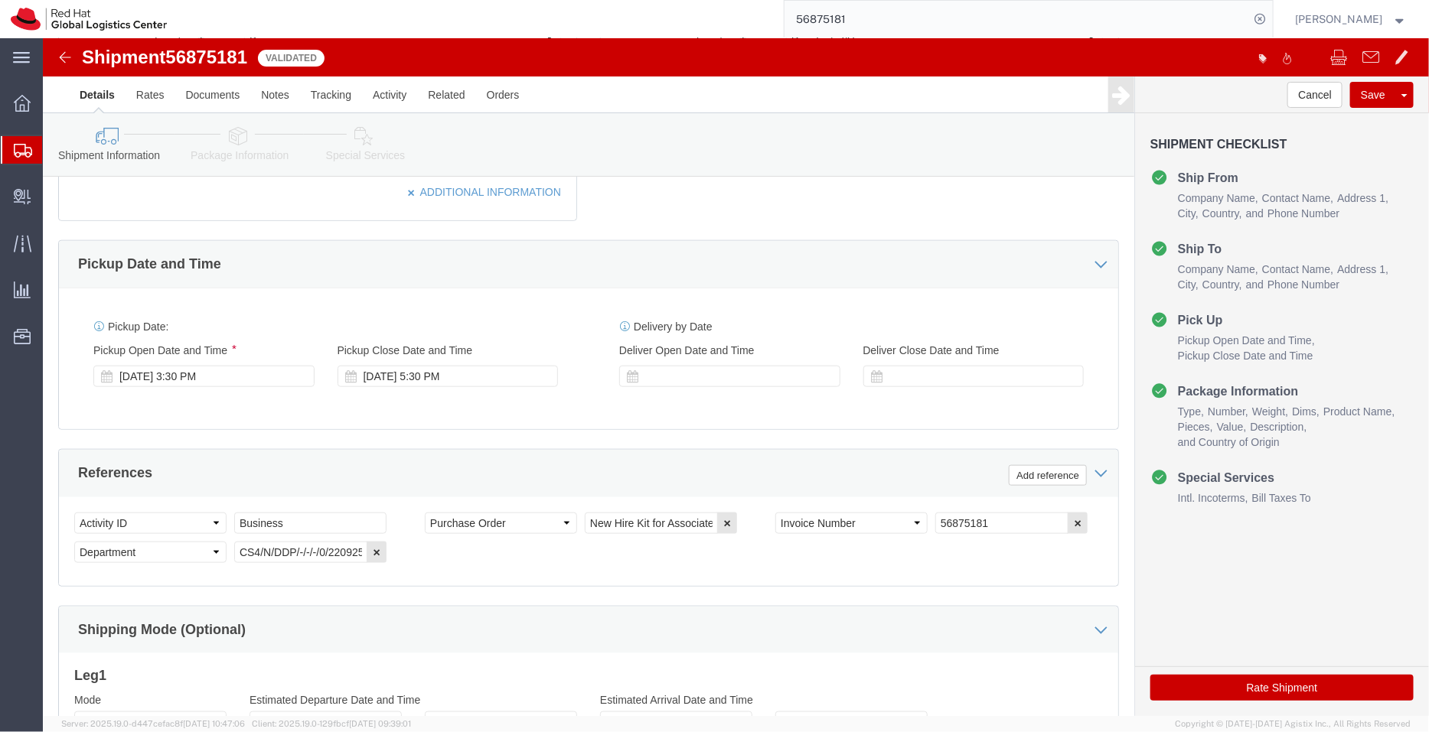
scroll to position [811, 0]
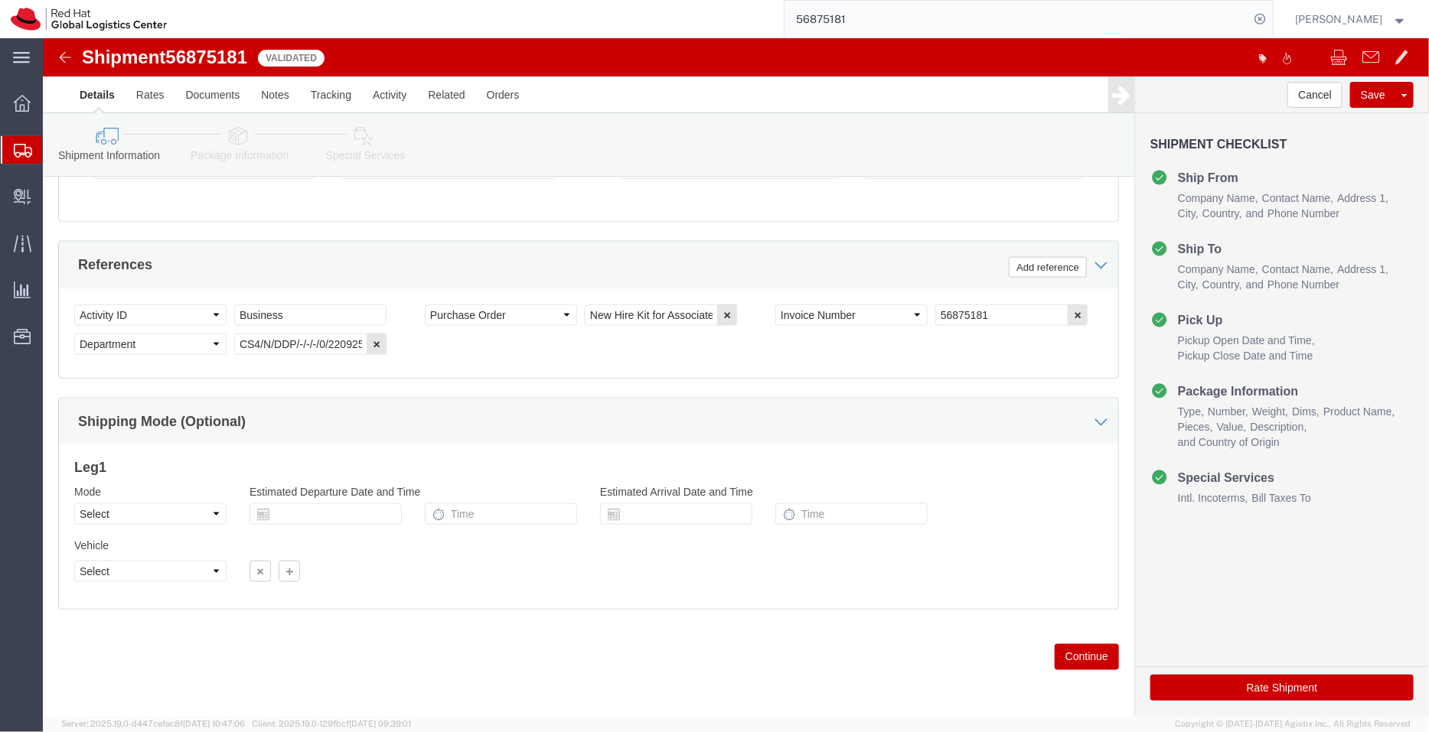
click link "Package Information"
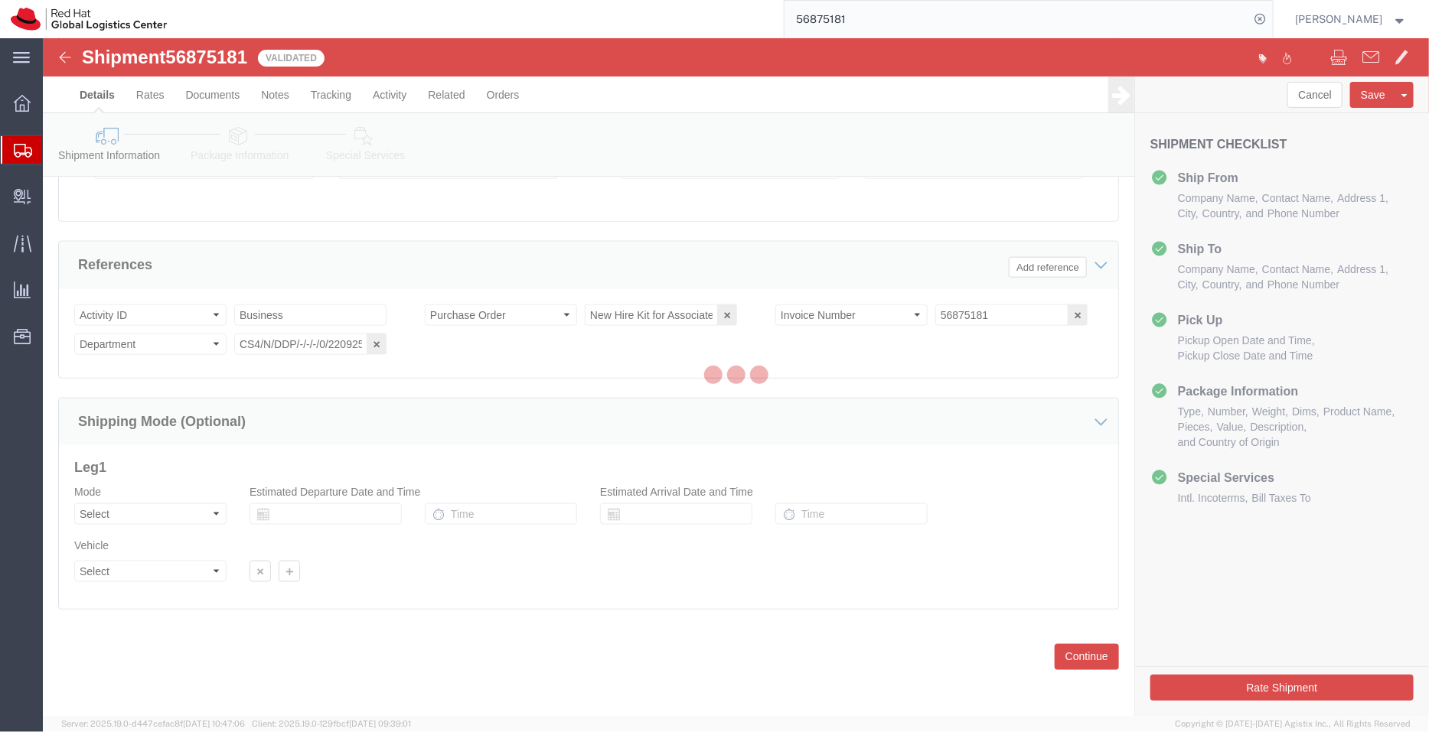
scroll to position [112, 0]
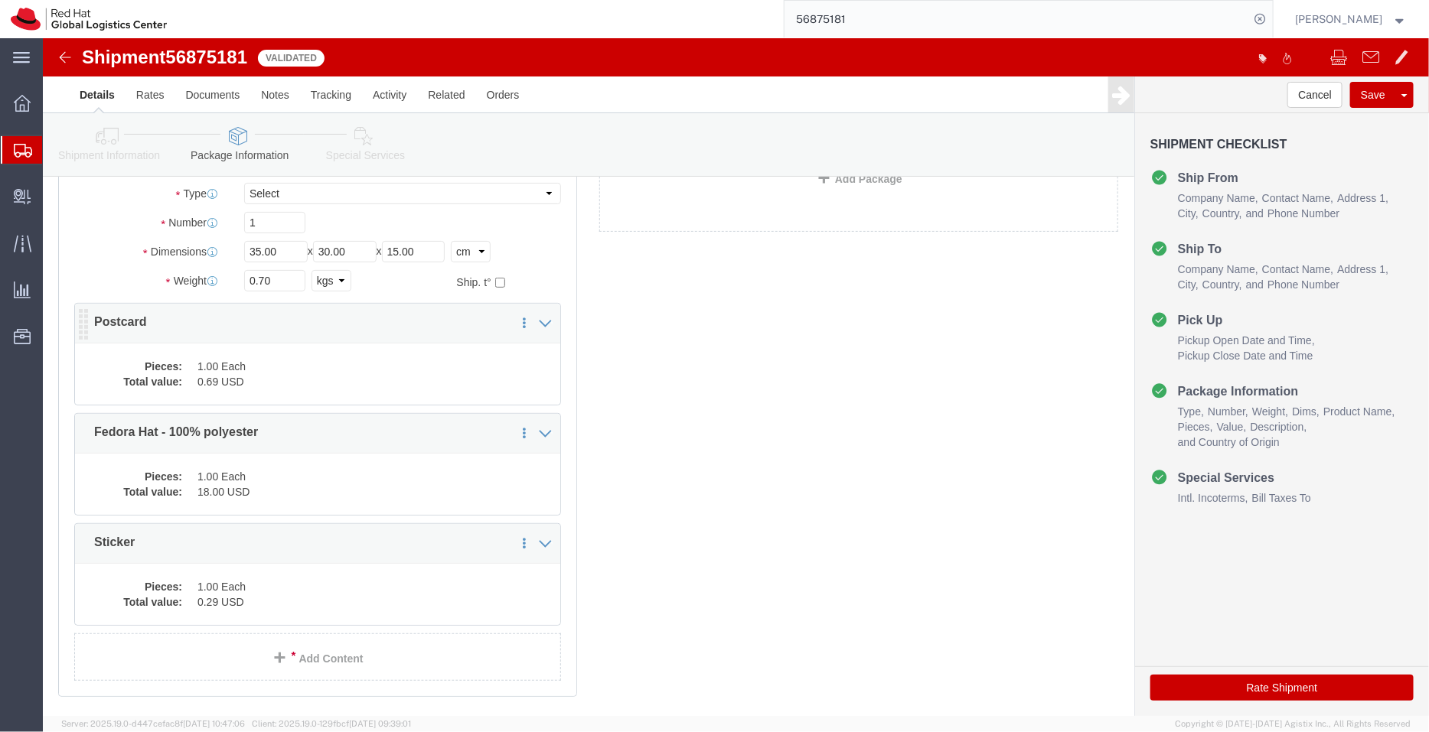
click dd "1.00 Each"
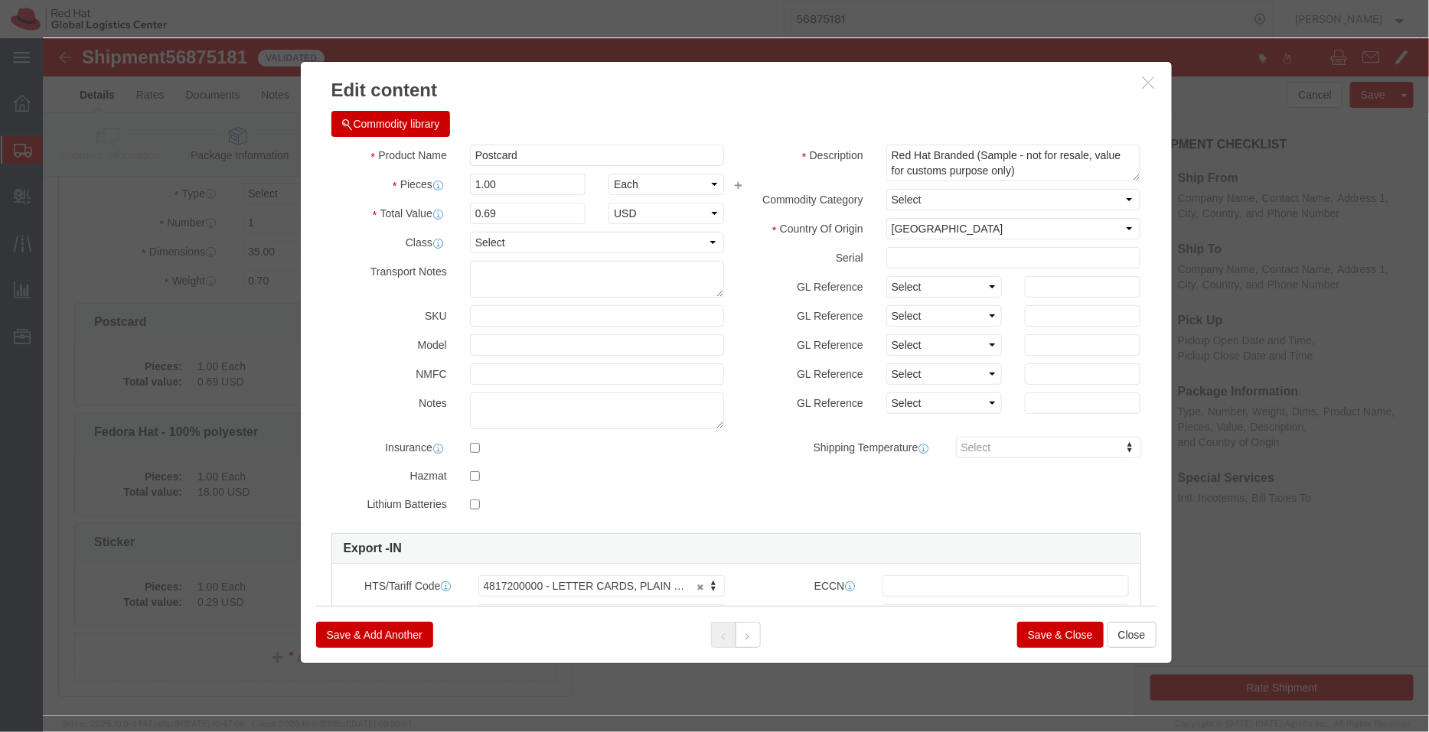
click button "Save & Close"
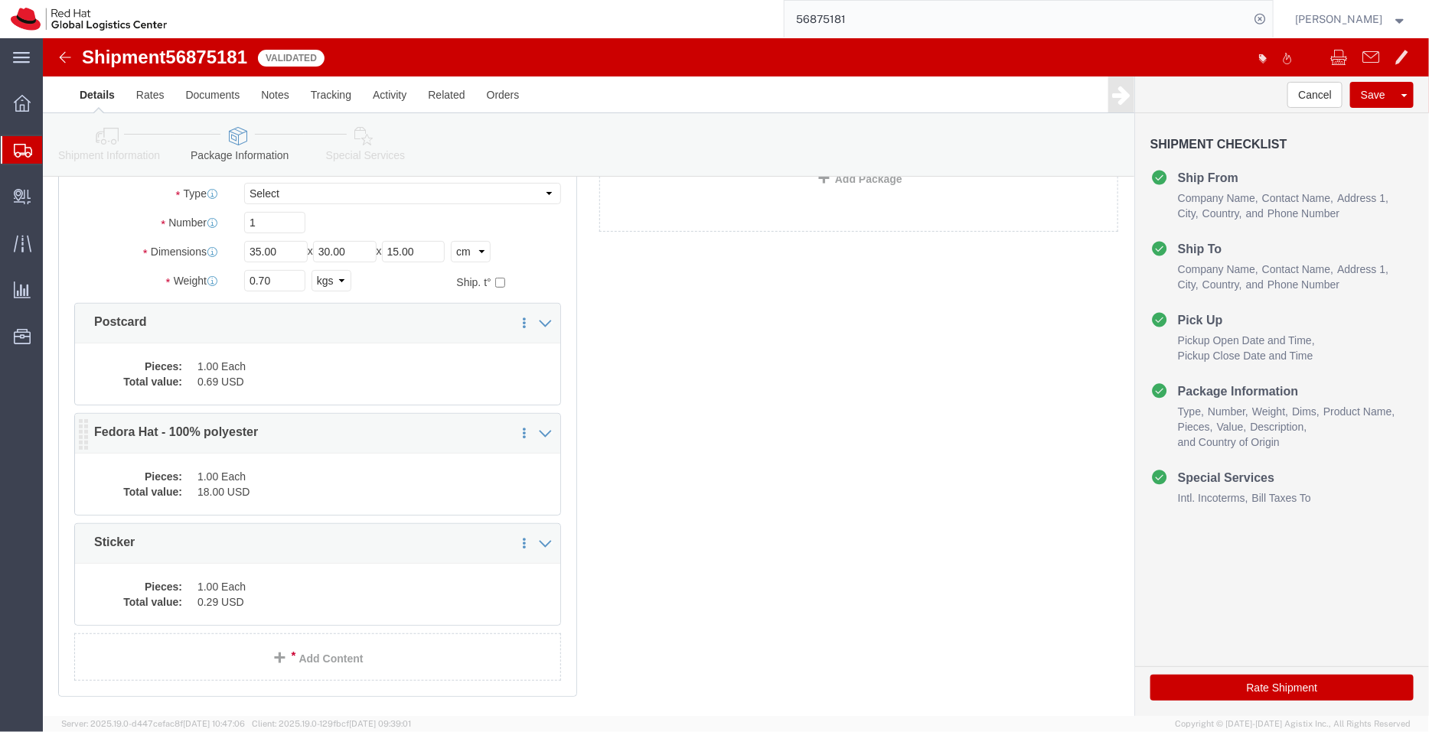
click dd "18.00 USD"
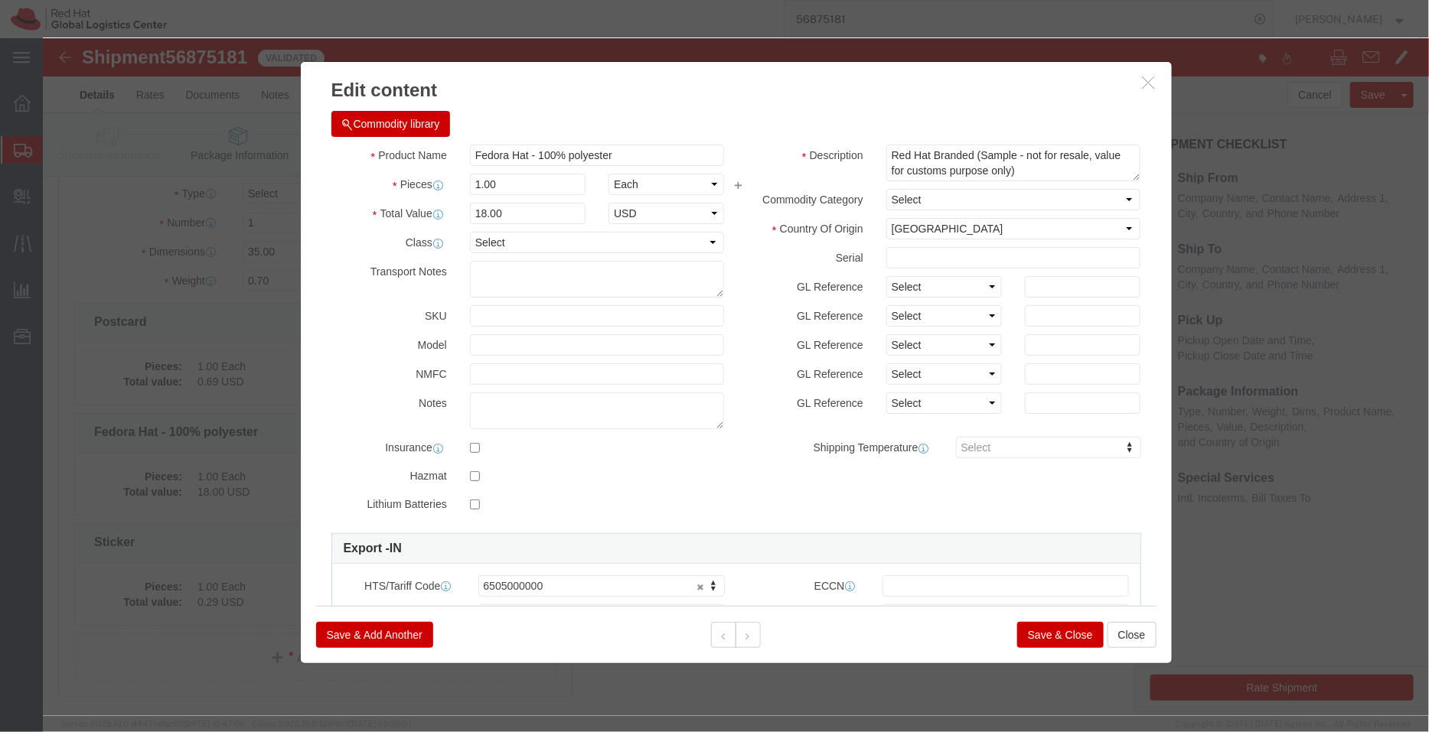
click button "Save & Close"
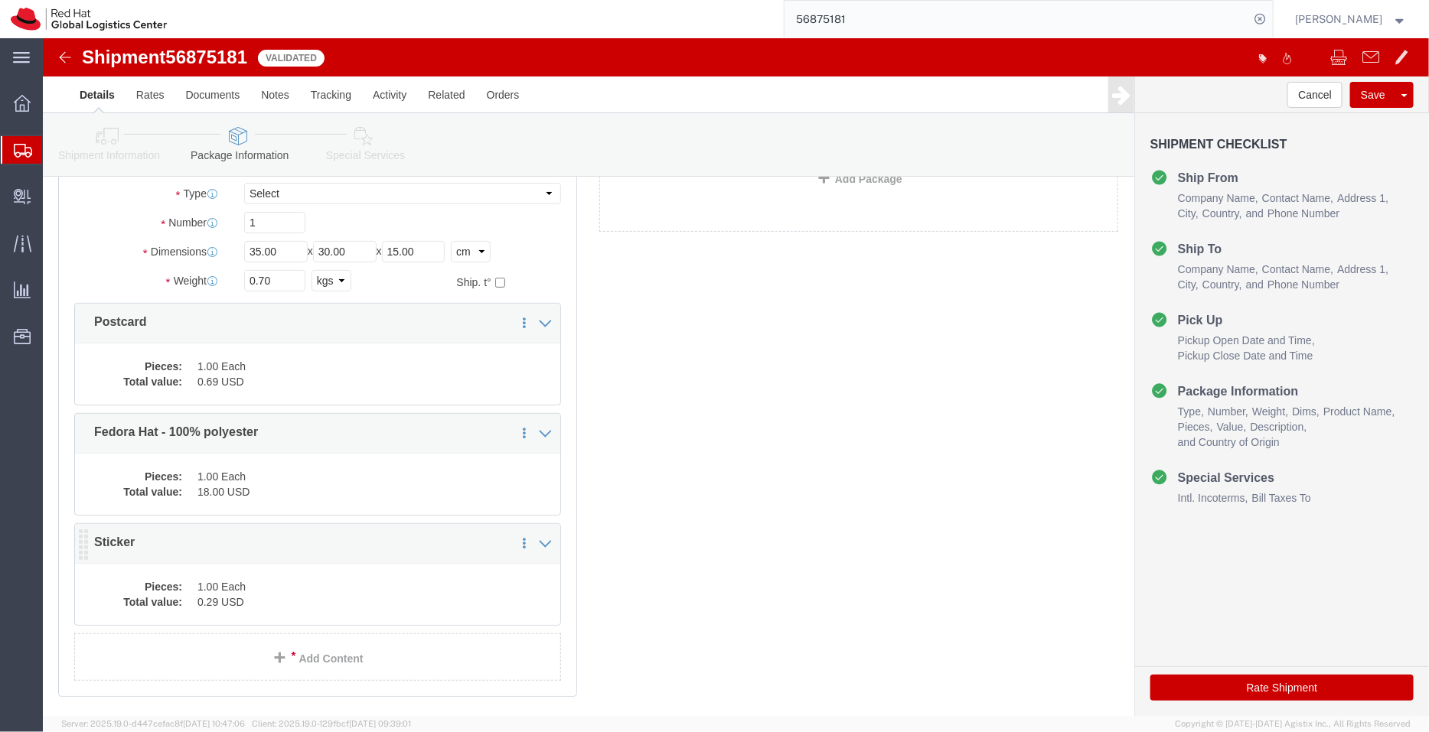
click dd "0.29 USD"
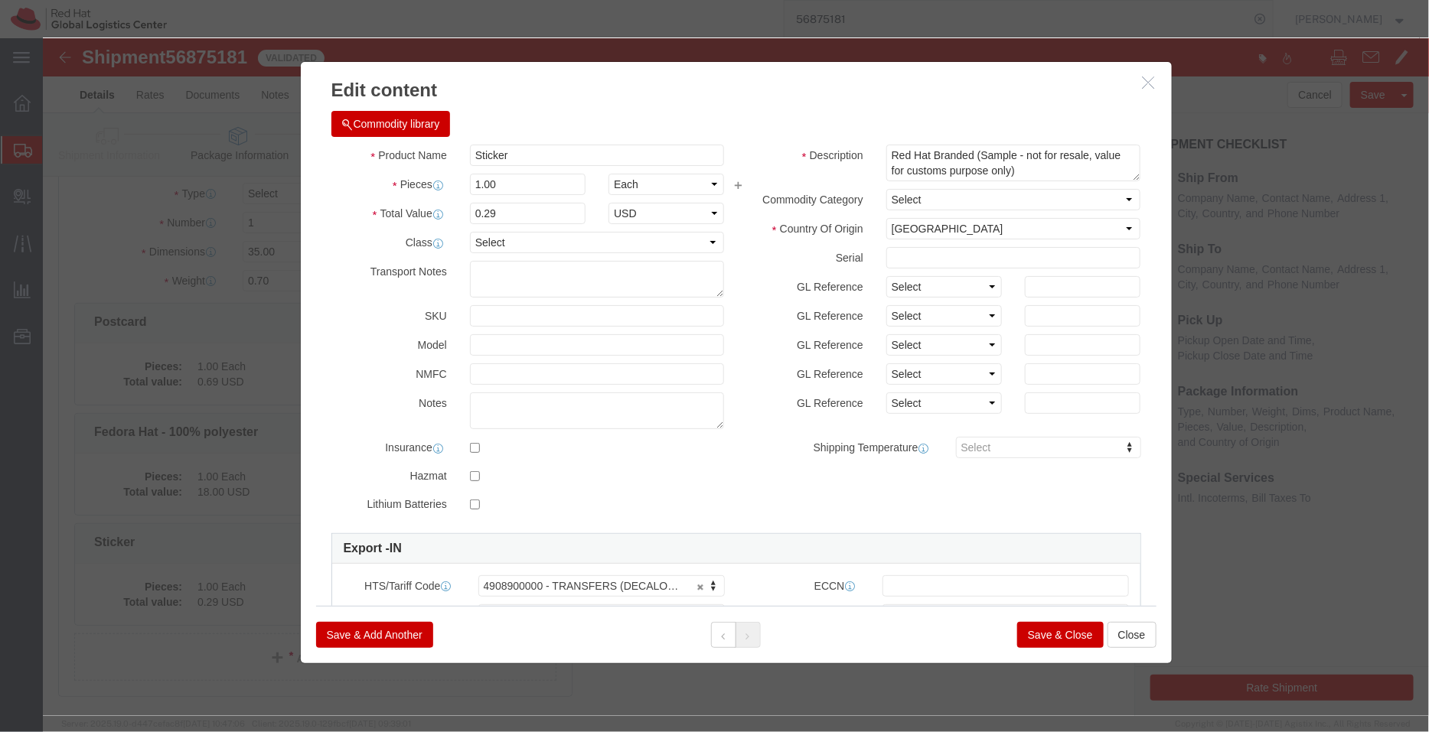
click button "Save & Close"
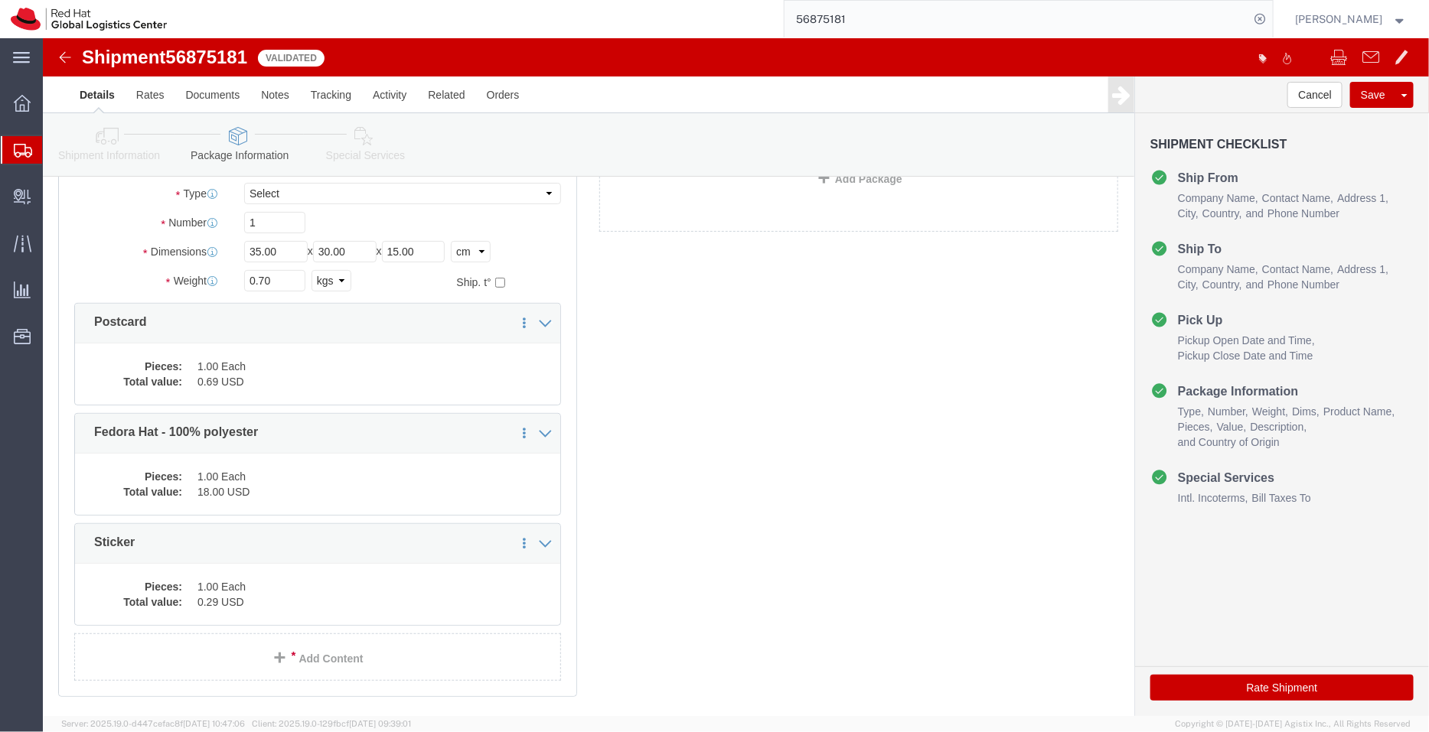
click icon
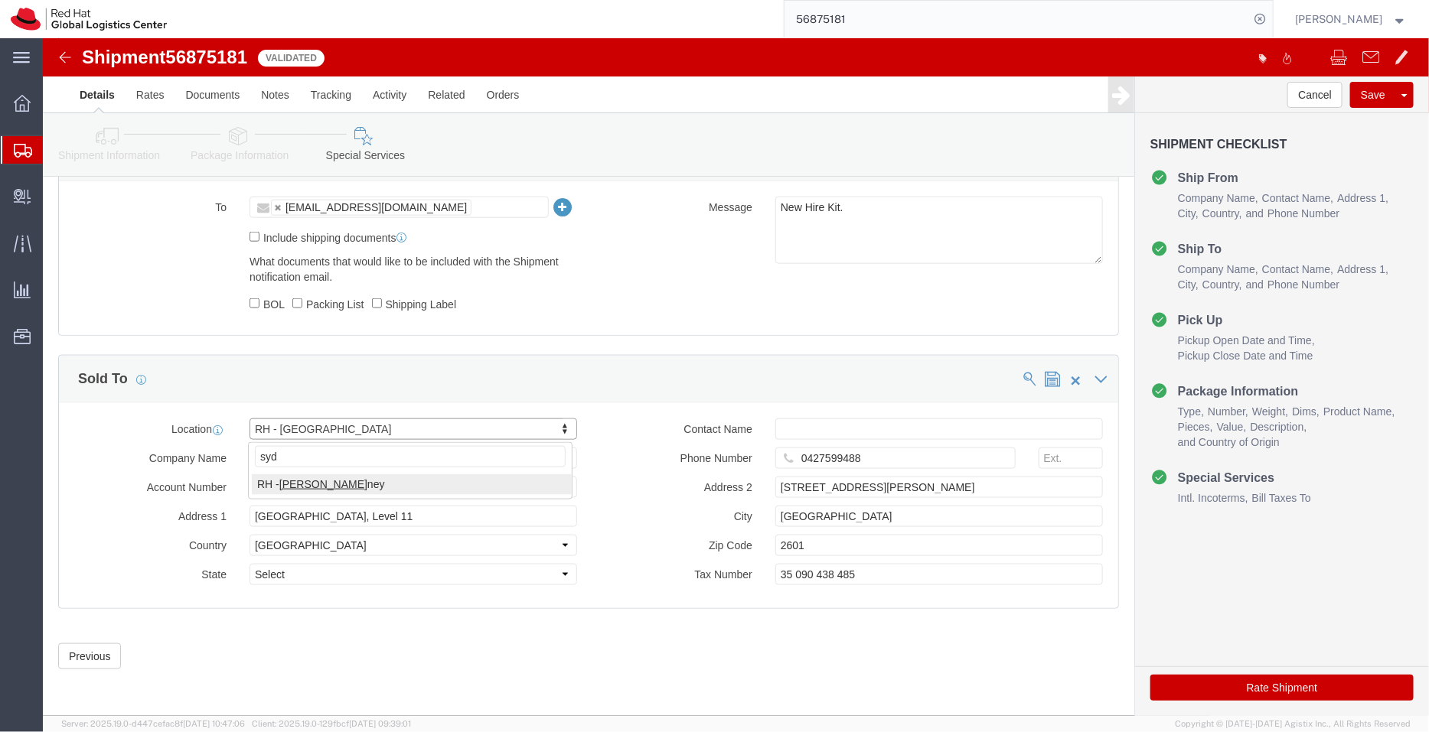
type input "syd"
select select "50511"
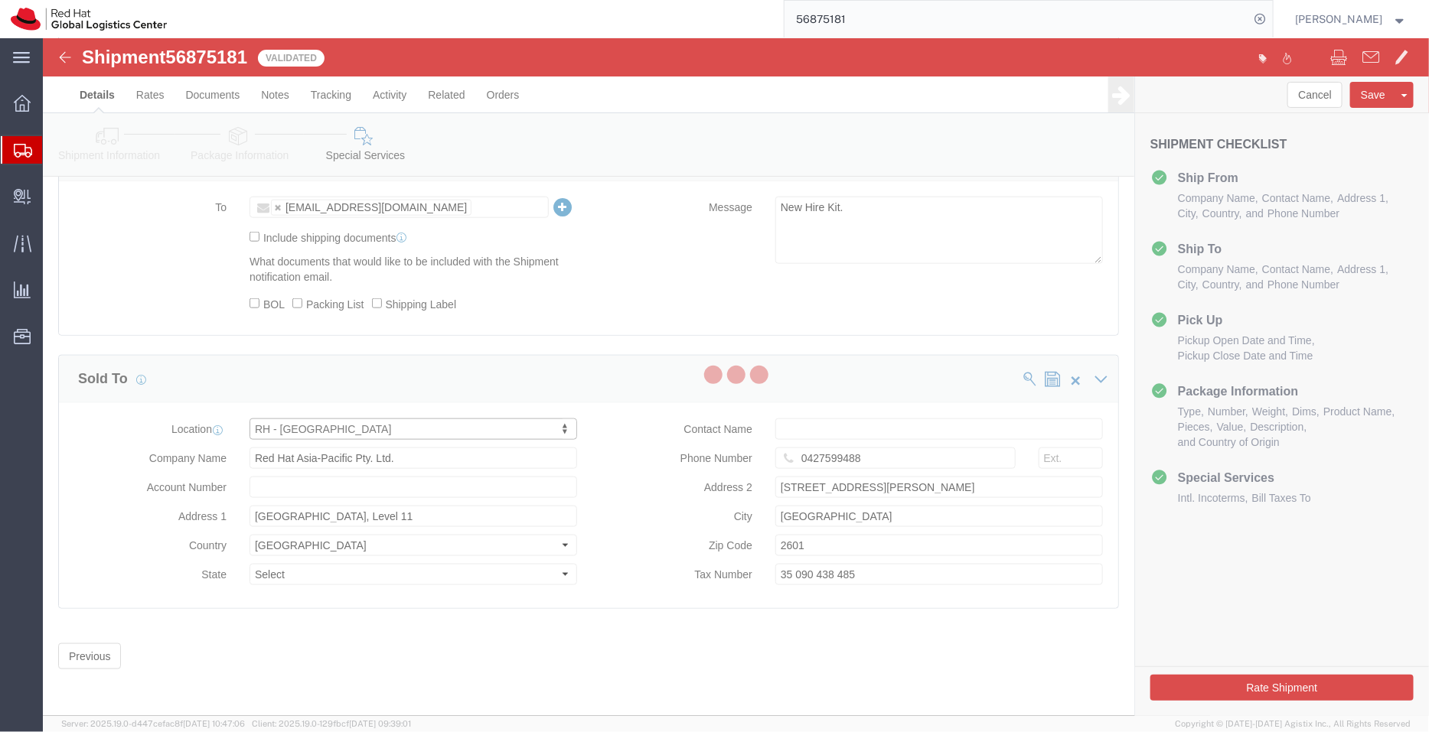
type input "Level [STREET_ADDRESS][PERSON_NAME]"
type input "[PHONE_NUMBER]"
type input "[GEOGRAPHIC_DATA]"
type input "2060"
type input "Red Hat Asia-Pacific Pty Ltd"
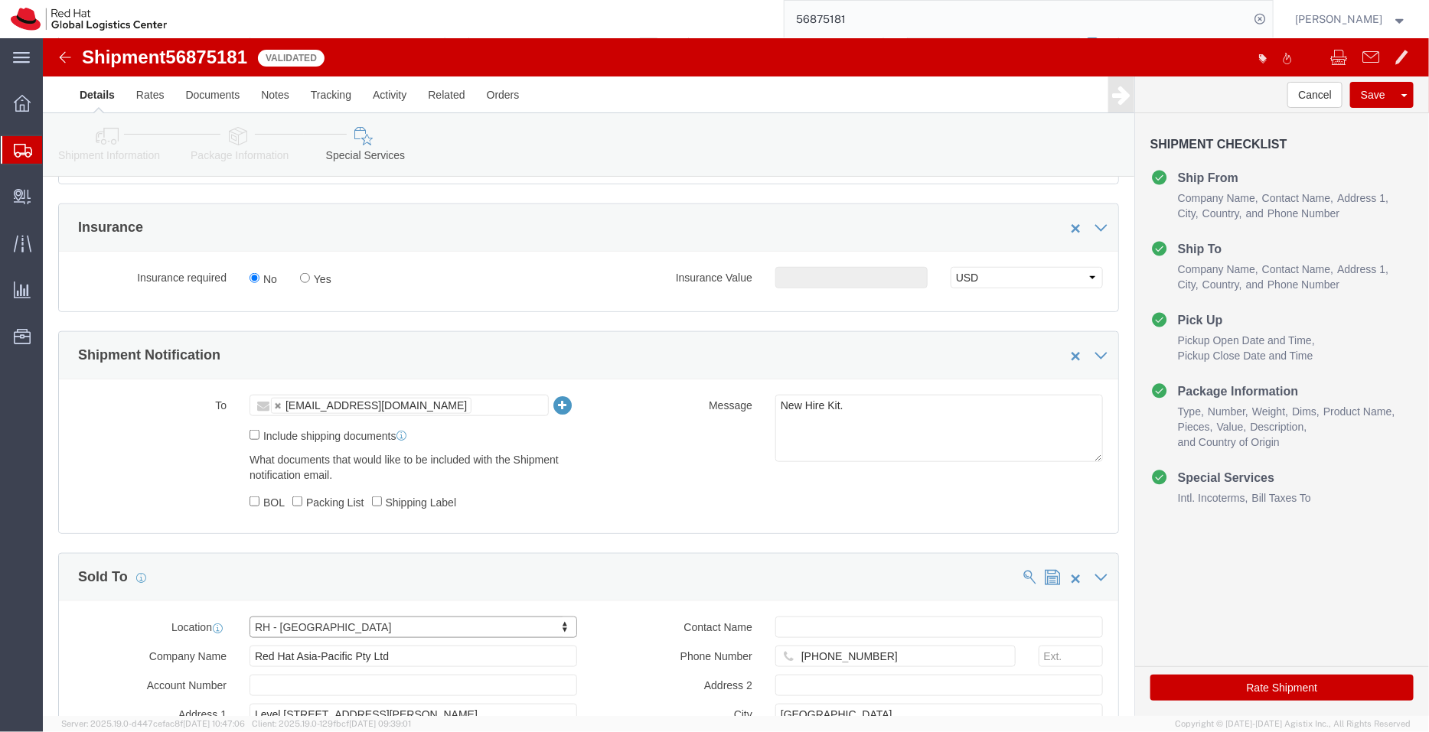
scroll to position [640, 0]
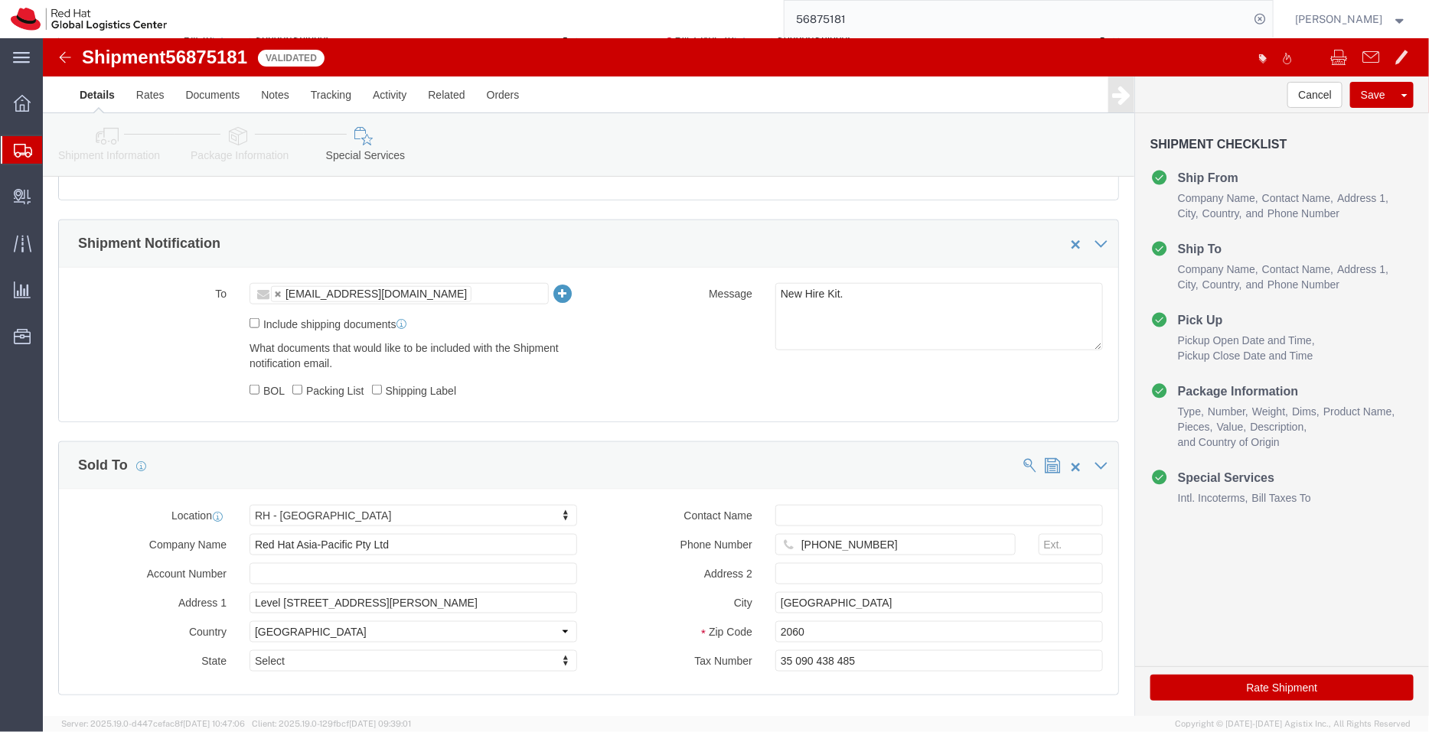
click icon
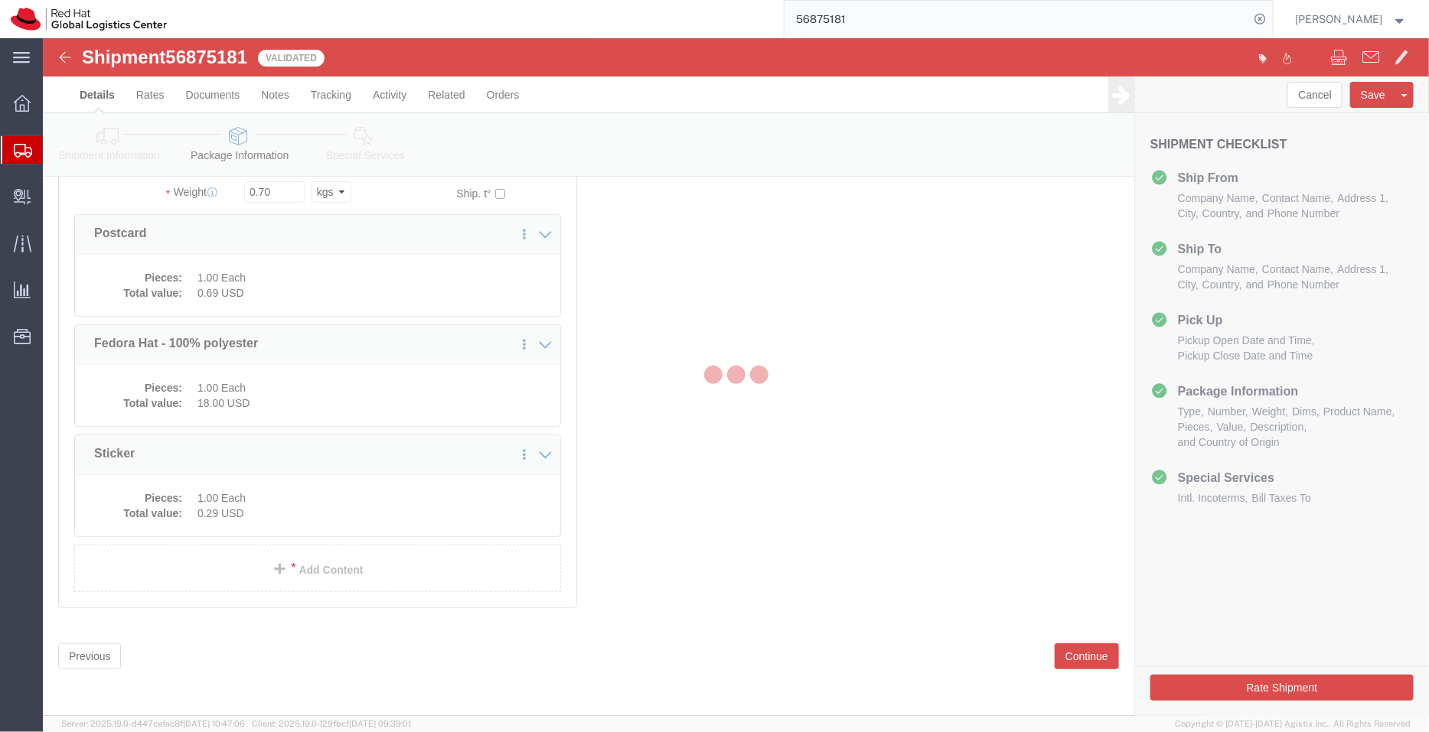
scroll to position [112, 0]
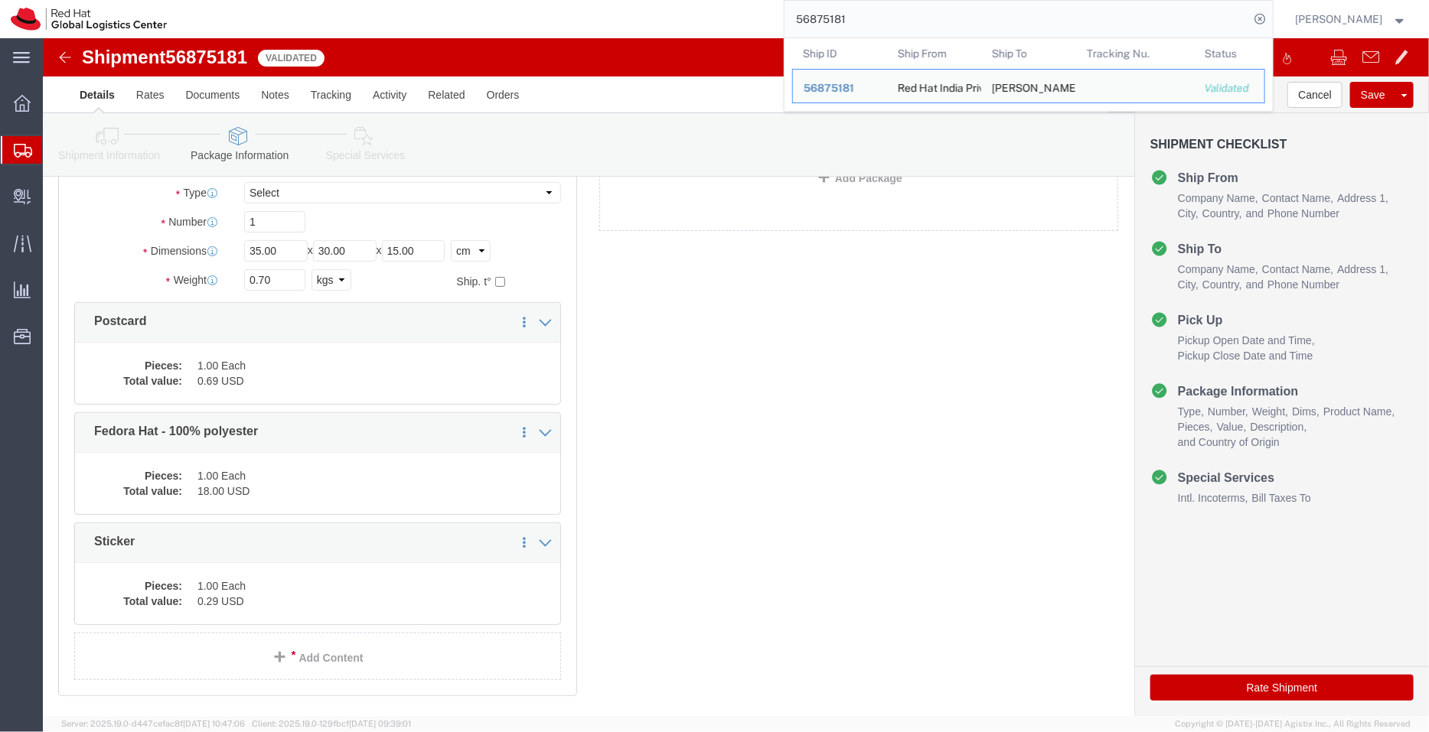
drag, startPoint x: 862, startPoint y: 21, endPoint x: 748, endPoint y: 21, distance: 114.0
click at [748, 21] on div "56875181 Ship ID Ship From Ship To Tracking Nu. Status Ship ID 56875181 Ship Fr…" at bounding box center [725, 19] width 1095 height 38
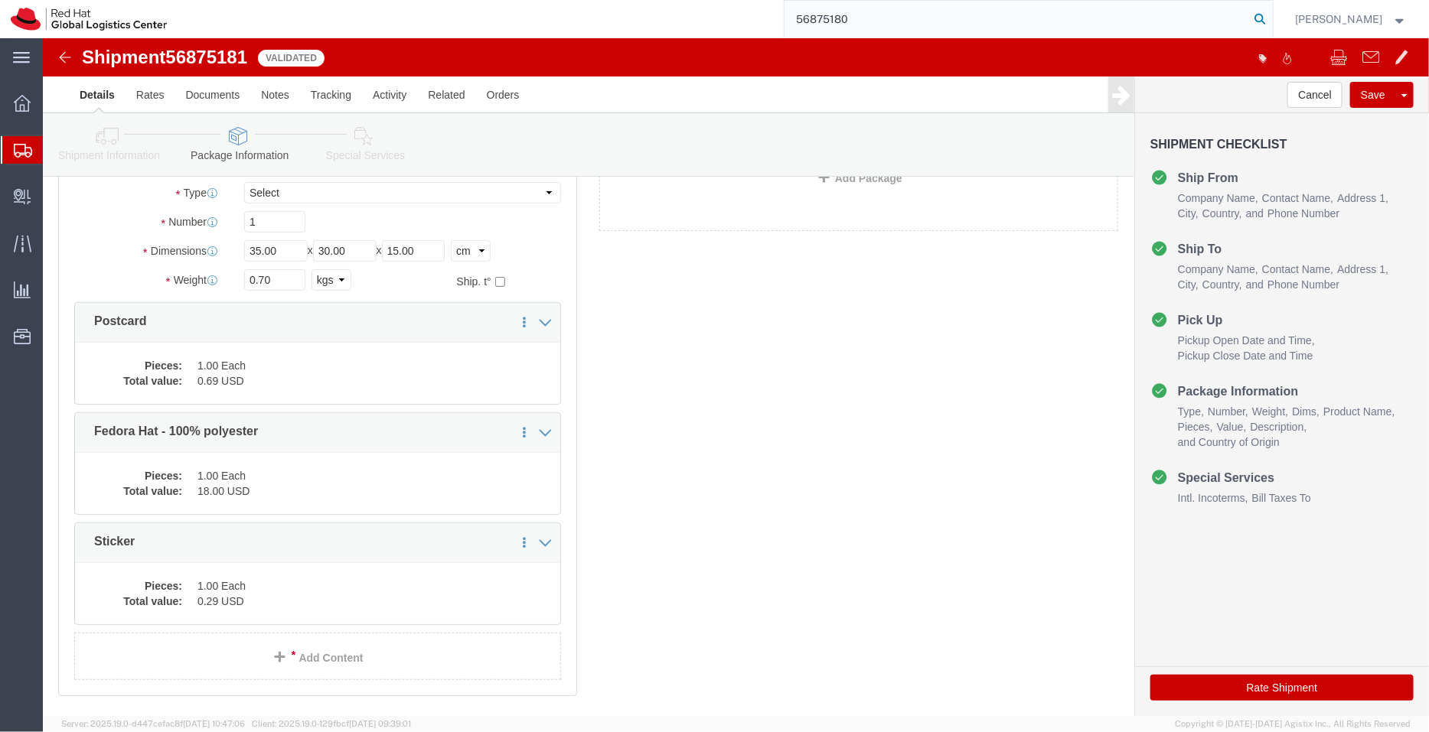
click at [1259, 19] on icon at bounding box center [1260, 18] width 21 height 21
type input "56875180"
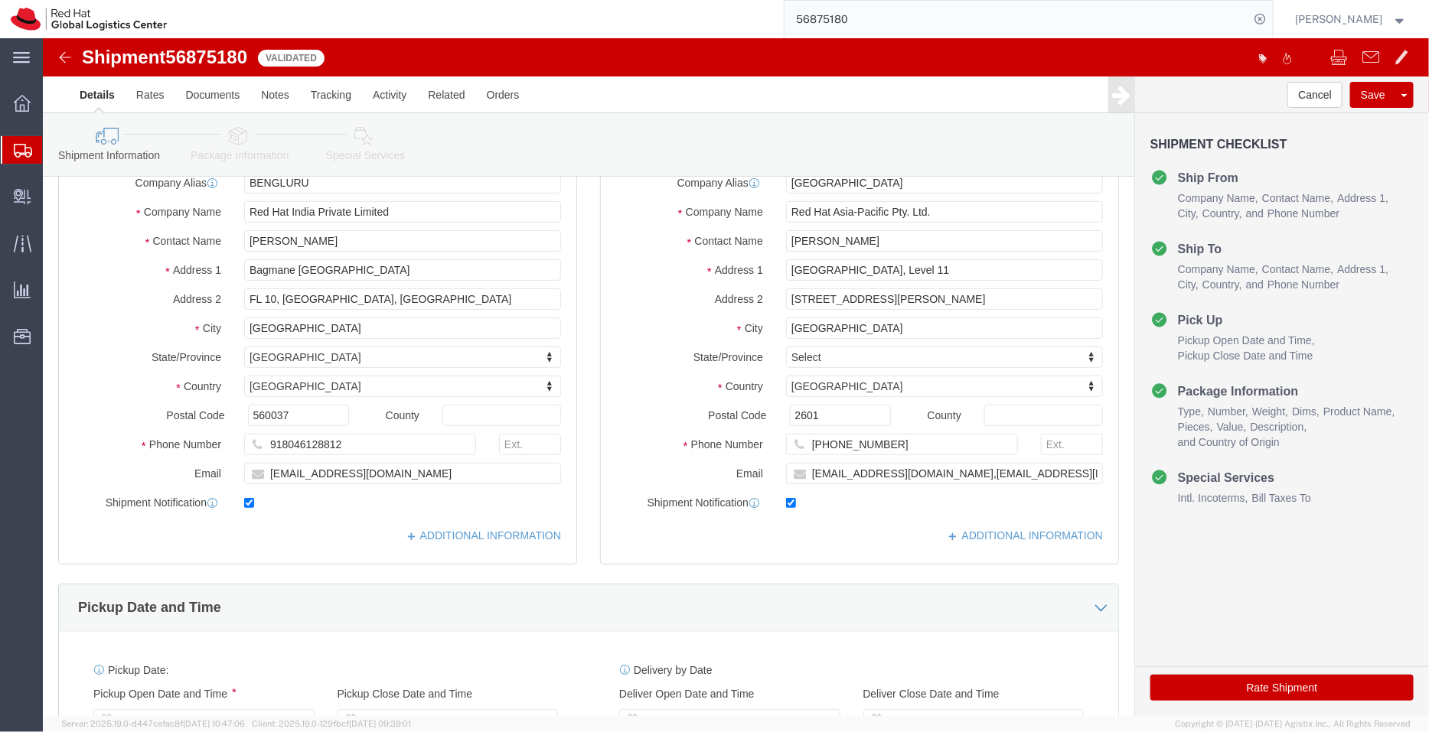
select select "37925"
select select "37938"
drag, startPoint x: 999, startPoint y: 438, endPoint x: 864, endPoint y: 433, distance: 135.5
click input "[EMAIL_ADDRESS][DOMAIN_NAME],[EMAIL_ADDRESS][DOMAIN_NAME]"
drag, startPoint x: 860, startPoint y: 435, endPoint x: 757, endPoint y: 434, distance: 103.3
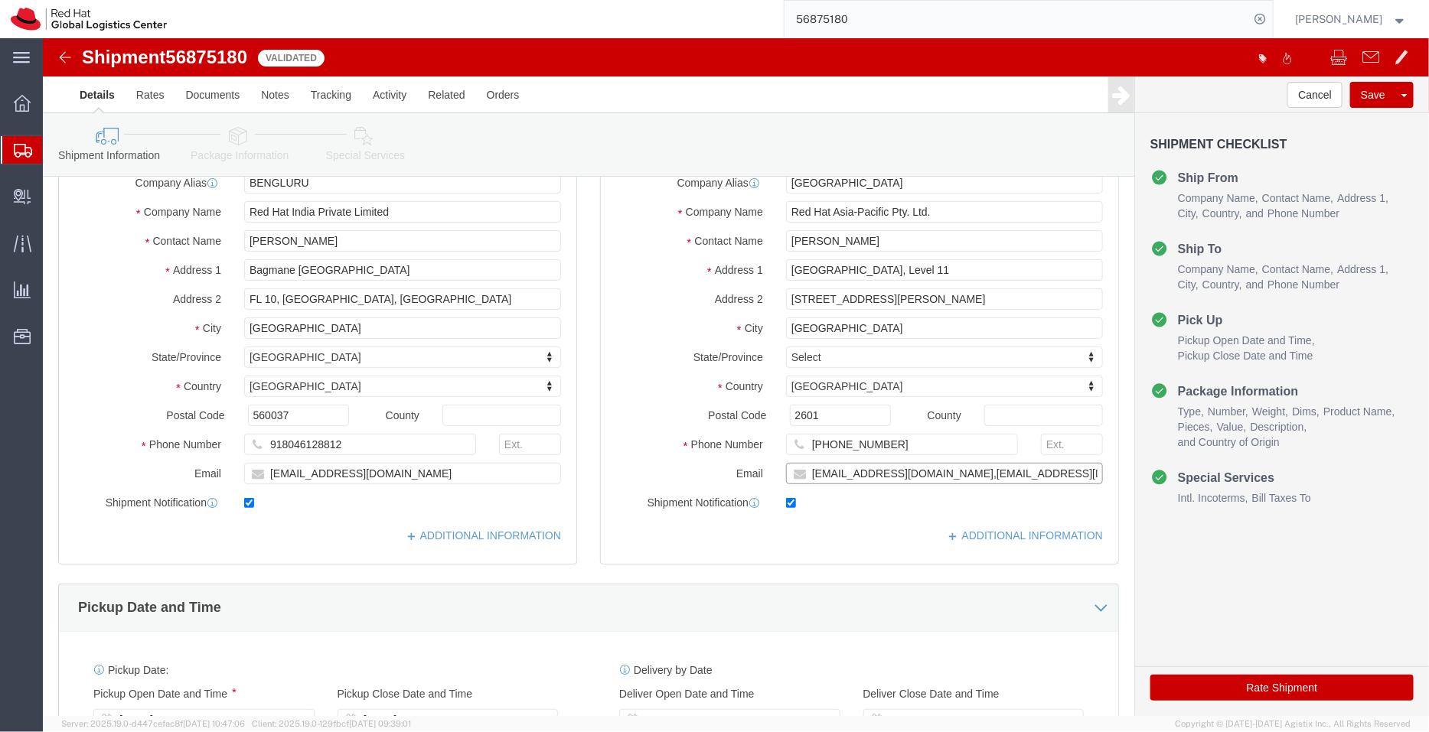
click div "[EMAIL_ADDRESS][DOMAIN_NAME],[EMAIL_ADDRESS][DOMAIN_NAME]"
type input "[EMAIL_ADDRESS][DOMAIN_NAME]"
click link "Special Services"
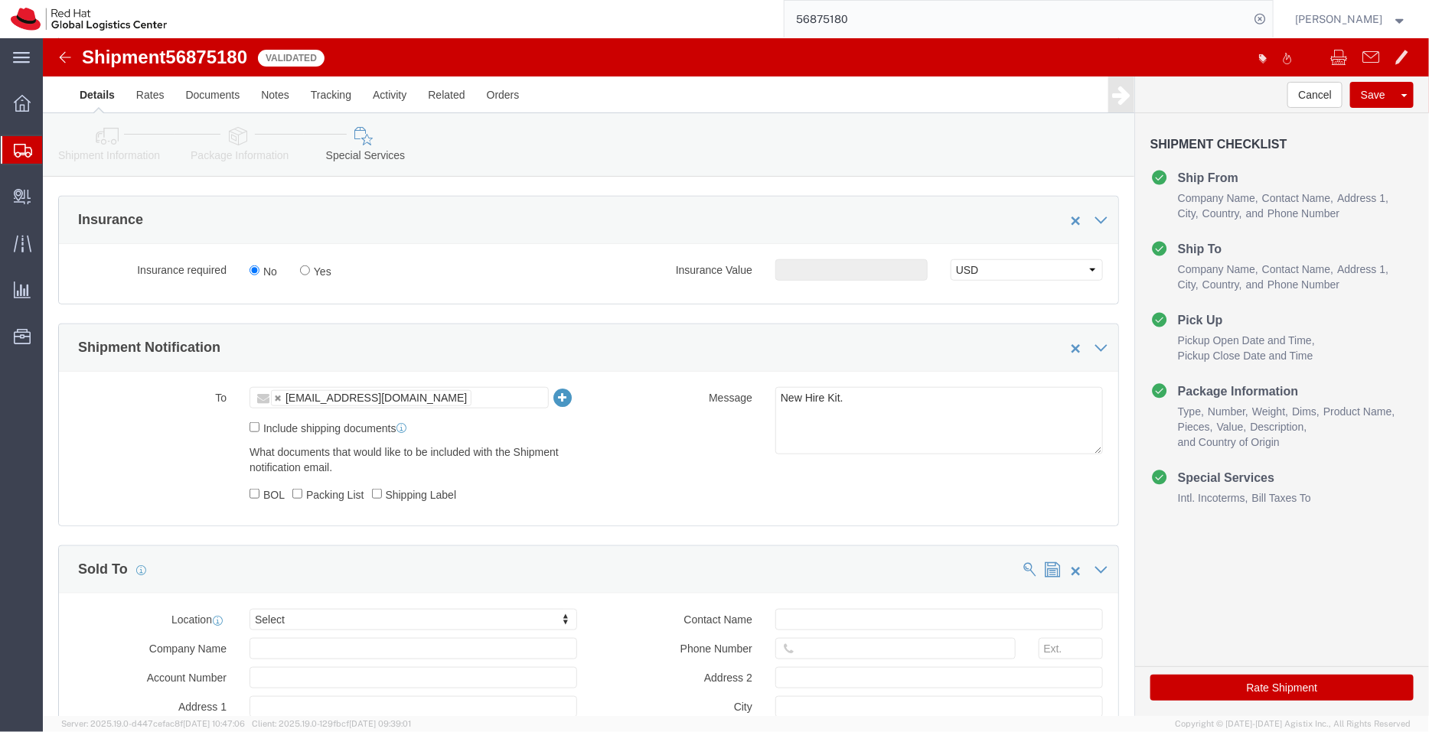
scroll to position [539, 0]
click link
type input "Enter Email Address"
click ul "Enter Email Address"
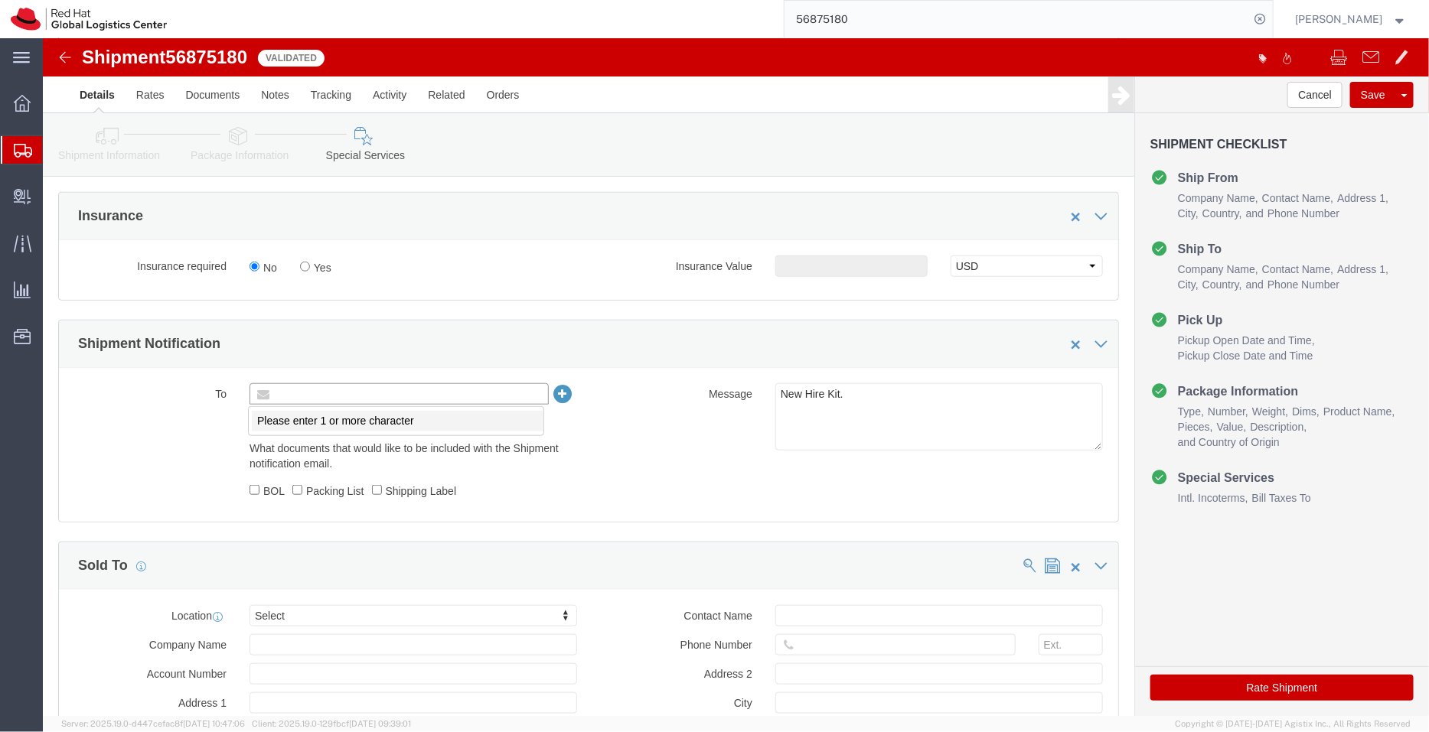
paste input "[EMAIL_ADDRESS][DOMAIN_NAME]"
type input "[EMAIL_ADDRESS][DOMAIN_NAME]"
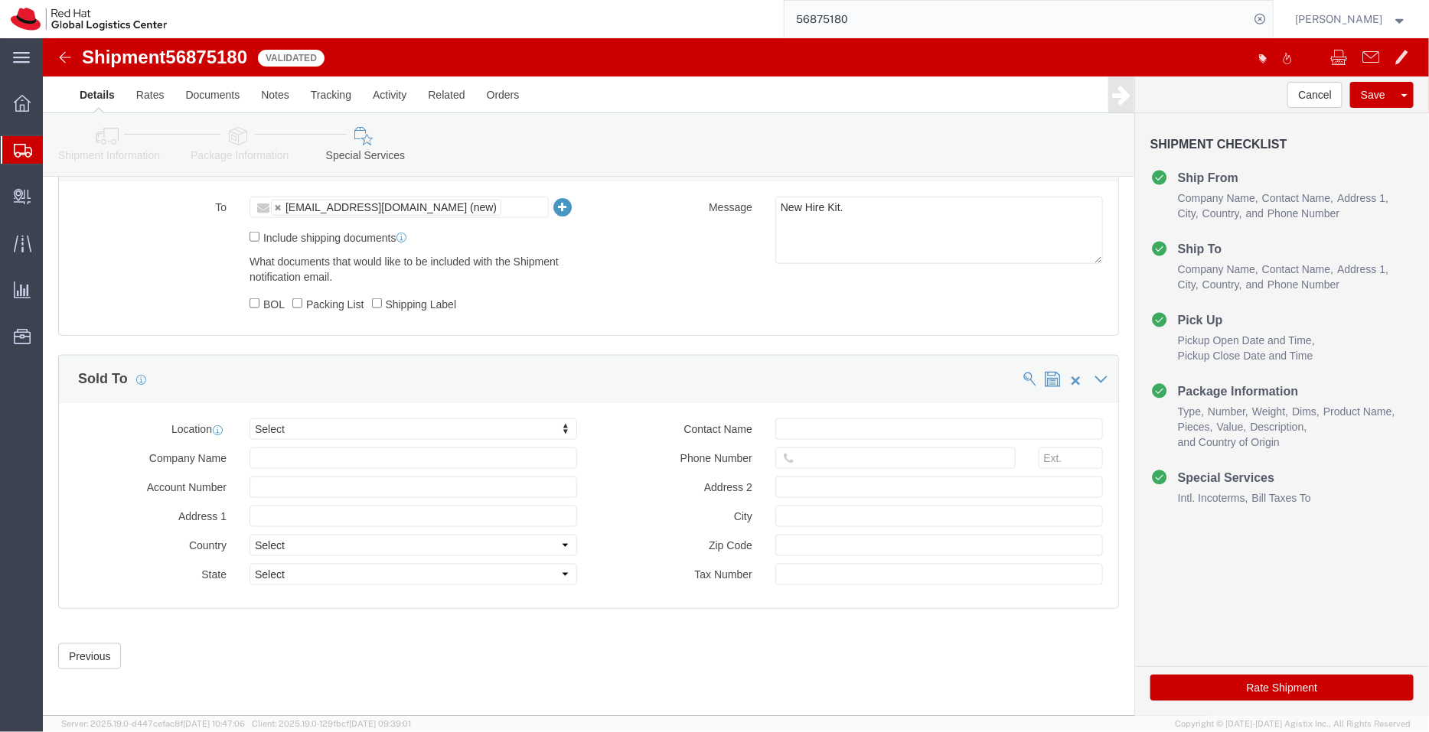
click button "Rate Shipment"
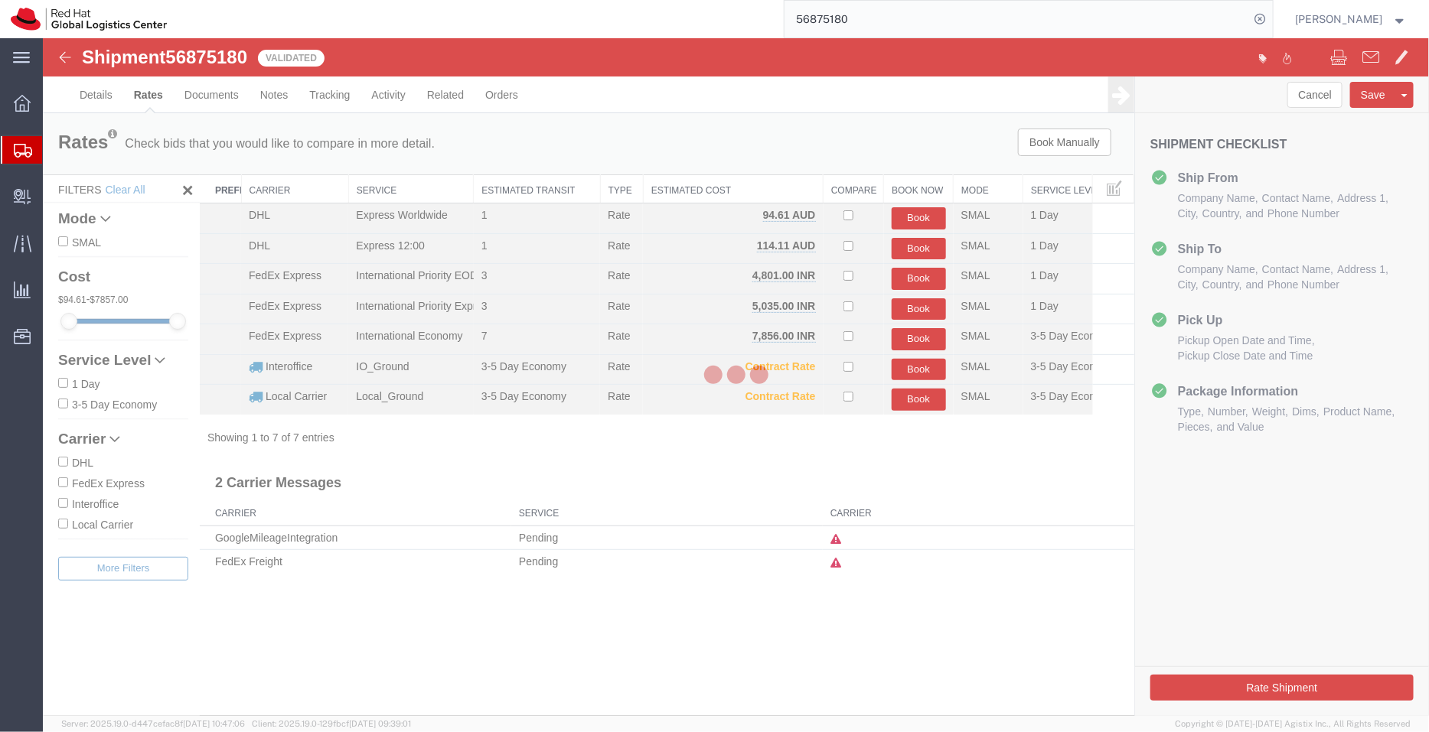
scroll to position [0, 0]
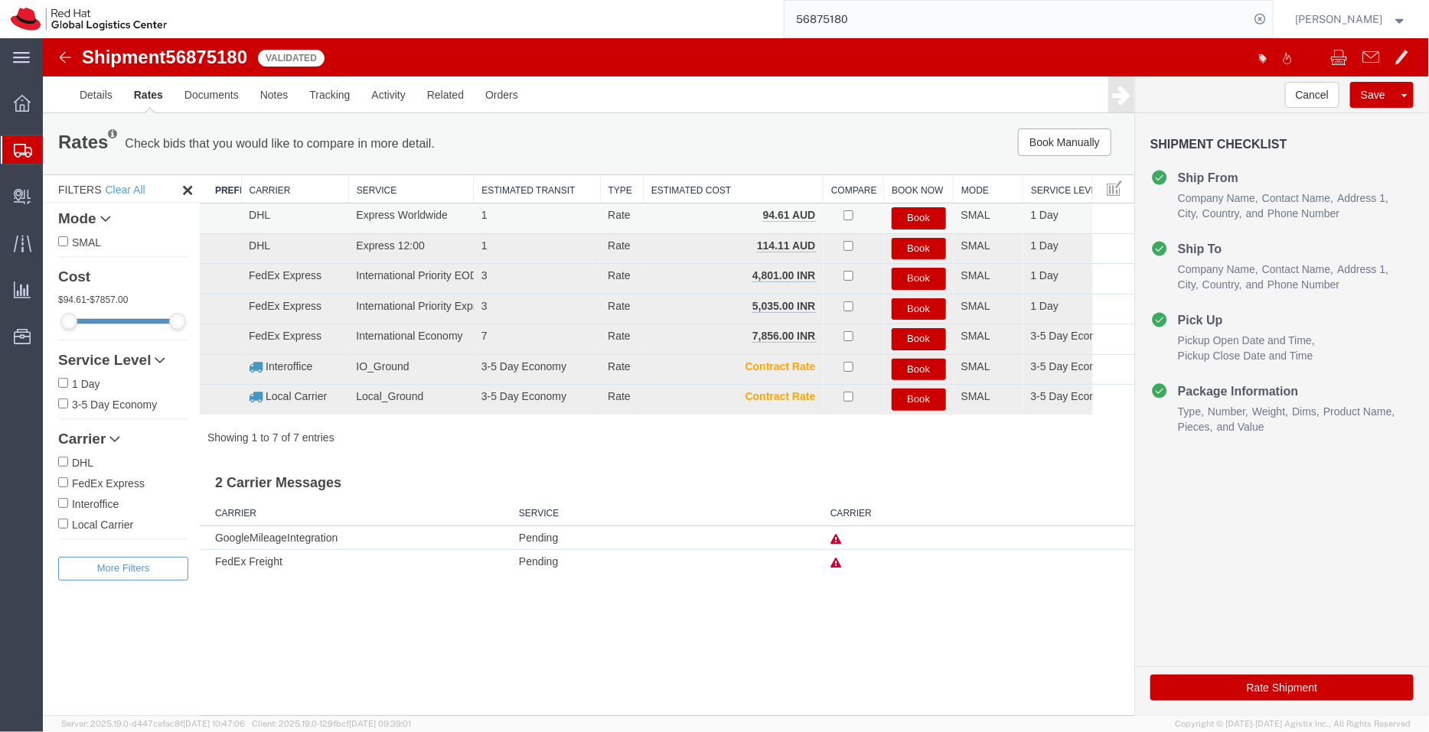
click at [914, 215] on button "Book" at bounding box center [918, 218] width 54 height 22
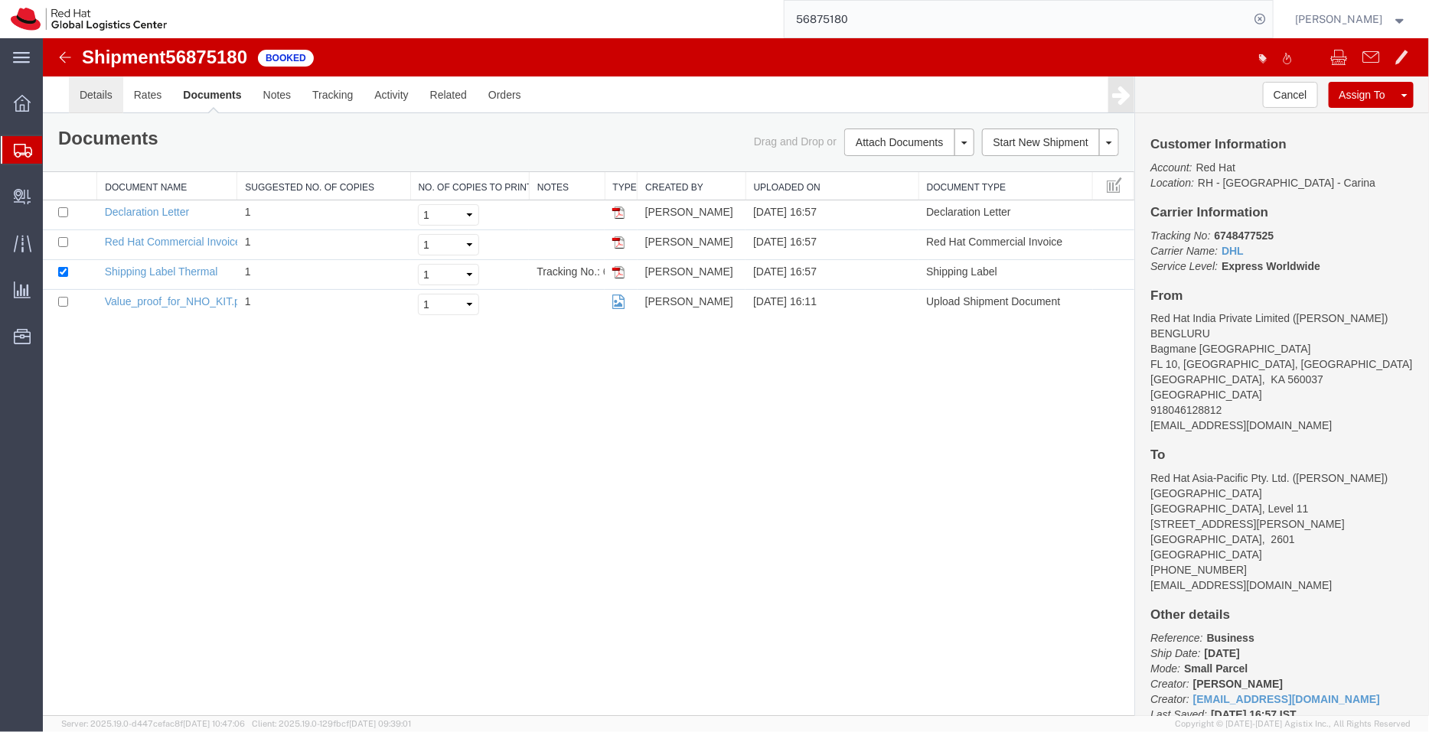
click at [106, 101] on link "Details" at bounding box center [95, 94] width 54 height 37
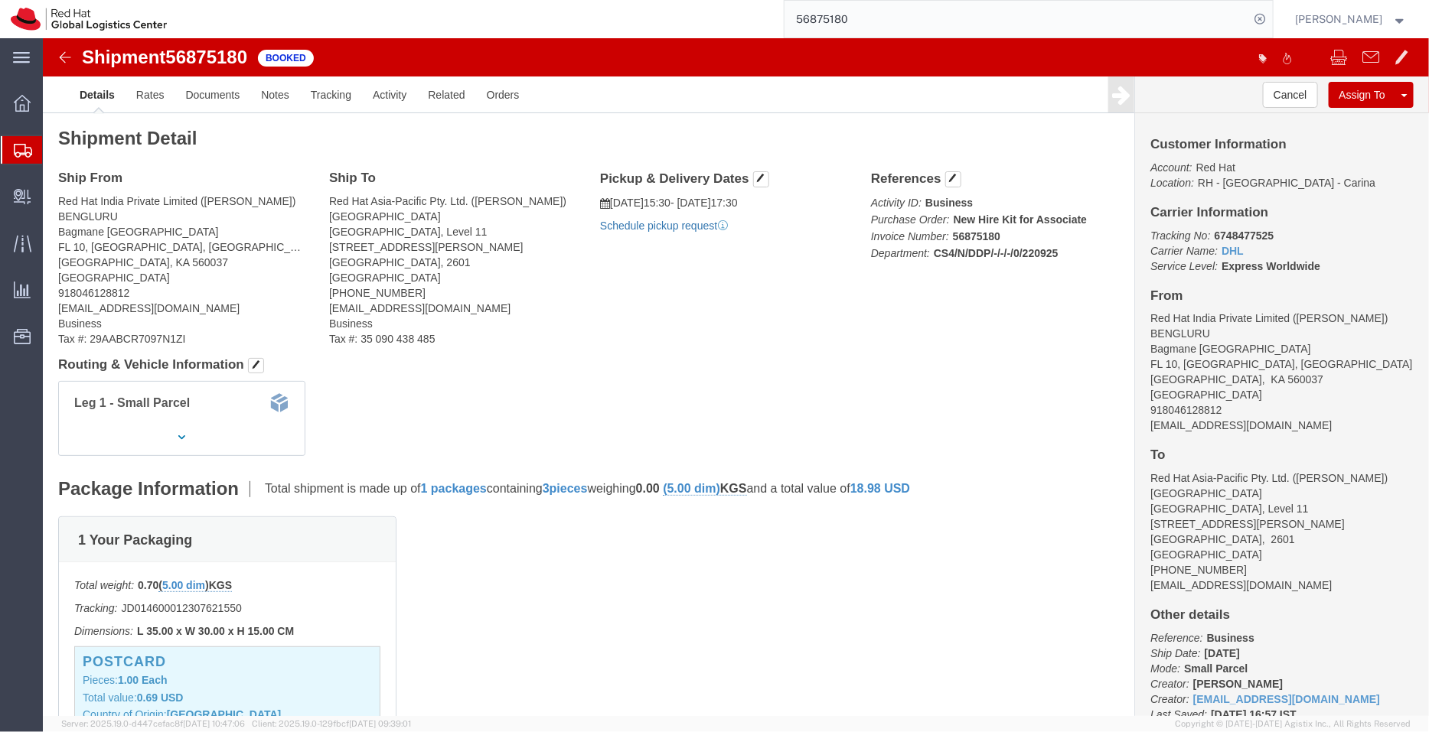
click link "Schedule pickup request"
drag, startPoint x: 213, startPoint y: 21, endPoint x: 34, endPoint y: 15, distance: 179.9
click div "Shipment 56875180 4 of 4 Booked"
copy h1 "Shipment 56875180"
drag, startPoint x: 1253, startPoint y: 230, endPoint x: 1093, endPoint y: 200, distance: 163.4
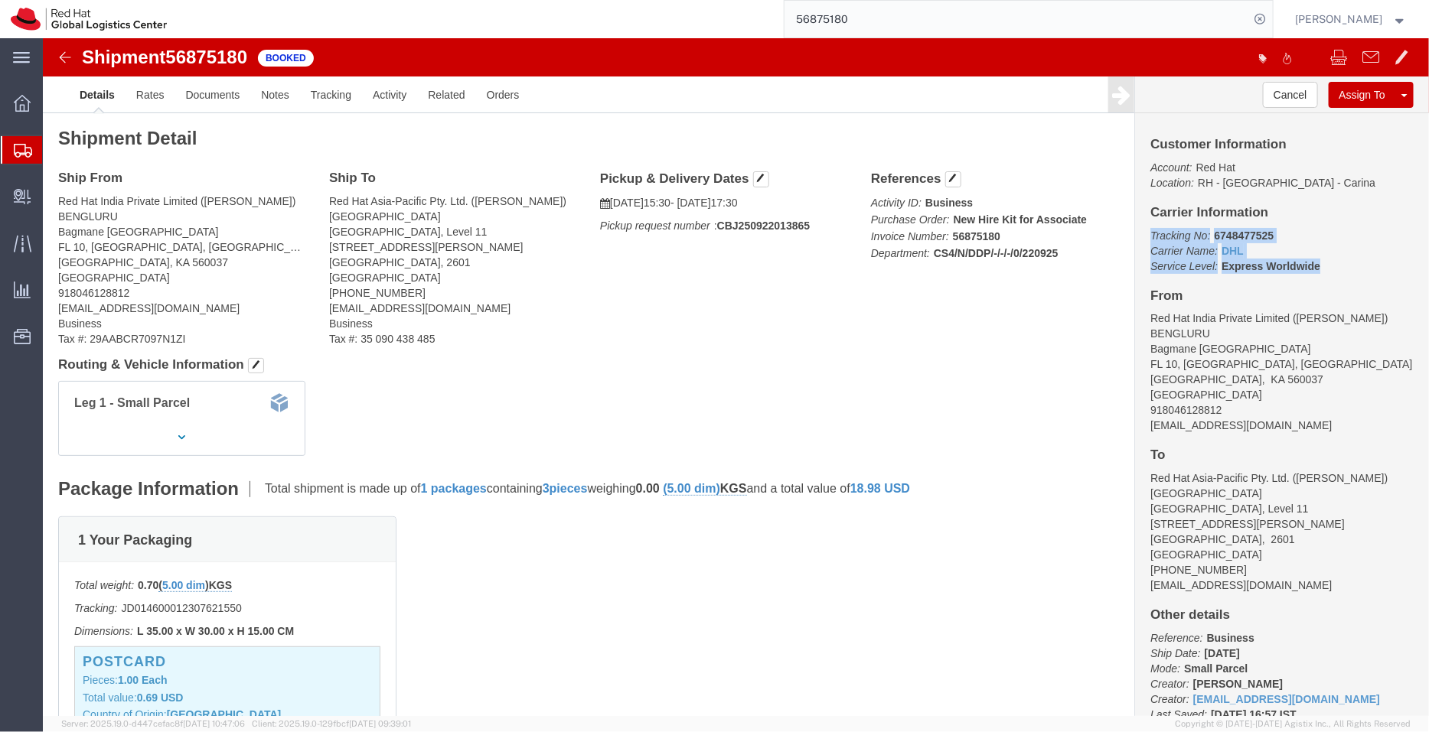
click div "Customer Information Account: Red Hat Location: [GEOGRAPHIC_DATA] - [GEOGRAPHIC…"
copy p "Tracking No: 6748477525 Carrier Name: DHL DHL Service Level: Express Worldwide"
drag, startPoint x: 1219, startPoint y: 388, endPoint x: 1090, endPoint y: 387, distance: 129.3
click div "Customer Information Account: Red Hat Location: [GEOGRAPHIC_DATA] - [GEOGRAPHIC…"
copy address "[EMAIL_ADDRESS][DOMAIN_NAME]"
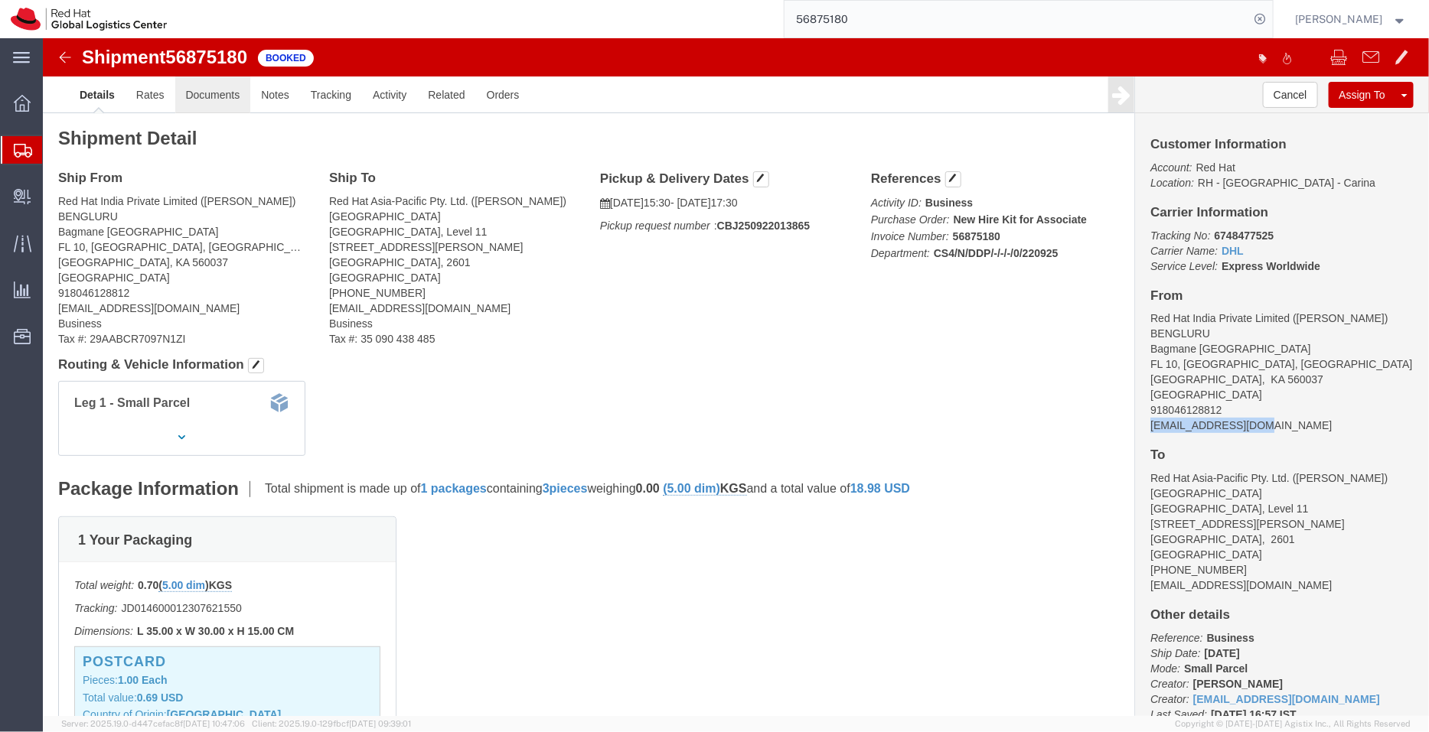
click link "Documents"
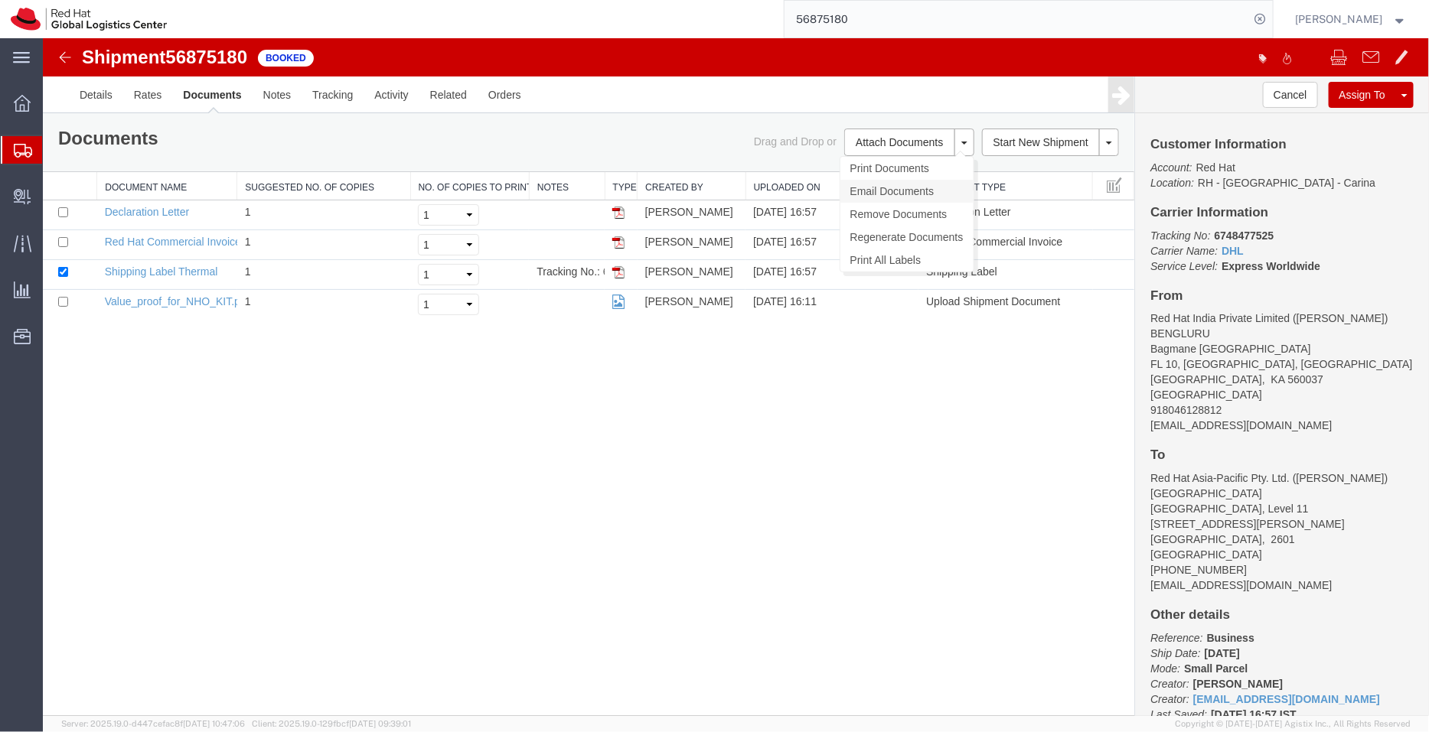
click at [873, 188] on link "Email Documents" at bounding box center [905, 190] width 133 height 23
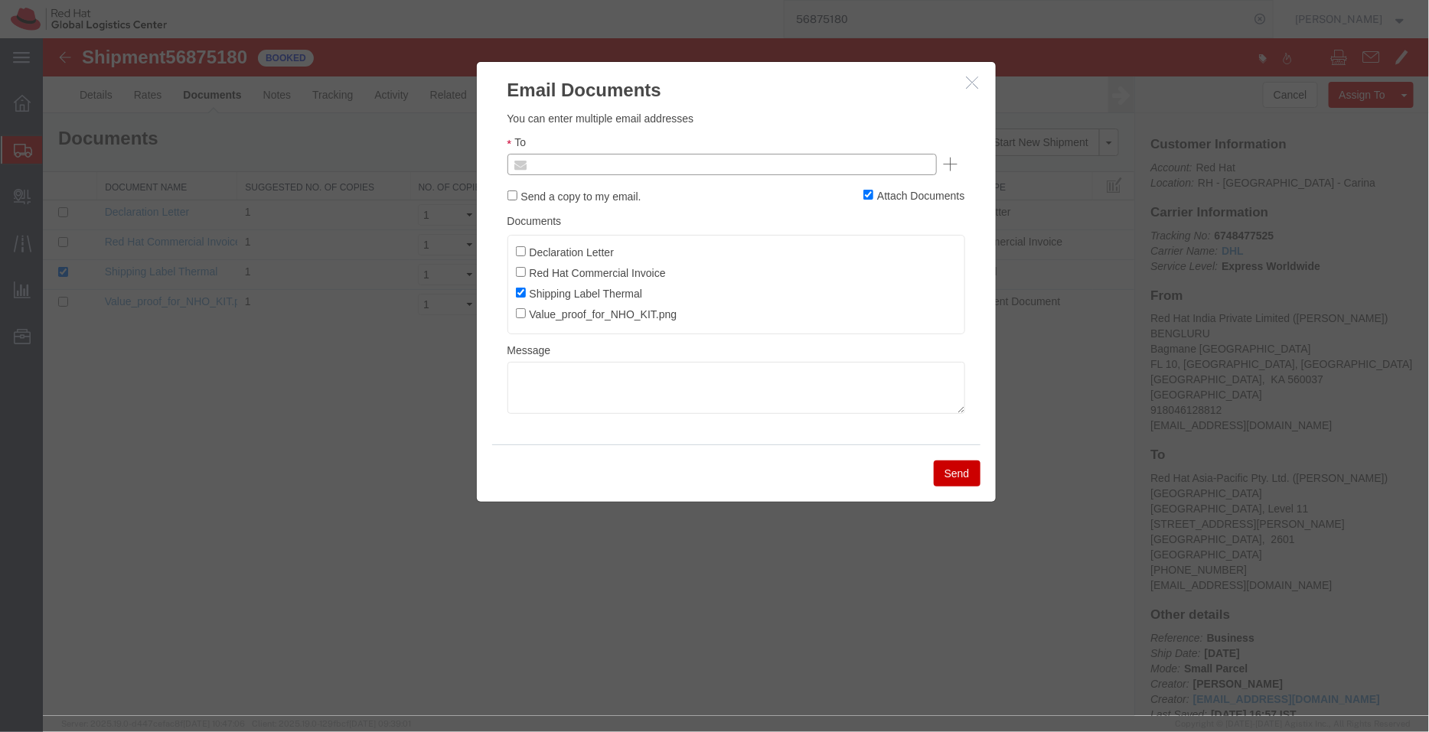
click at [693, 158] on input "text" at bounding box center [617, 164] width 179 height 20
paste input "[EMAIL_ADDRESS][DOMAIN_NAME]"
type input "[EMAIL_ADDRESS][DOMAIN_NAME]"
click at [523, 249] on input "Declaration Letter" at bounding box center [520, 251] width 10 height 10
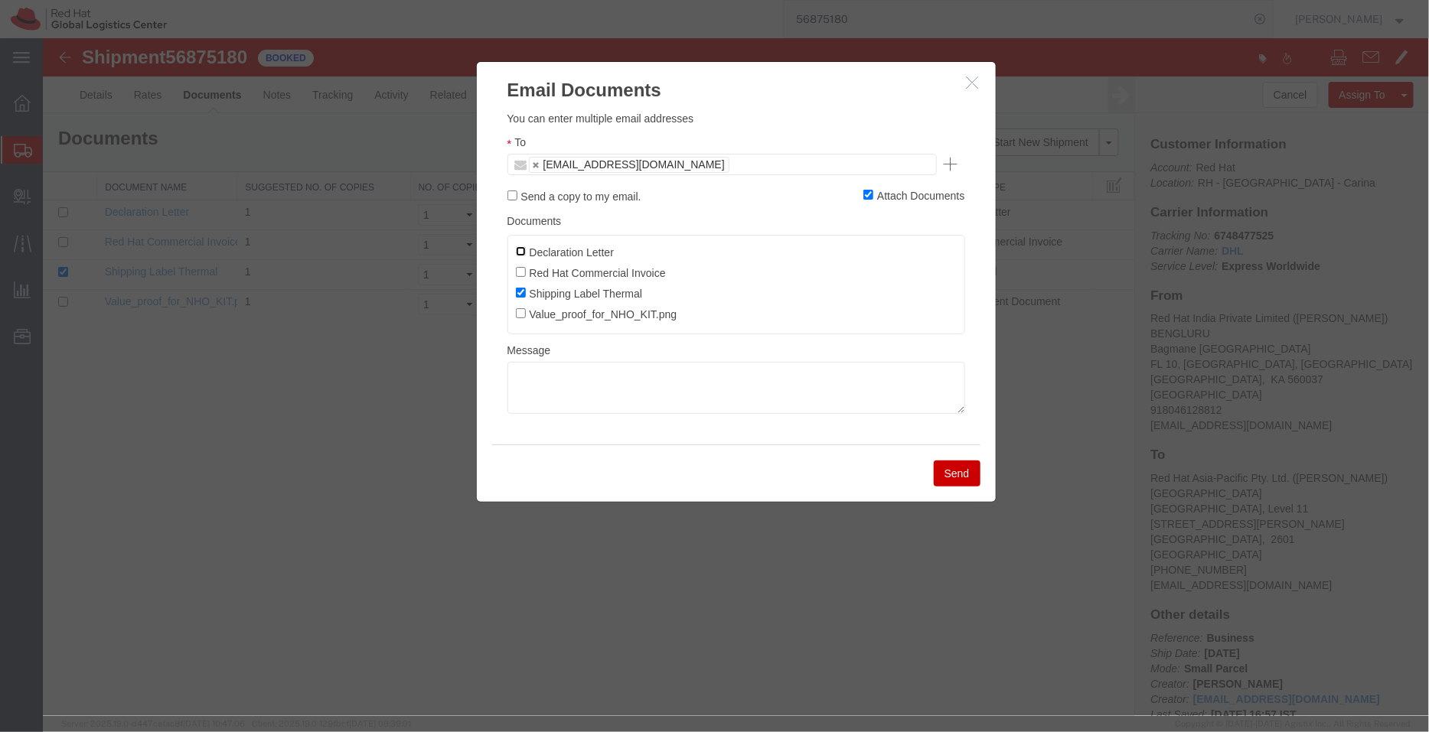
checkbox input "true"
click at [523, 269] on input "Red Hat Commercial Invoice" at bounding box center [520, 271] width 10 height 10
checkbox input "true"
click at [952, 475] on button "Send" at bounding box center [956, 473] width 47 height 26
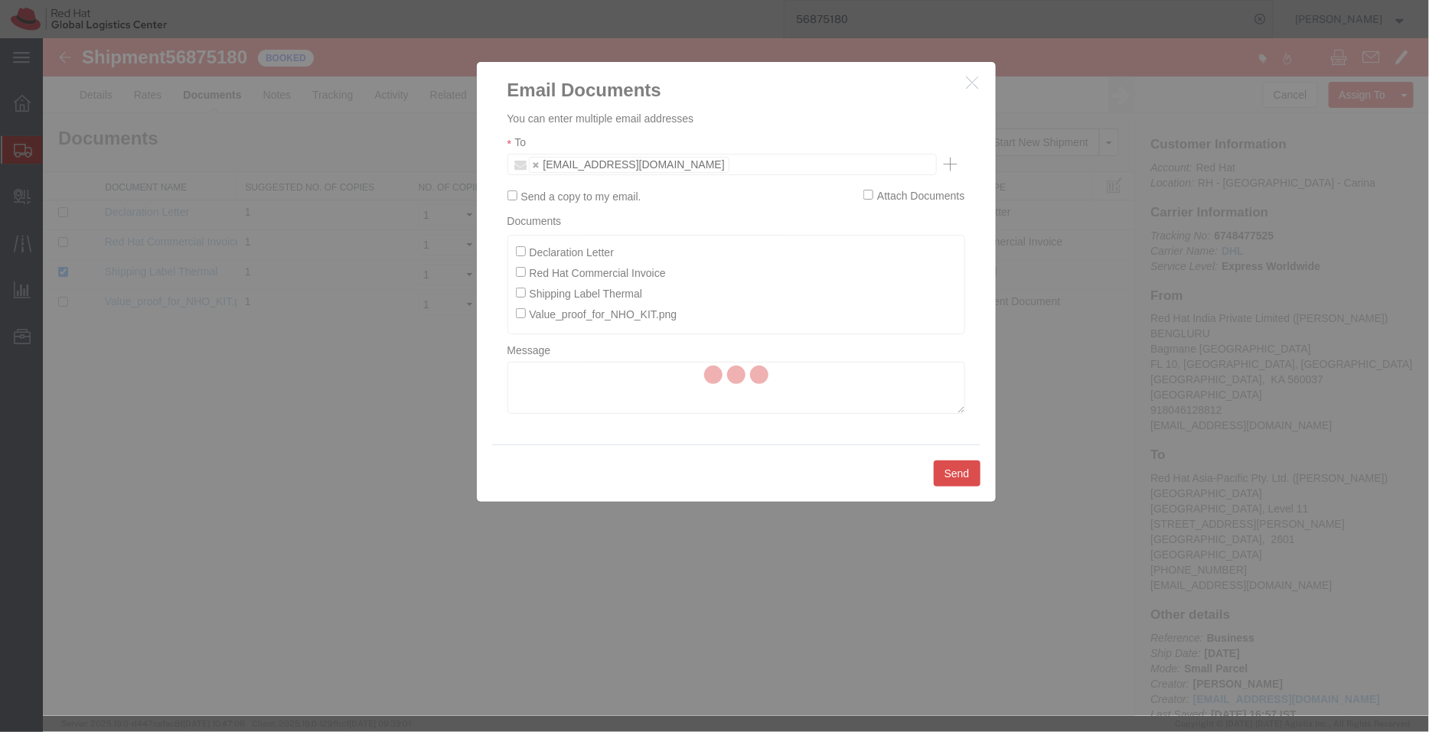
checkbox input "false"
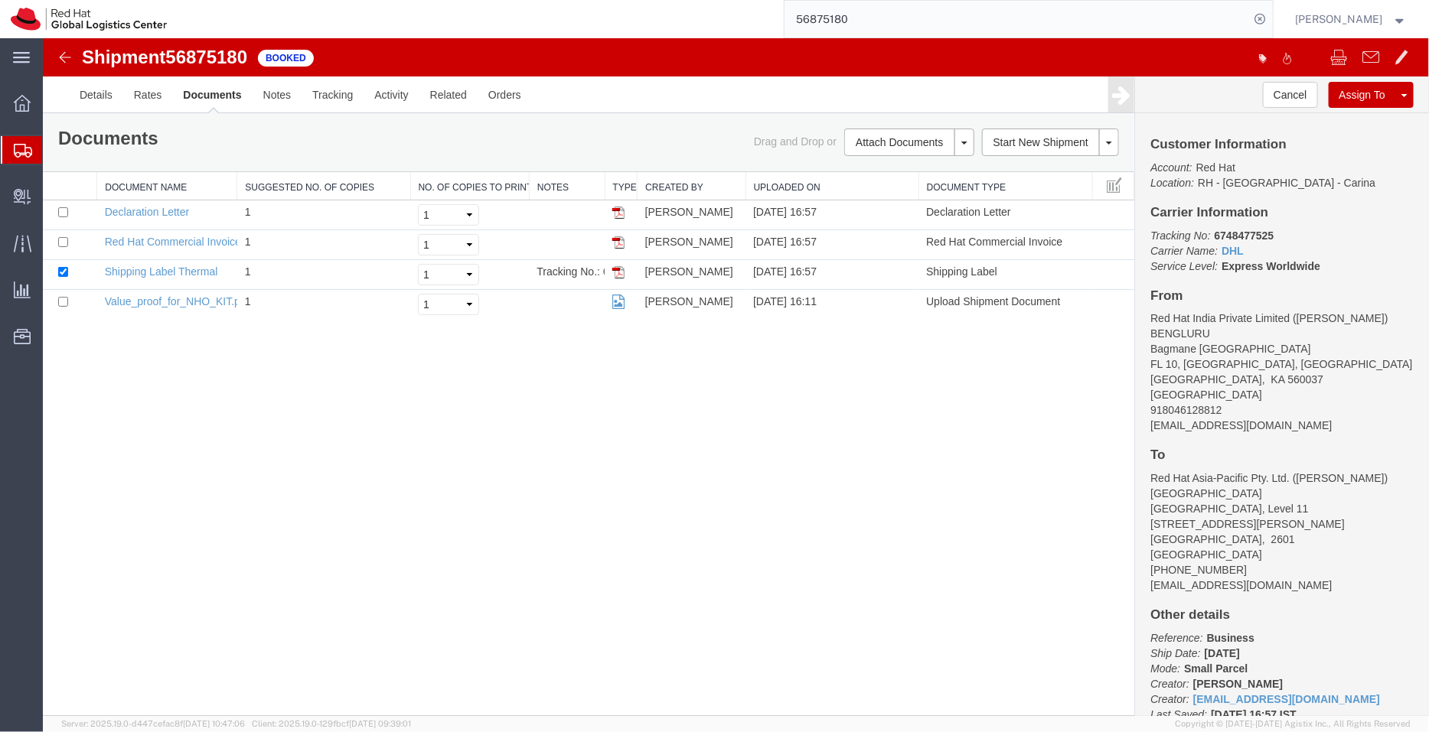
drag, startPoint x: 830, startPoint y: 25, endPoint x: 788, endPoint y: 22, distance: 41.4
click at [788, 22] on input "56875180" at bounding box center [1016, 19] width 465 height 37
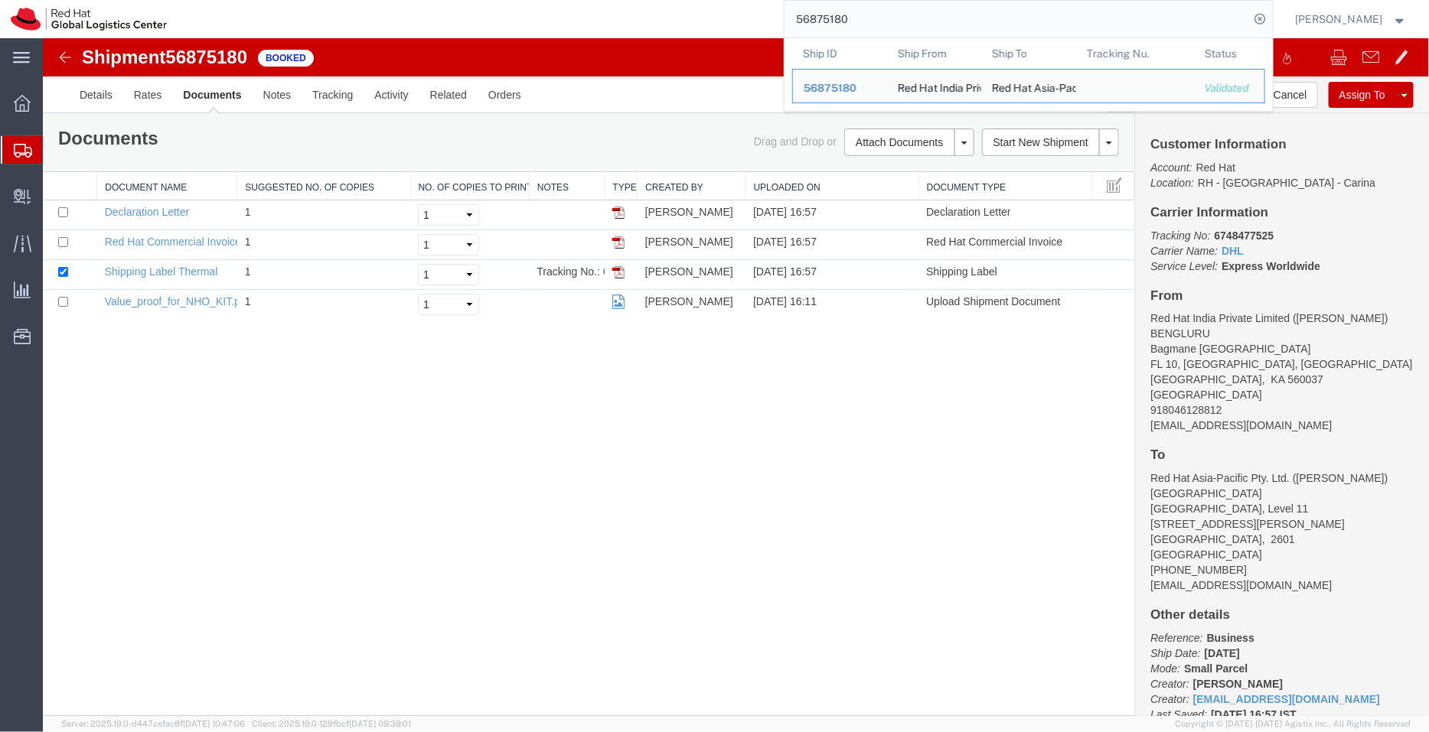
paste input "1"
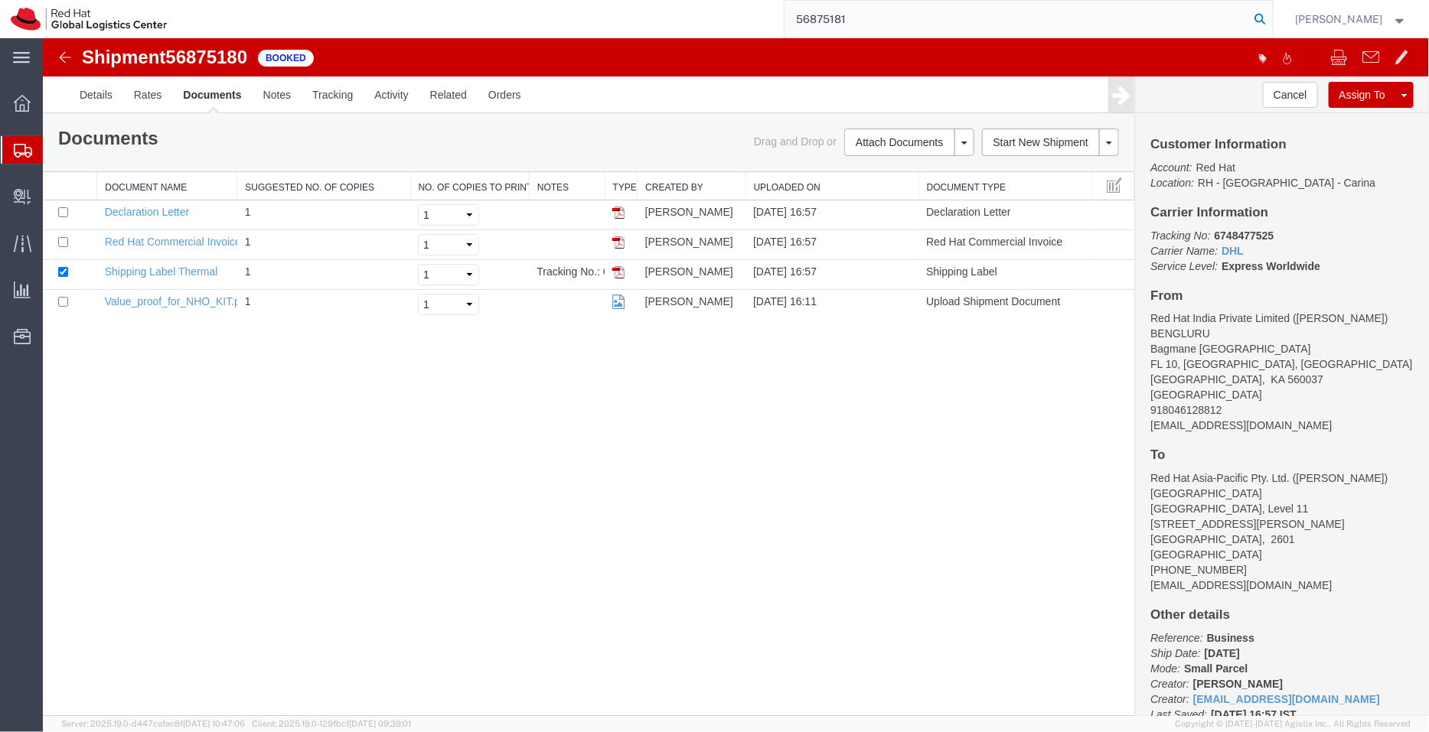
type input "56875181"
click at [1270, 21] on icon at bounding box center [1260, 18] width 21 height 21
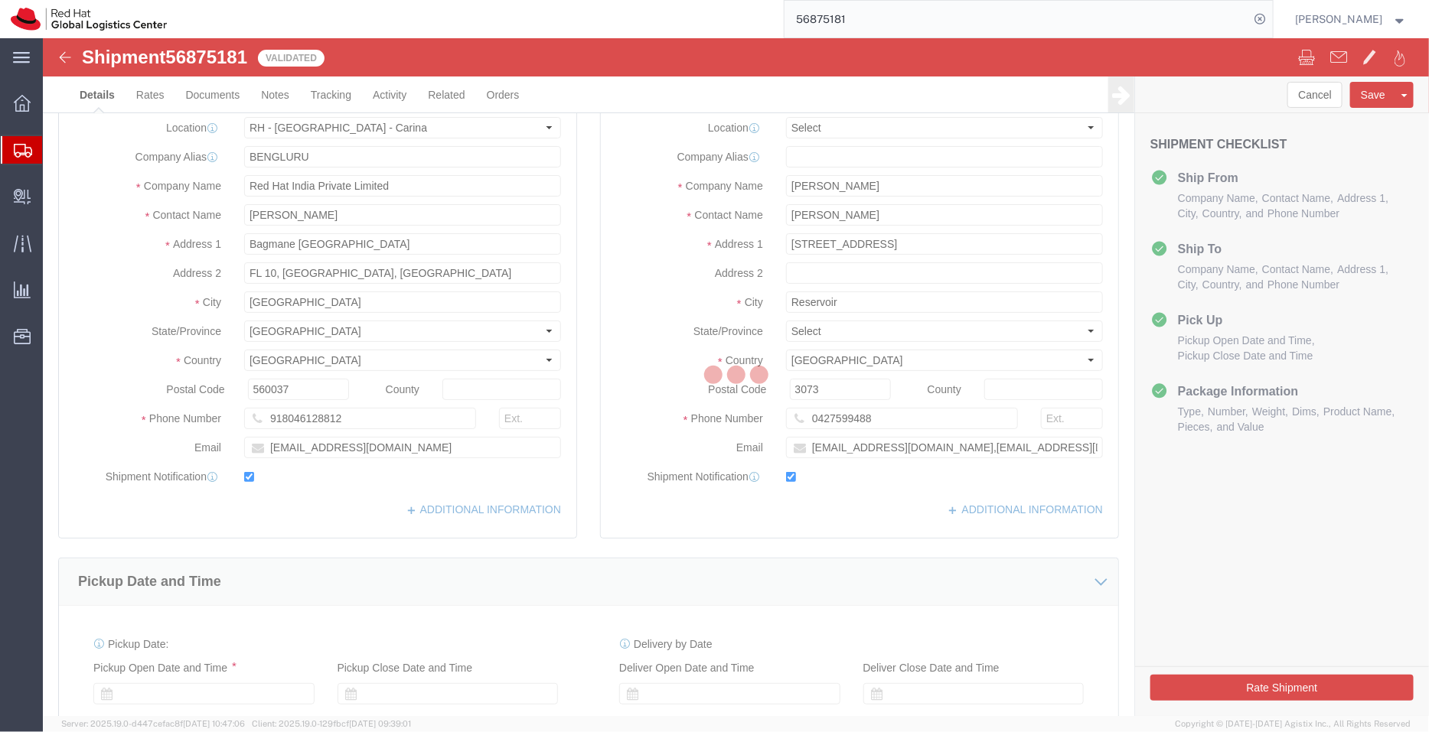
select select "37925"
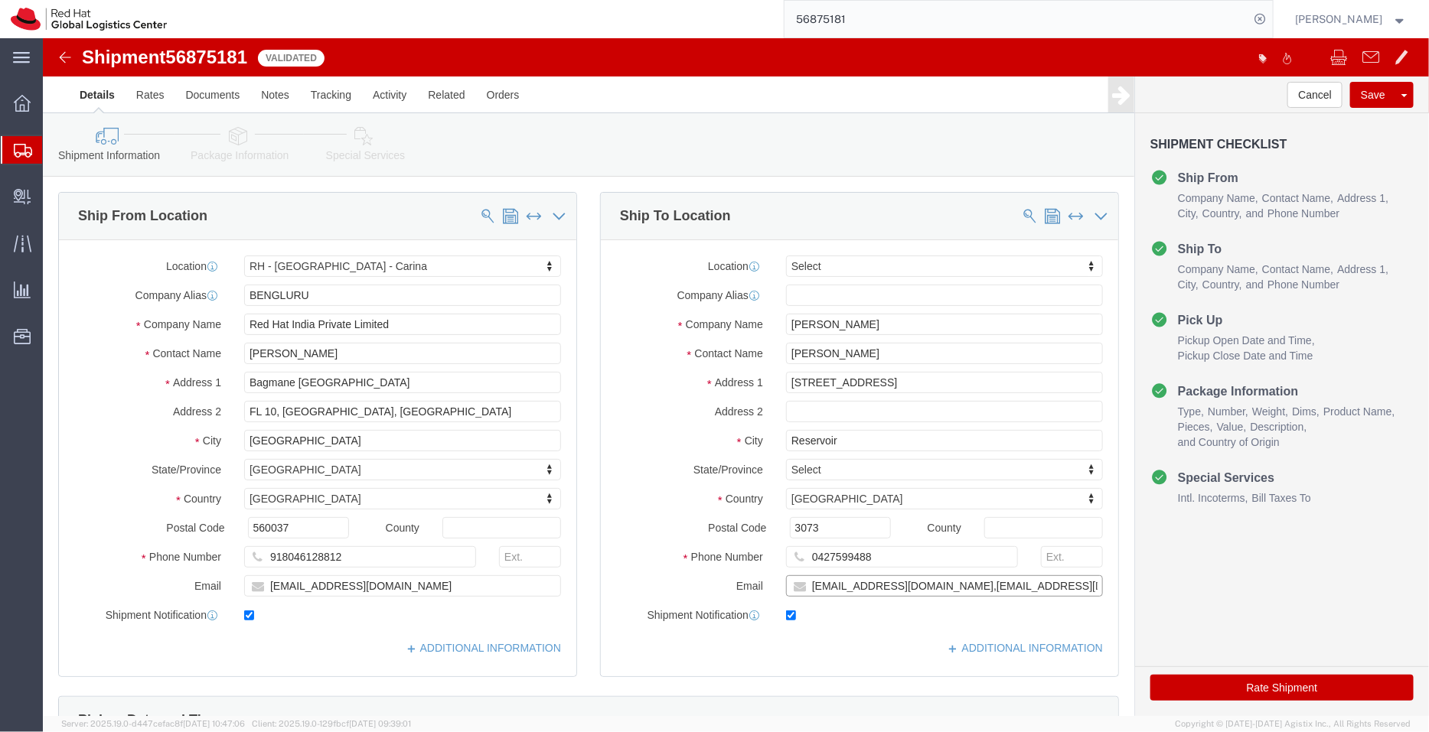
drag, startPoint x: 856, startPoint y: 547, endPoint x: 730, endPoint y: 537, distance: 125.9
click div "[EMAIL_ADDRESS][DOMAIN_NAME],[EMAIL_ADDRESS][DOMAIN_NAME]"
type input "[EMAIL_ADDRESS][DOMAIN_NAME]"
click icon
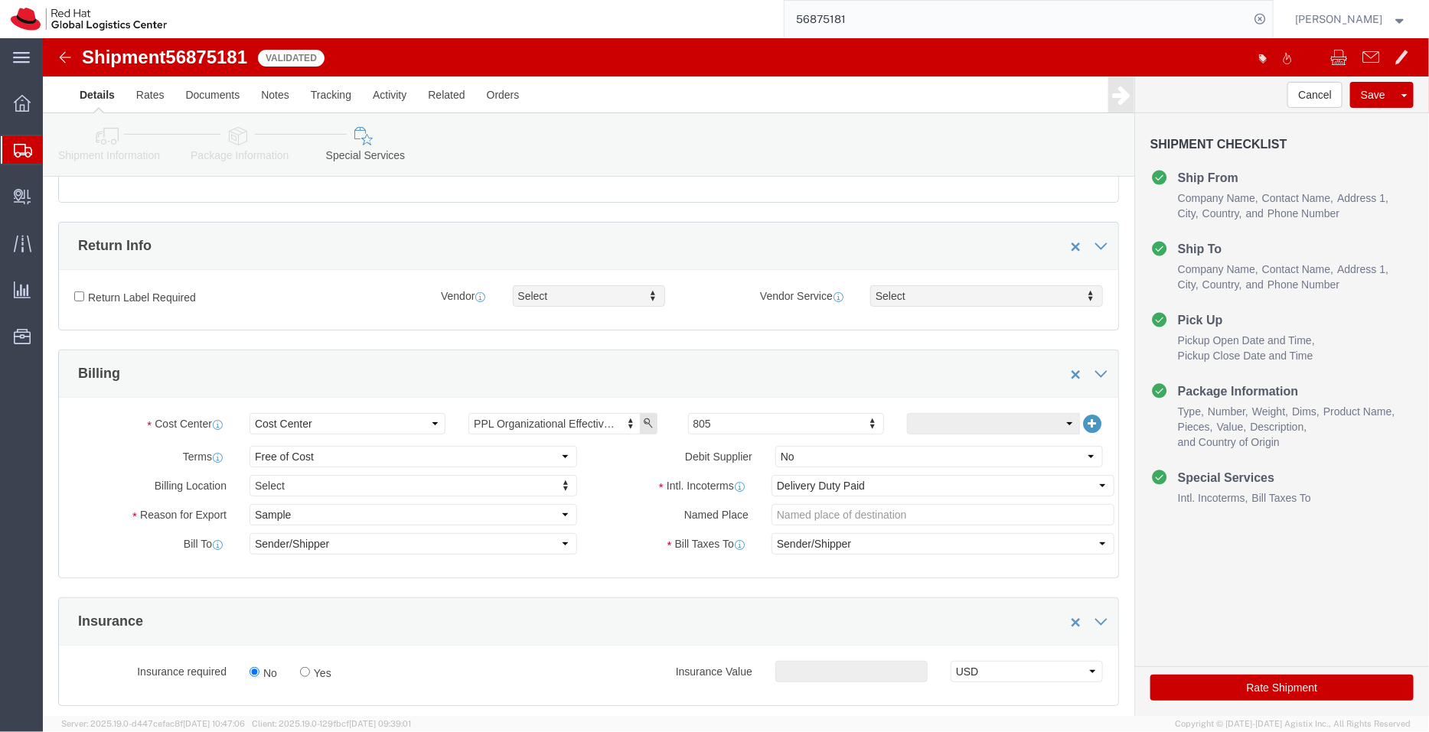
scroll to position [332, 0]
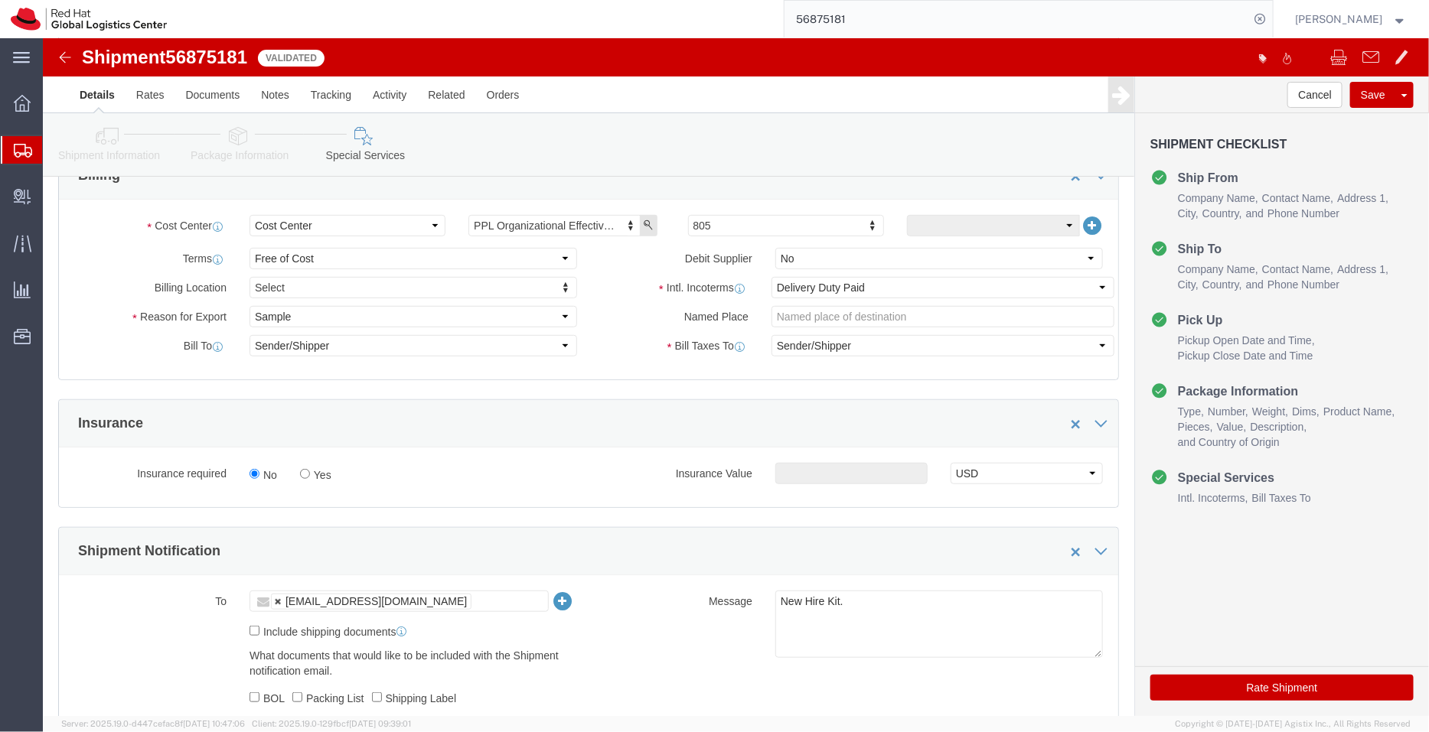
click link
paste input "[EMAIL_ADDRESS][DOMAIN_NAME]"
type input "[EMAIL_ADDRESS][DOMAIN_NAME]"
click icon
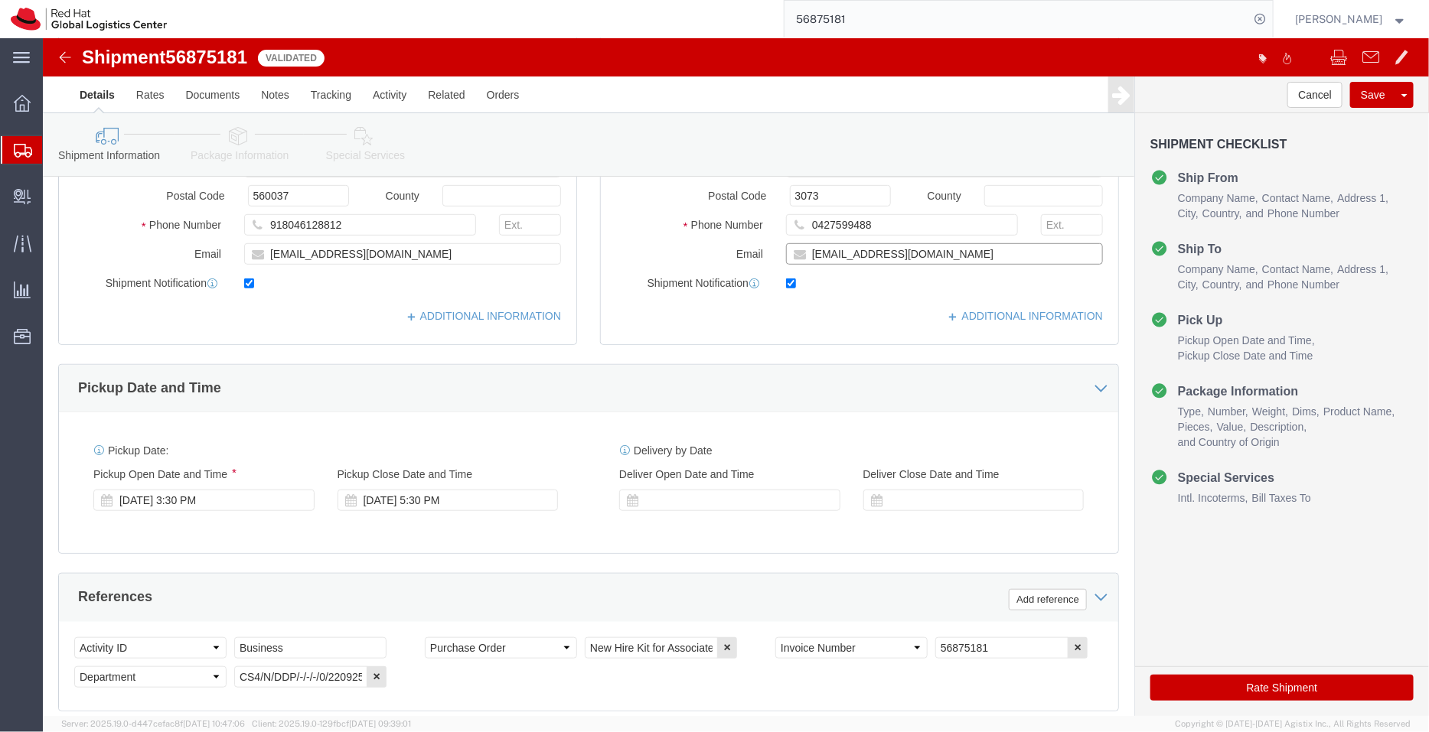
click div "Location Select Select My Profile Location [GEOGRAPHIC_DATA] - [GEOGRAPHIC_DATA…"
click icon
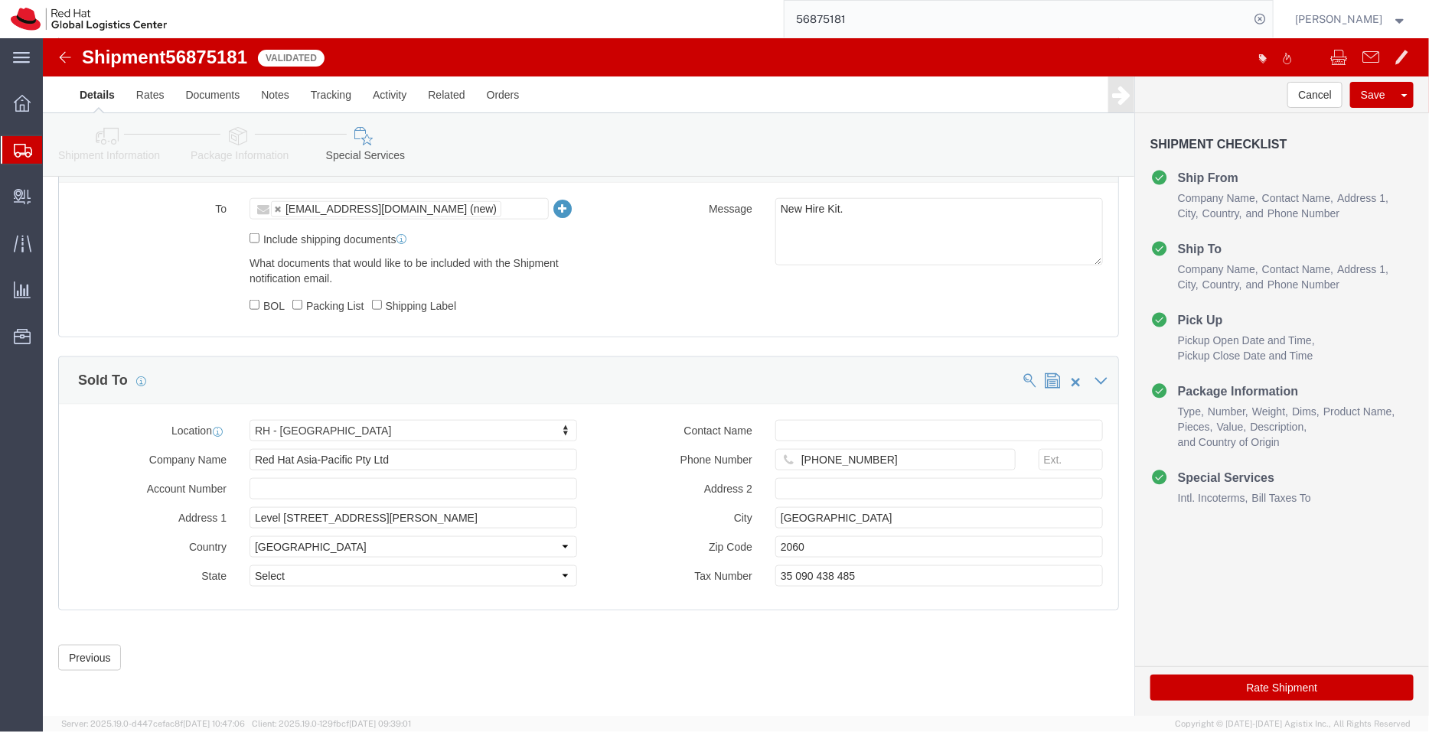
scroll to position [727, 0]
click input "text"
paste input "[EMAIL_ADDRESS][DOMAIN_NAME]"
type input "[EMAIL_ADDRESS][DOMAIN_NAME]"
click button "Rate Shipment"
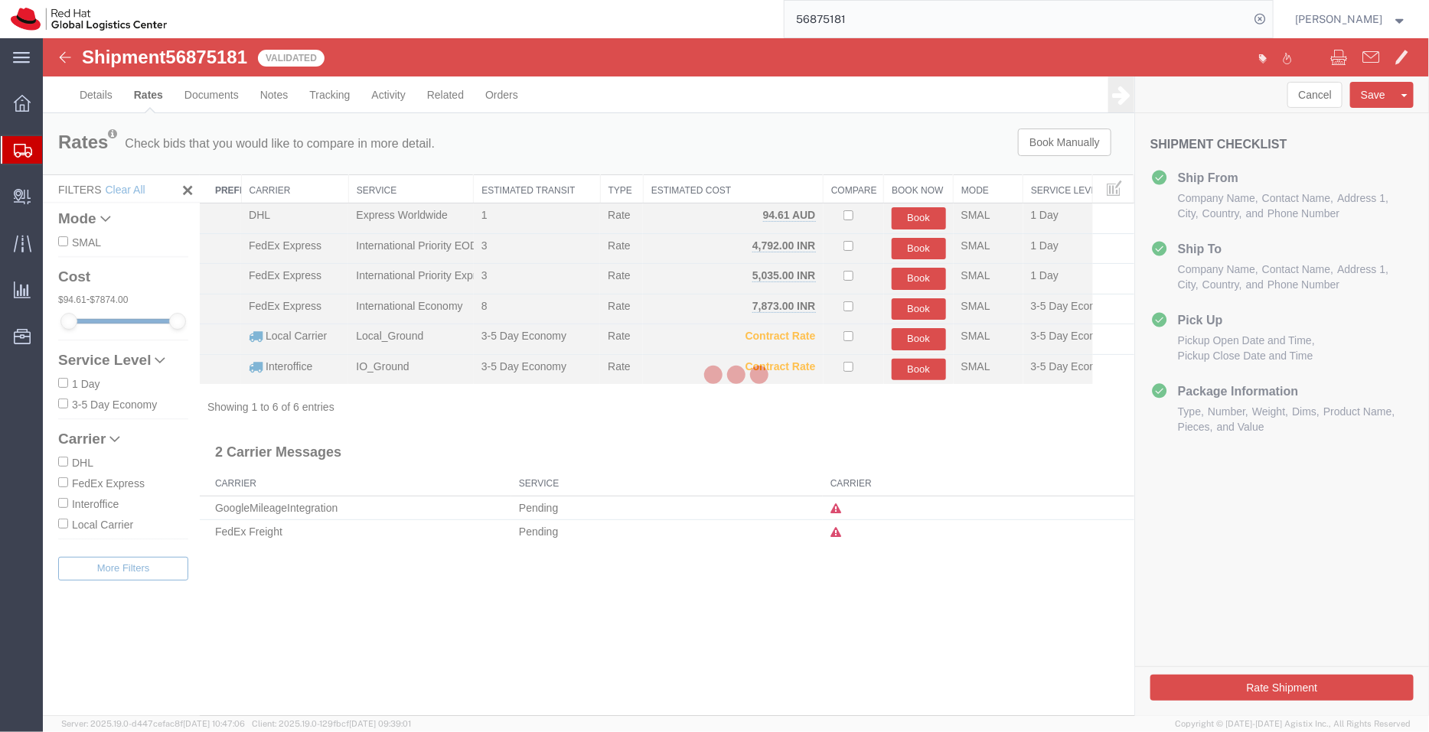
scroll to position [0, 0]
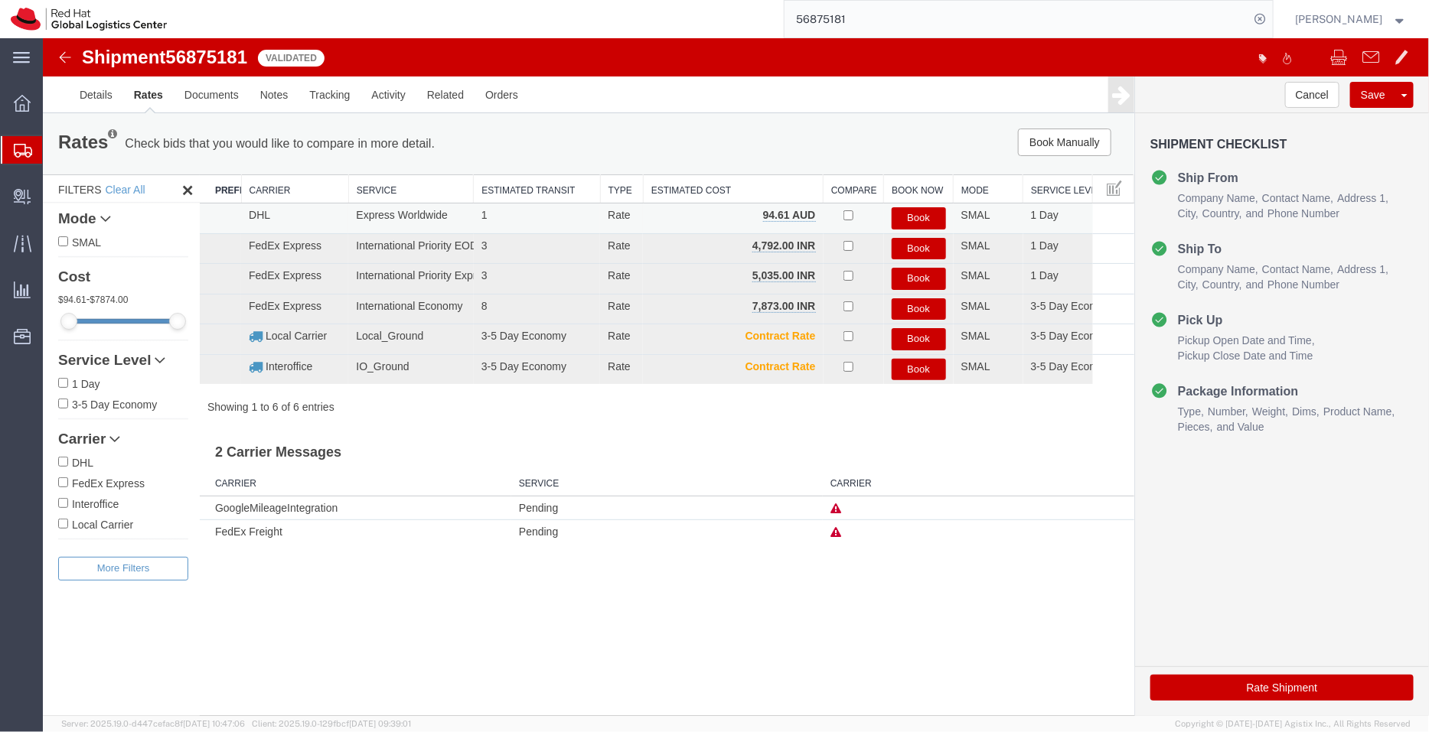
click at [905, 211] on button "Book" at bounding box center [918, 218] width 54 height 22
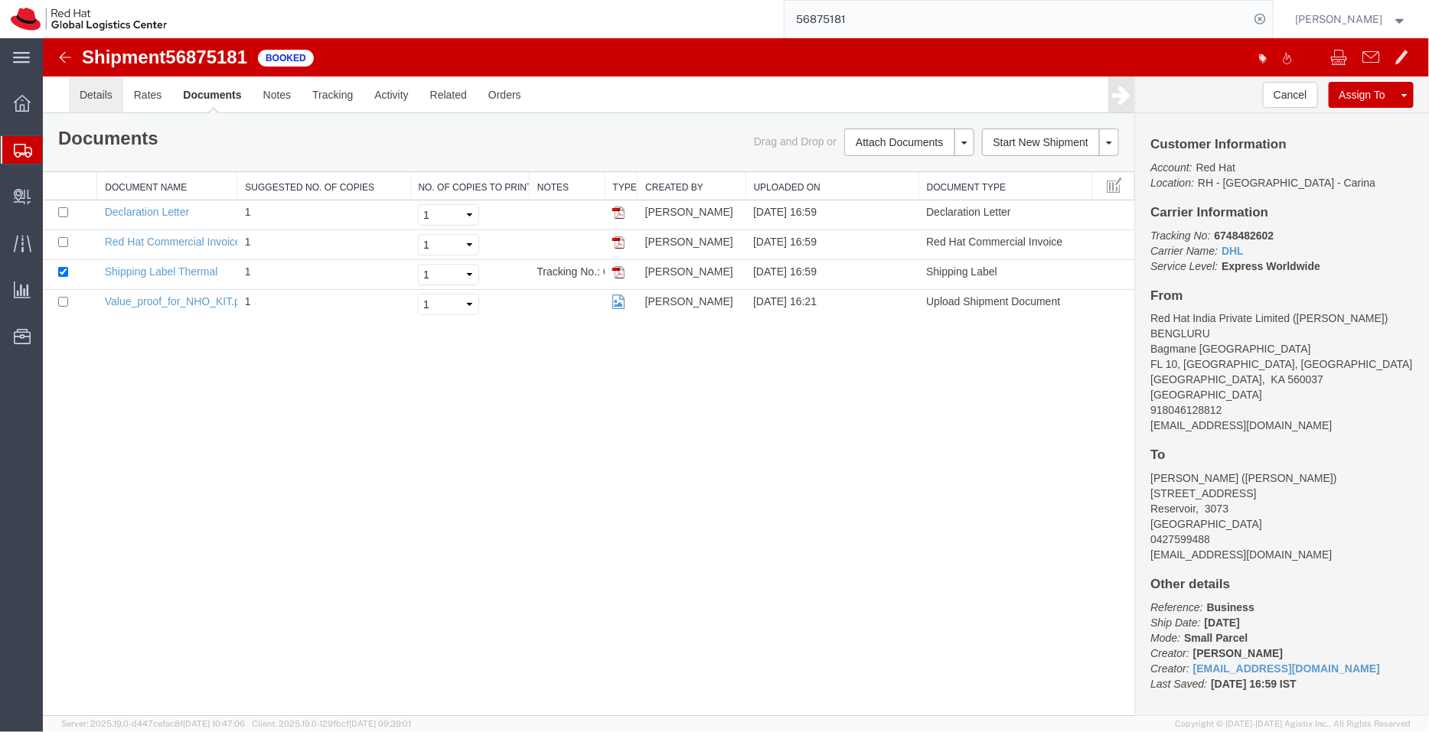
click at [93, 102] on link "Details" at bounding box center [95, 94] width 54 height 37
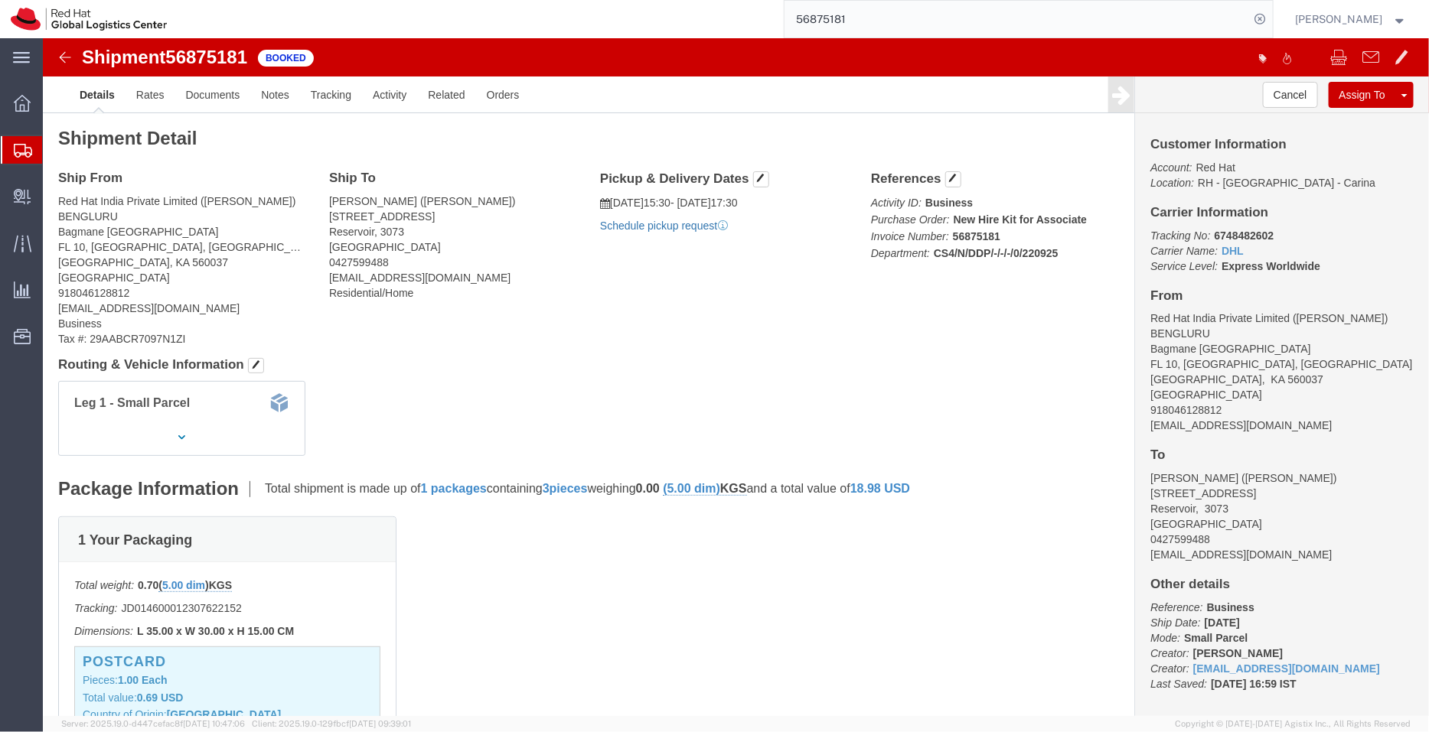
click link "Schedule pickup request"
drag, startPoint x: 772, startPoint y: 187, endPoint x: 563, endPoint y: 164, distance: 210.2
click div "Pickup & Delivery Dates [DATE] 15:30 - [DATE] 17:30 Pickup request number : CBJ…"
copy div "[DATE] 15:30 - [DATE] 17:30 Pickup request number : CBJ250922014670"
click link "Documents"
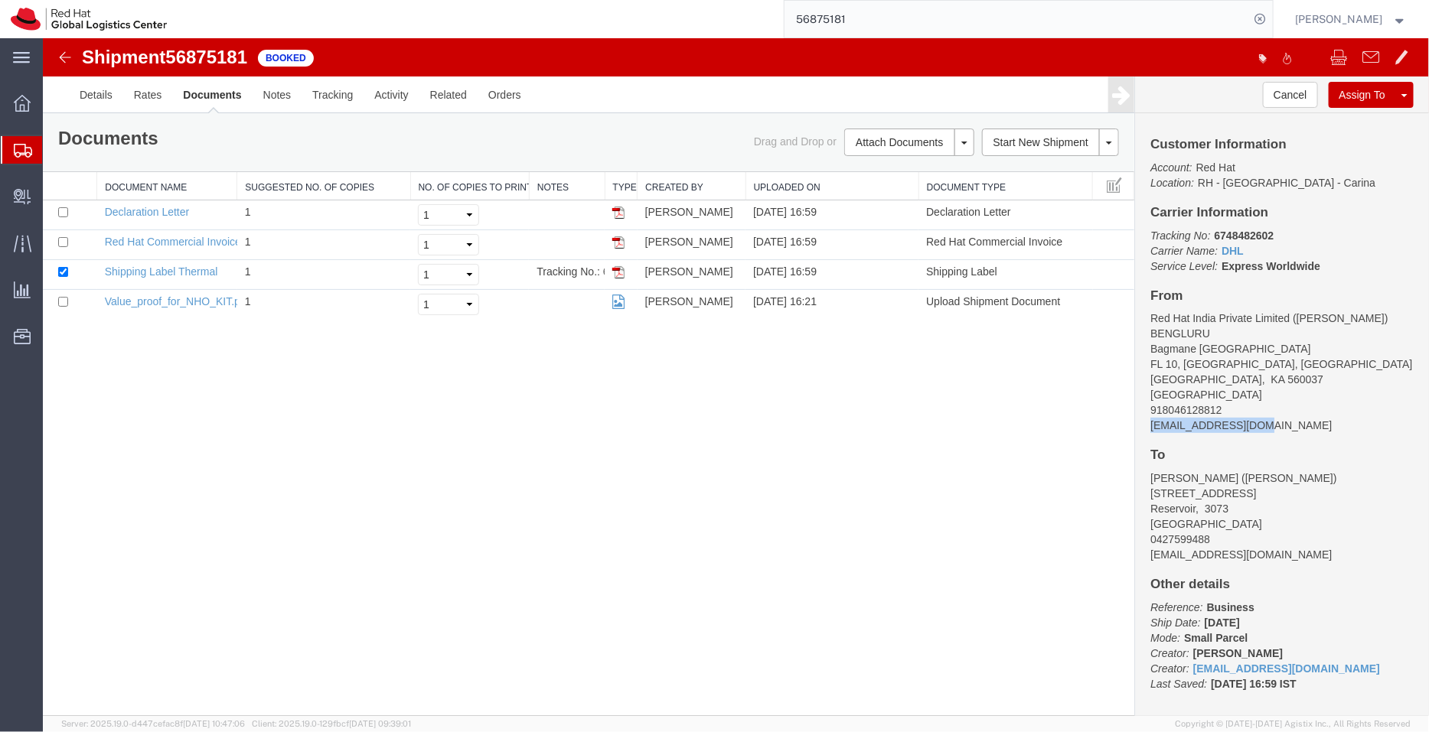
drag, startPoint x: 1251, startPoint y: 436, endPoint x: 1140, endPoint y: 429, distance: 111.2
click at [1140, 429] on div "Customer Information Account: Red Hat Location: [GEOGRAPHIC_DATA] - [GEOGRAPHIC…" at bounding box center [1281, 413] width 294 height 603
copy address "[EMAIL_ADDRESS][DOMAIN_NAME]"
click at [877, 188] on link "Email Documents" at bounding box center [905, 190] width 133 height 23
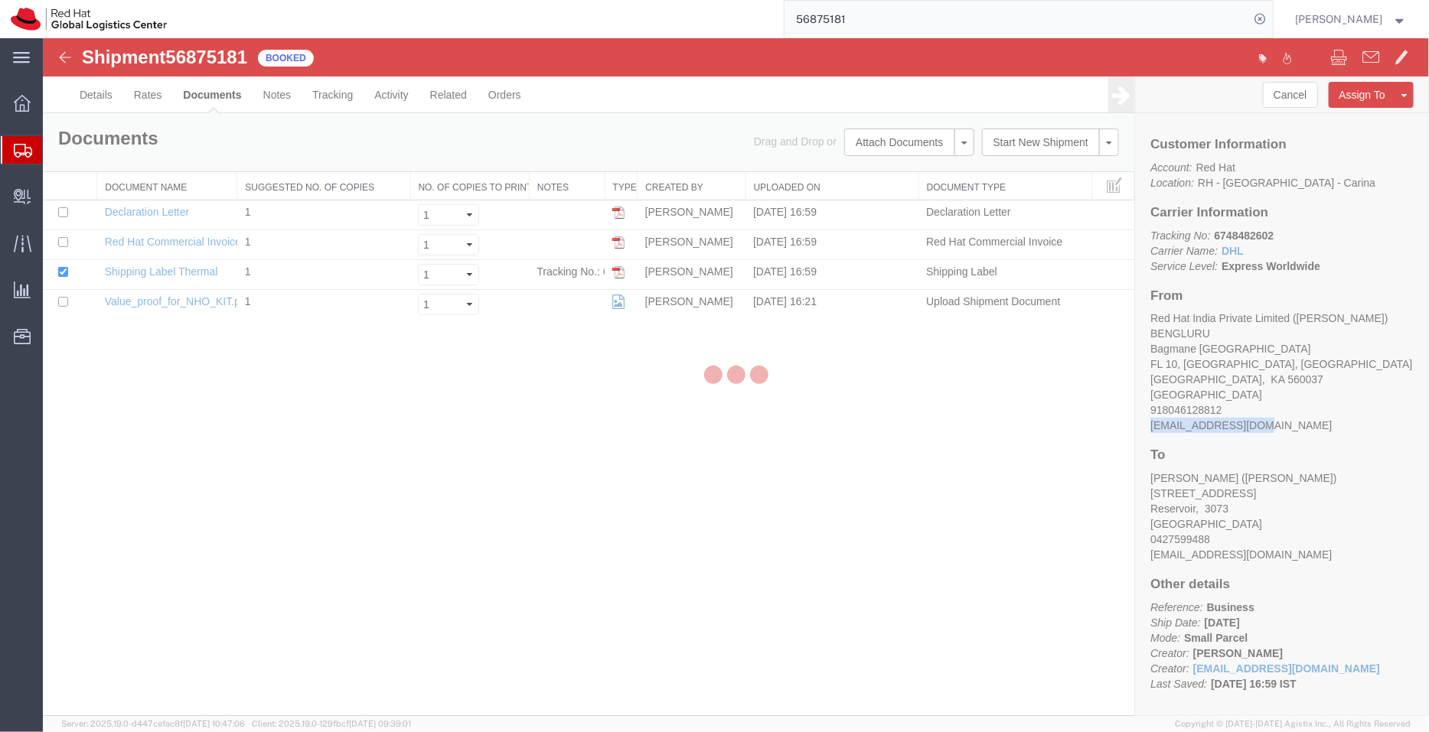
checkbox input "true"
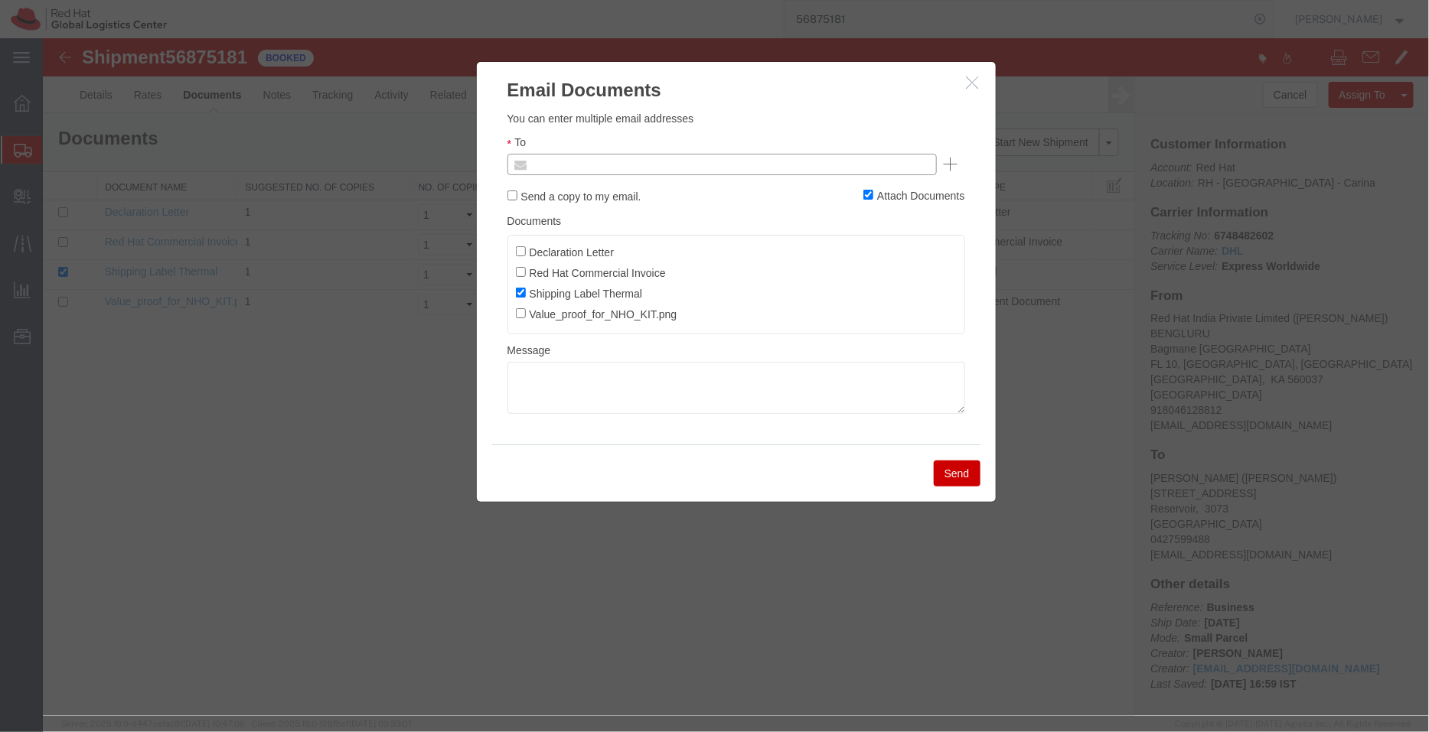
click at [621, 166] on input "text" at bounding box center [617, 164] width 179 height 20
paste input "[EMAIL_ADDRESS][DOMAIN_NAME]"
type input "[EMAIL_ADDRESS][DOMAIN_NAME]"
click at [517, 253] on input "Declaration Letter" at bounding box center [520, 251] width 10 height 10
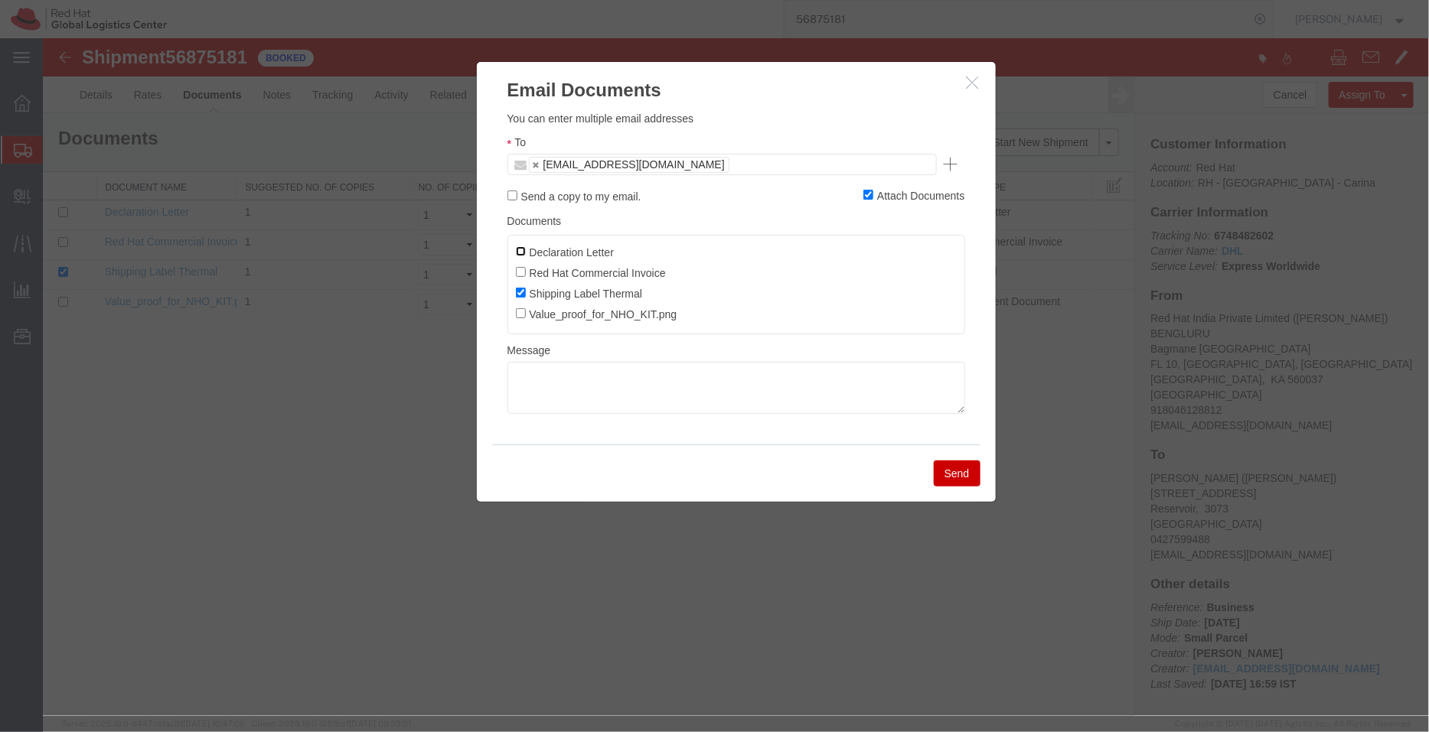
checkbox input "true"
click at [519, 269] on input "Red Hat Commercial Invoice" at bounding box center [520, 271] width 10 height 10
checkbox input "true"
click at [957, 471] on button "Send" at bounding box center [956, 473] width 47 height 26
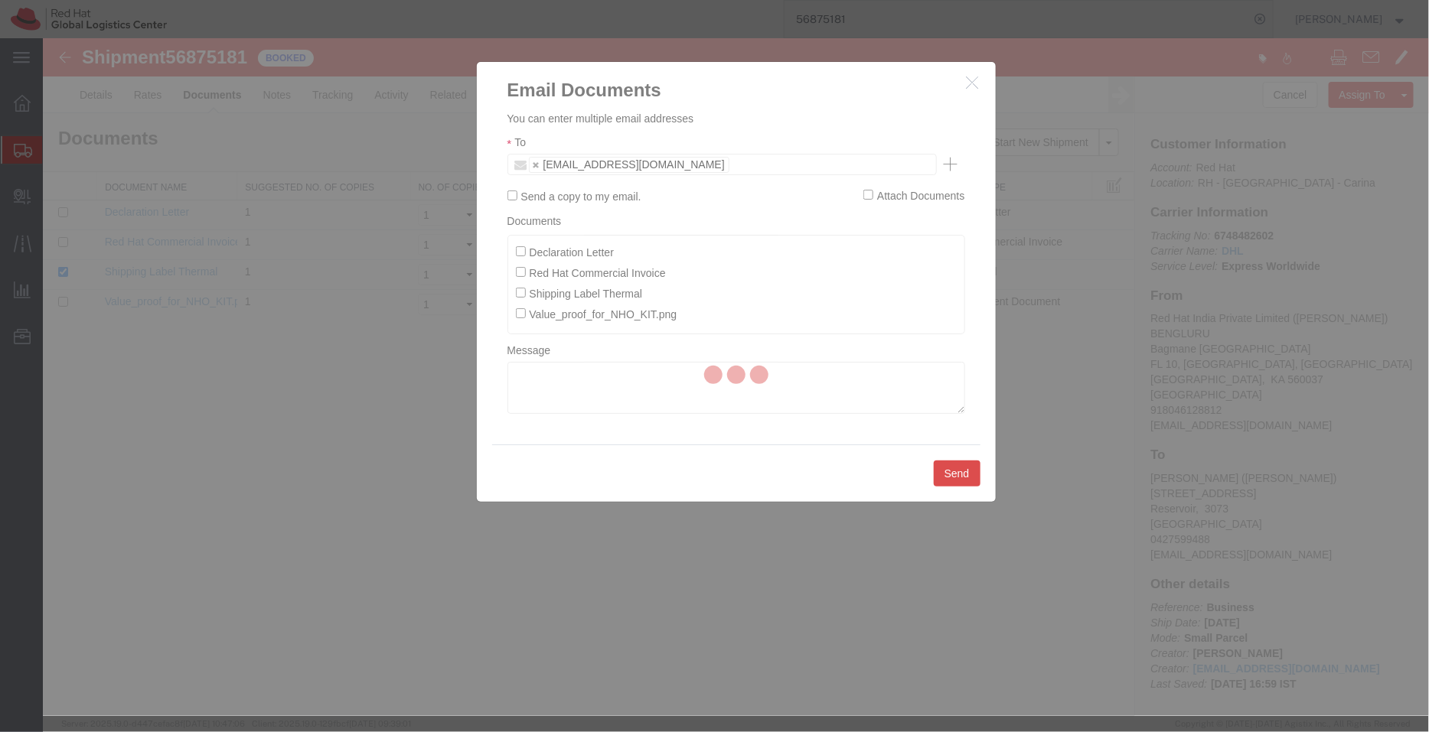
checkbox input "false"
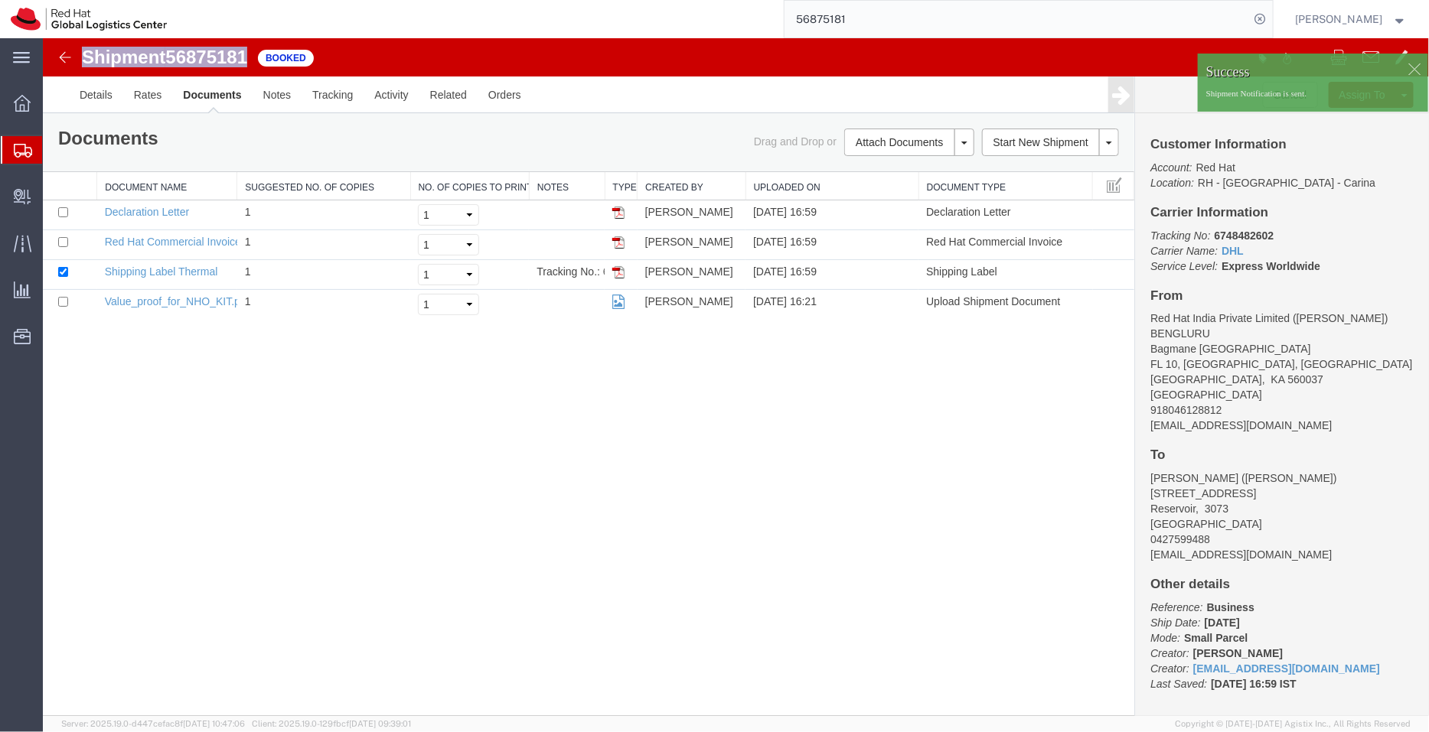
drag, startPoint x: 293, startPoint y: 94, endPoint x: 65, endPoint y: 51, distance: 232.2
click at [65, 51] on div "Shipment 56875181 4 of 4 Booked" at bounding box center [390, 61] width 692 height 29
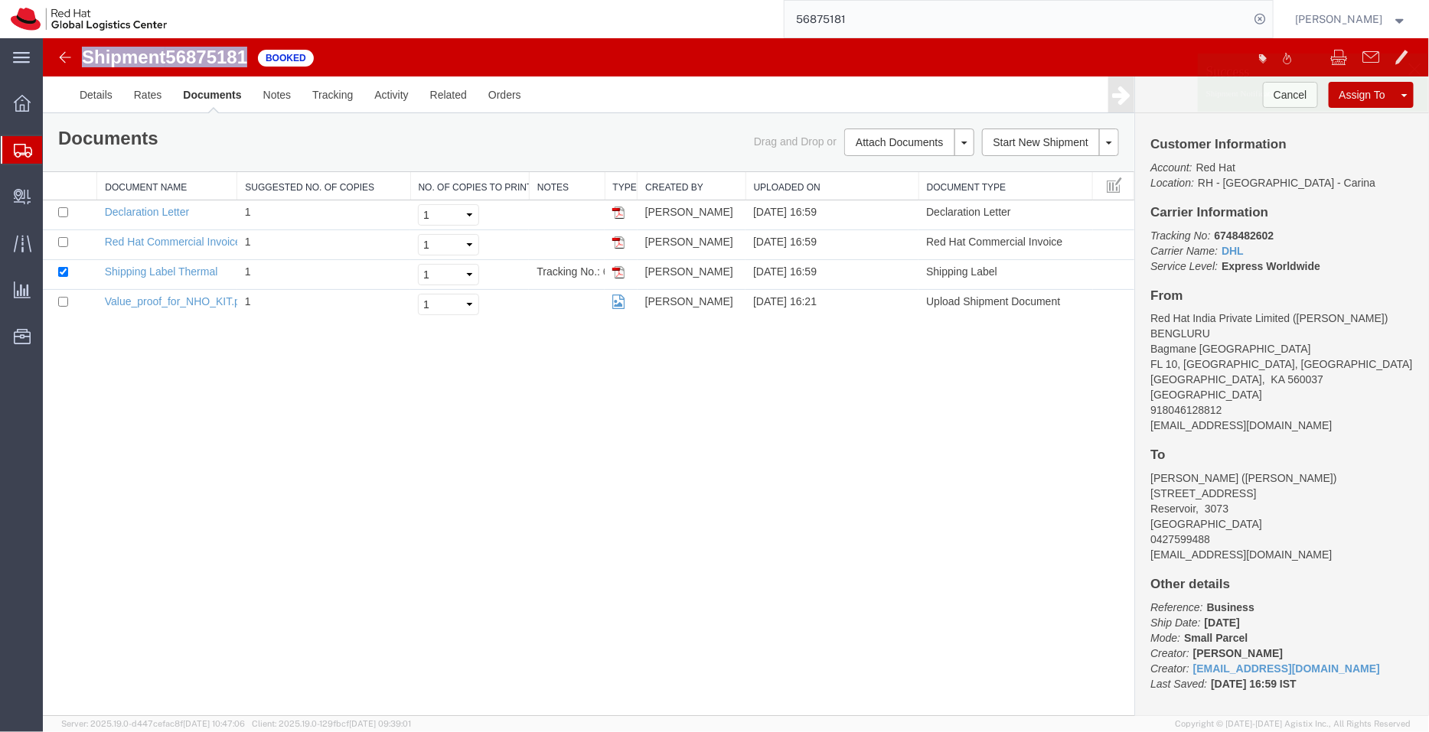
copy h1 "Shipment 56875181"
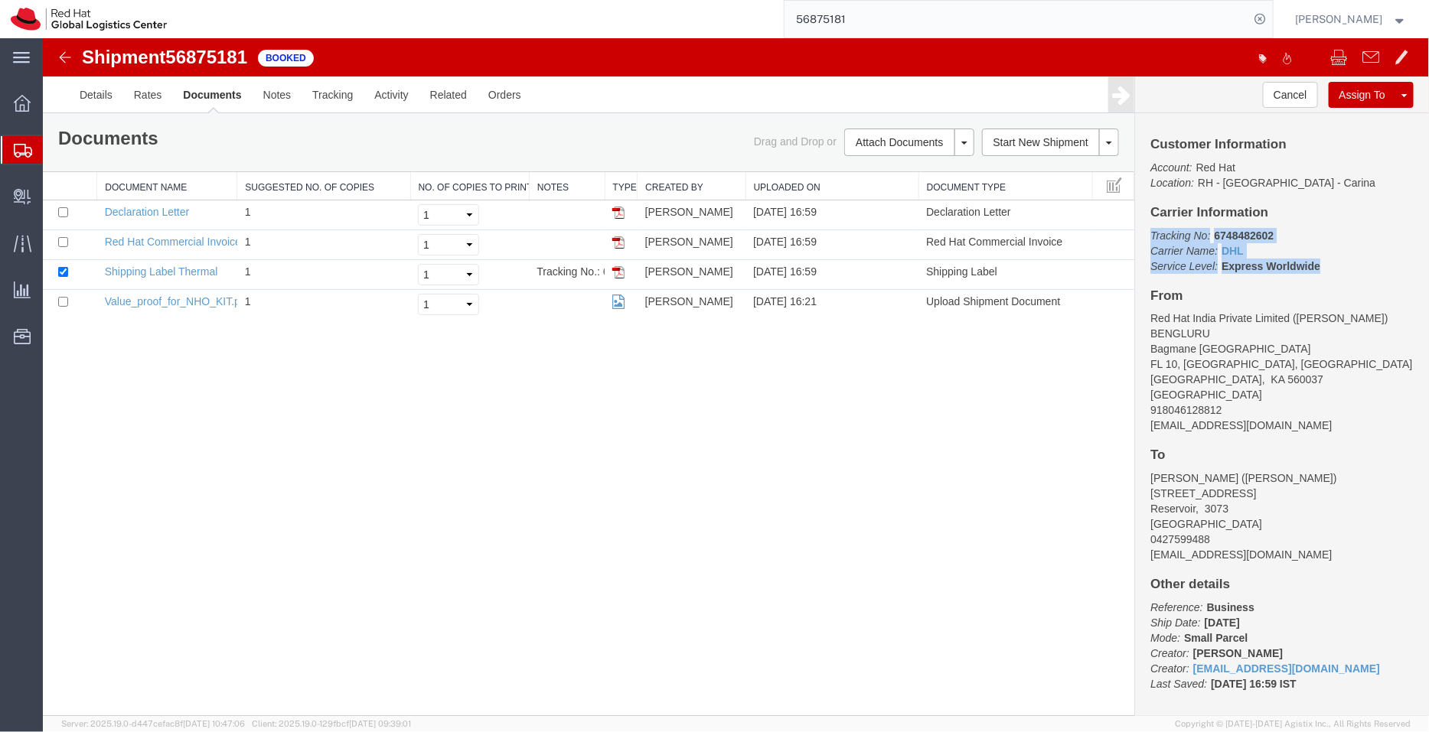
drag, startPoint x: 1319, startPoint y: 261, endPoint x: 1143, endPoint y: 233, distance: 178.1
click at [1143, 233] on div "Customer Information Account: Red Hat Location: [GEOGRAPHIC_DATA] - [GEOGRAPHIC…" at bounding box center [1281, 413] width 294 height 603
copy p "Tracking No: 6748482602 Carrier Name: DHL DHL Service Level: Express Worldwide"
click at [0, 0] on span "Shipment Manager" at bounding box center [0, 0] width 0 height 0
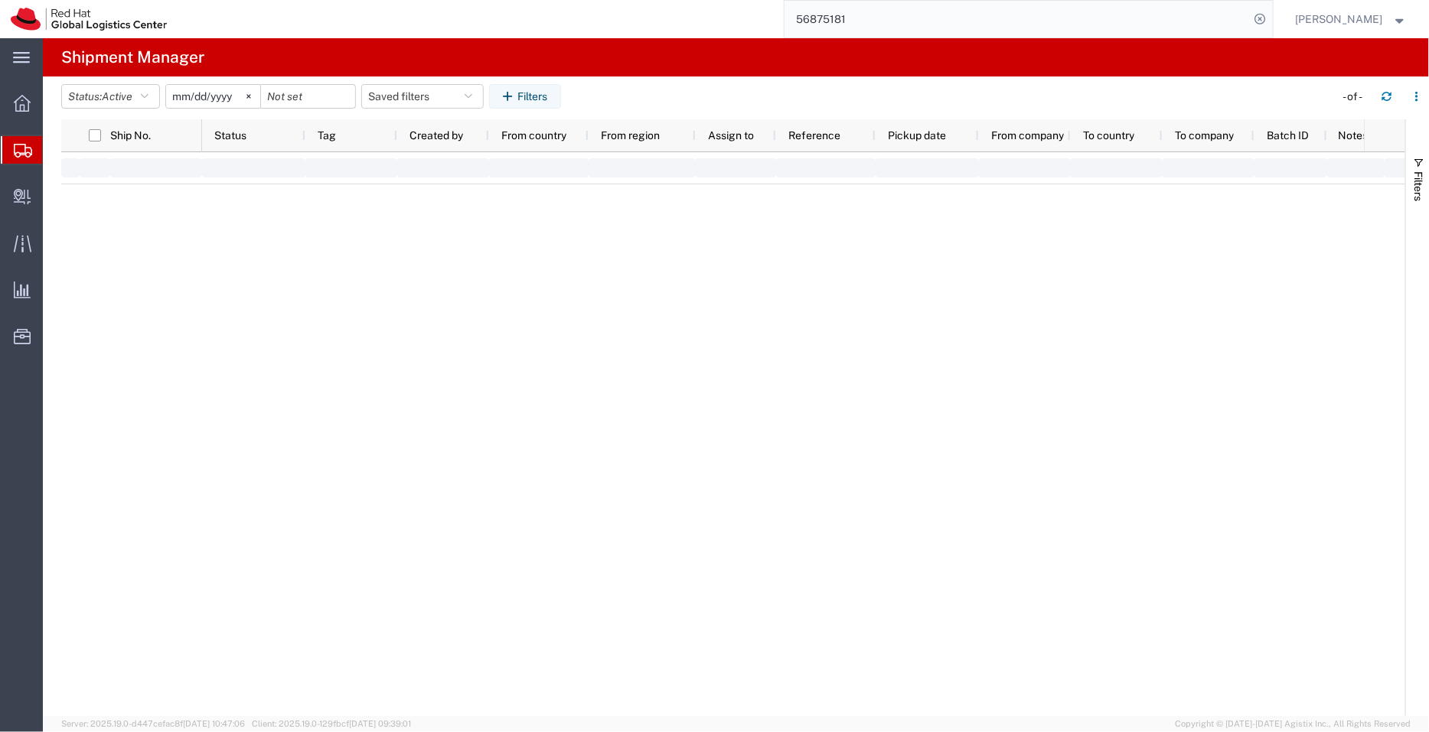
type input "[DATE]"
